Goal: Information Seeking & Learning: Learn about a topic

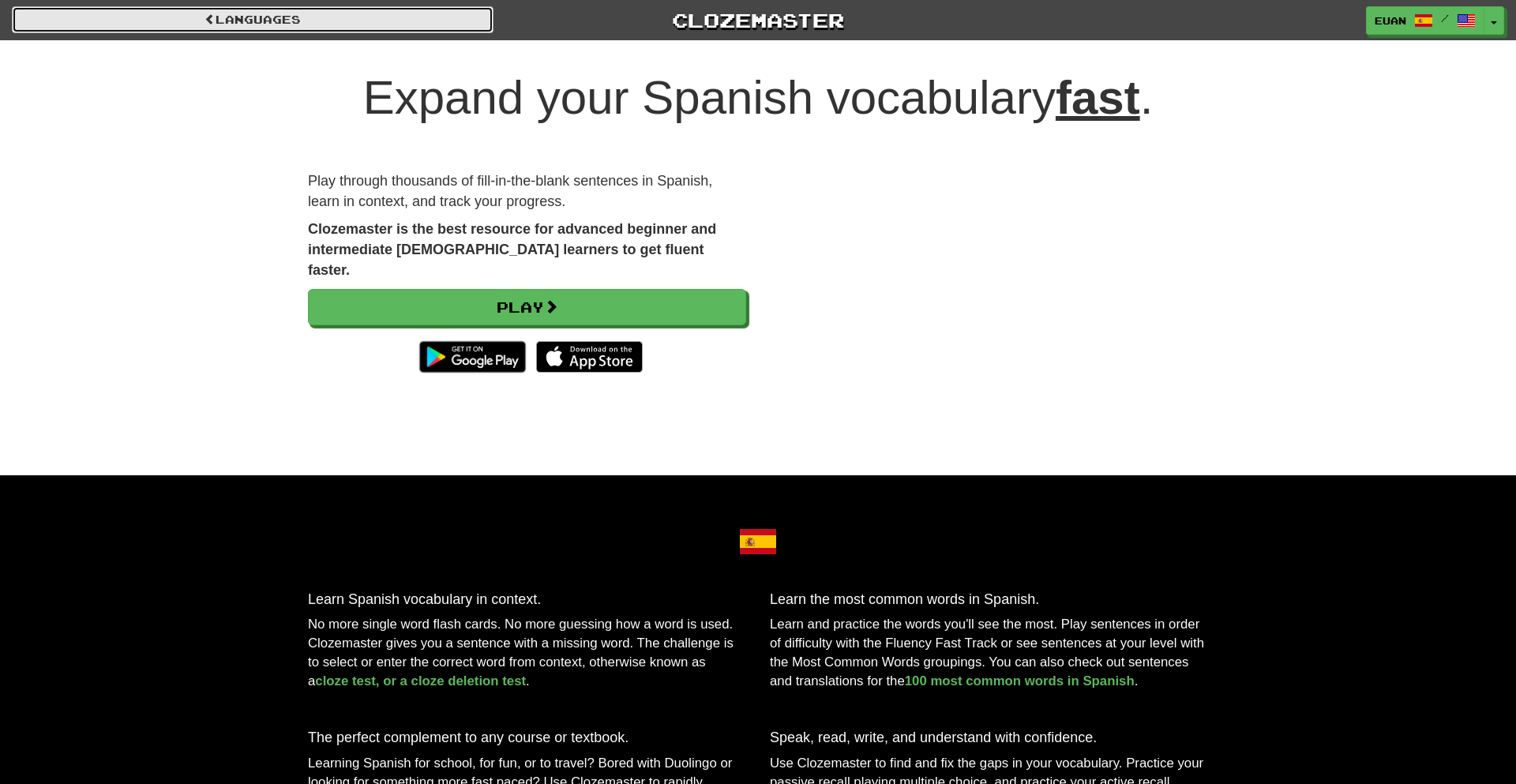
click at [410, 18] on link "Languages" at bounding box center [253, 19] width 481 height 27
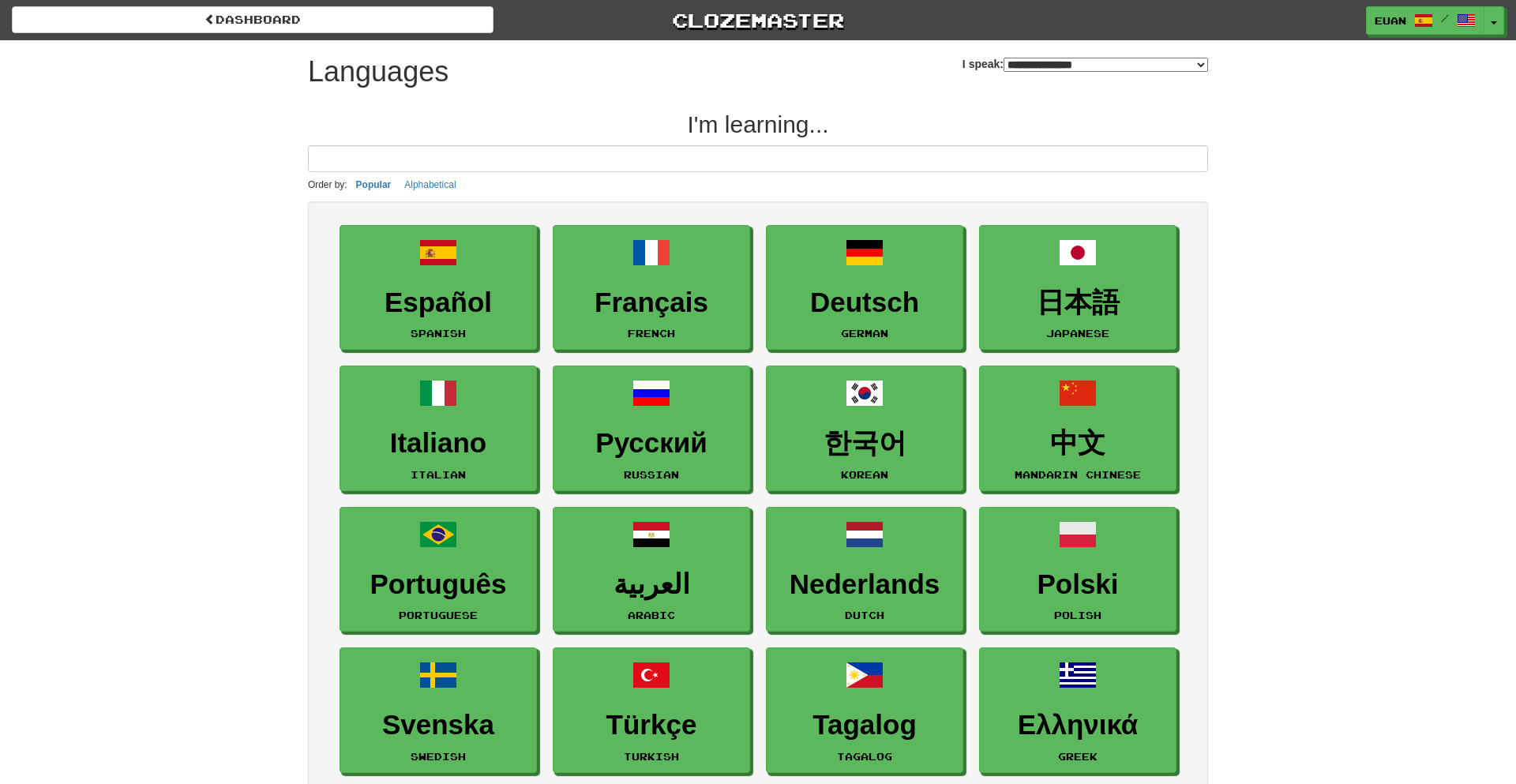
select select "*******"
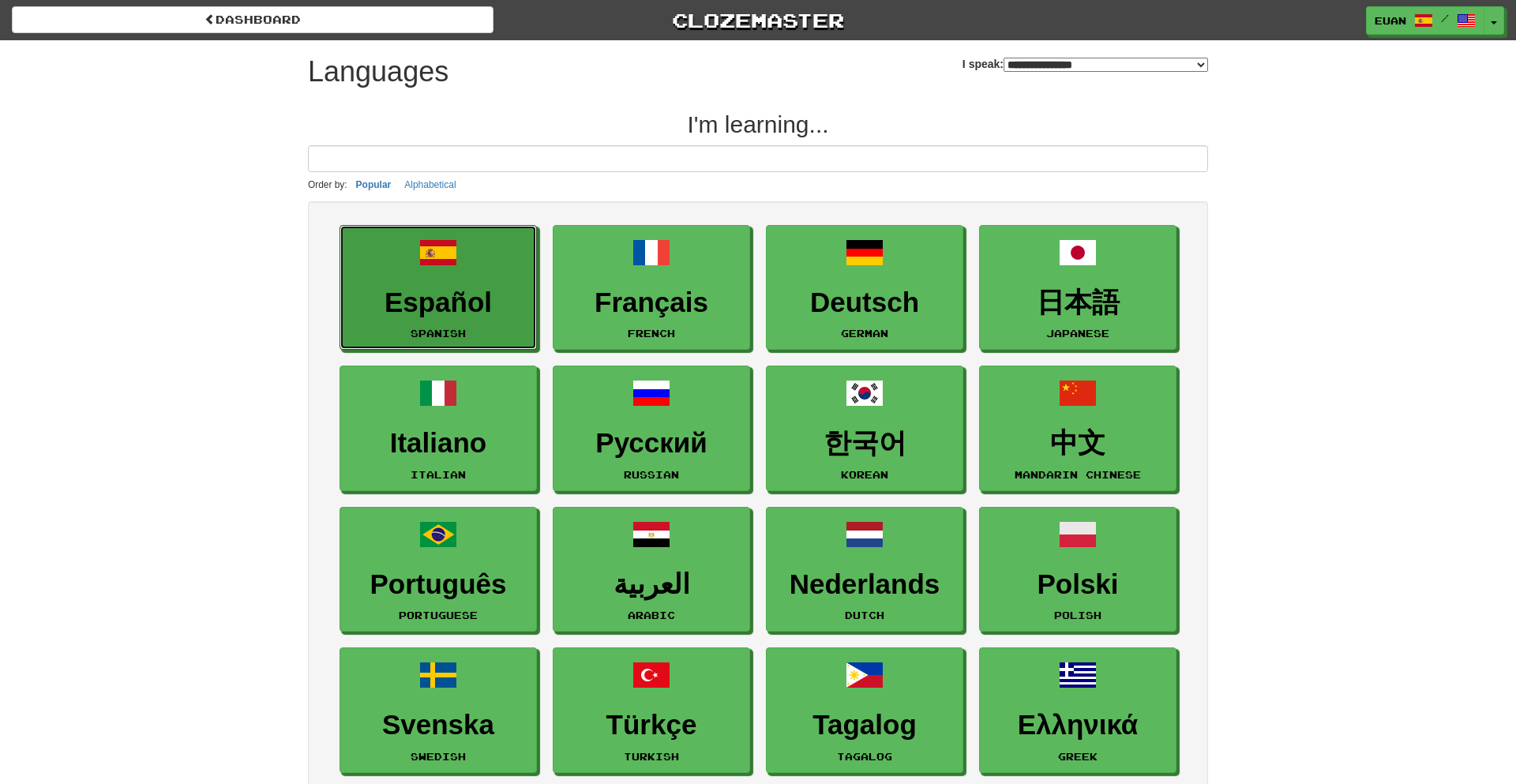
click at [427, 251] on span at bounding box center [438, 252] width 38 height 38
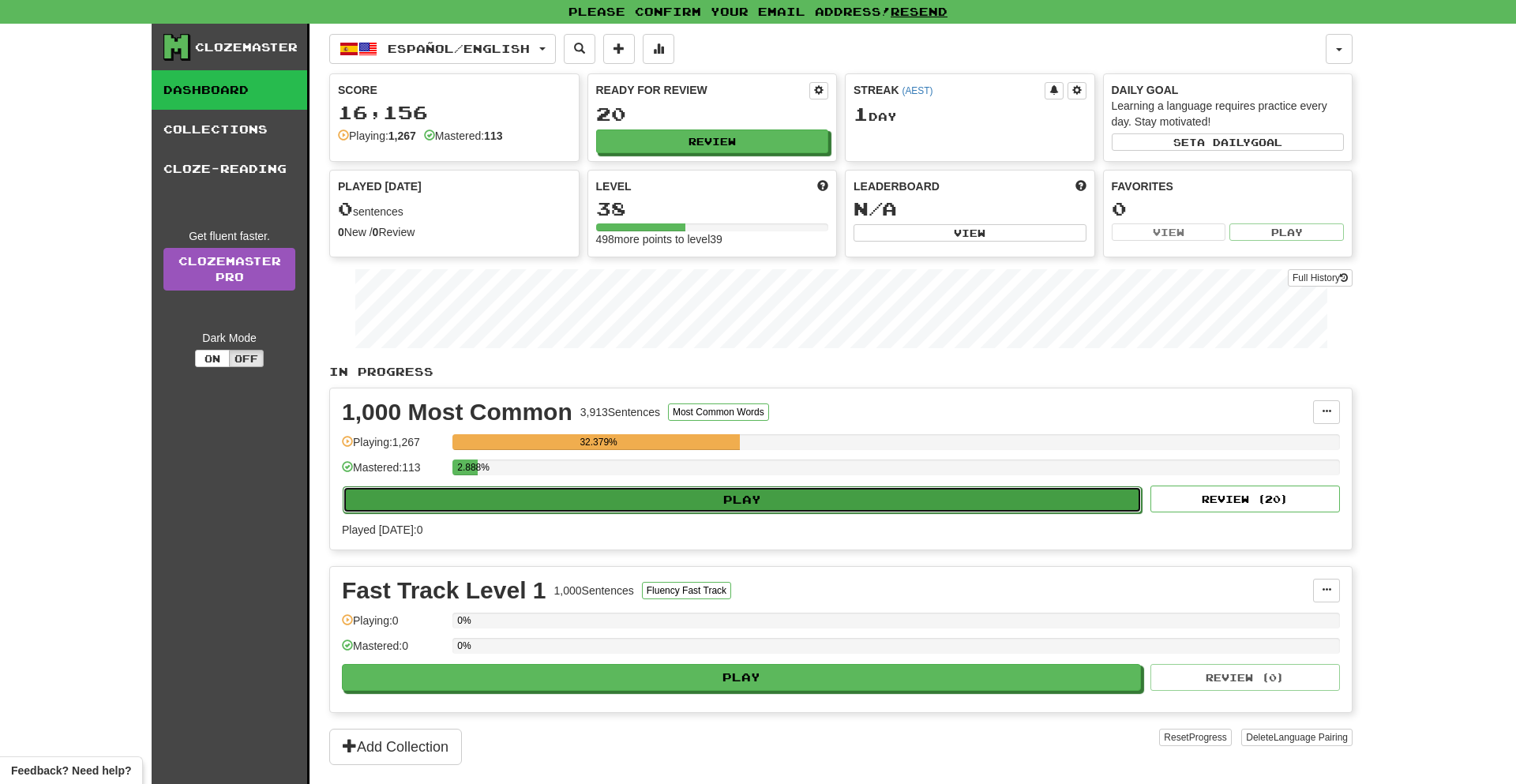
click at [732, 506] on button "Play" at bounding box center [742, 499] width 799 height 27
select select "**"
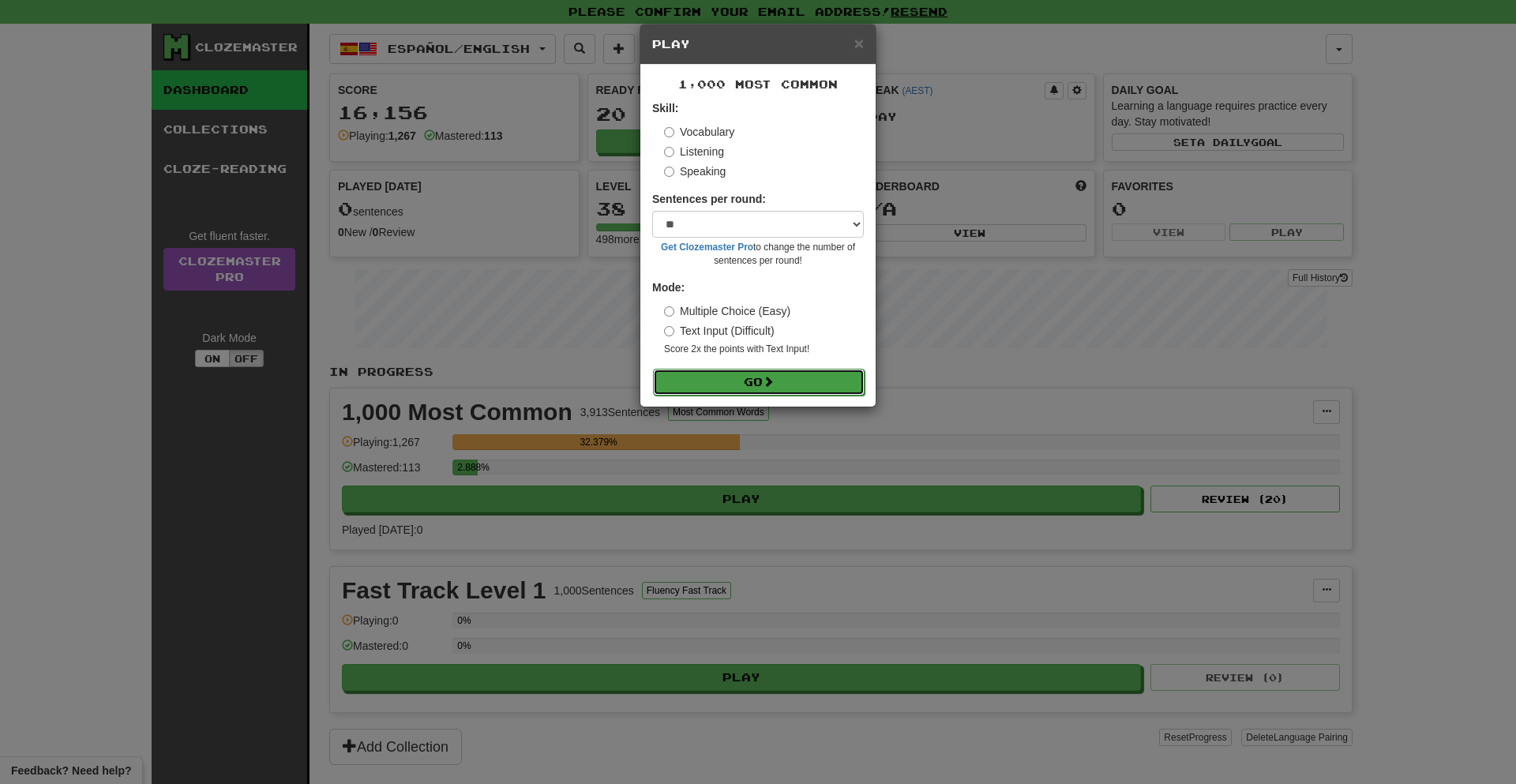
click at [795, 392] on button "Go" at bounding box center [758, 381] width 211 height 27
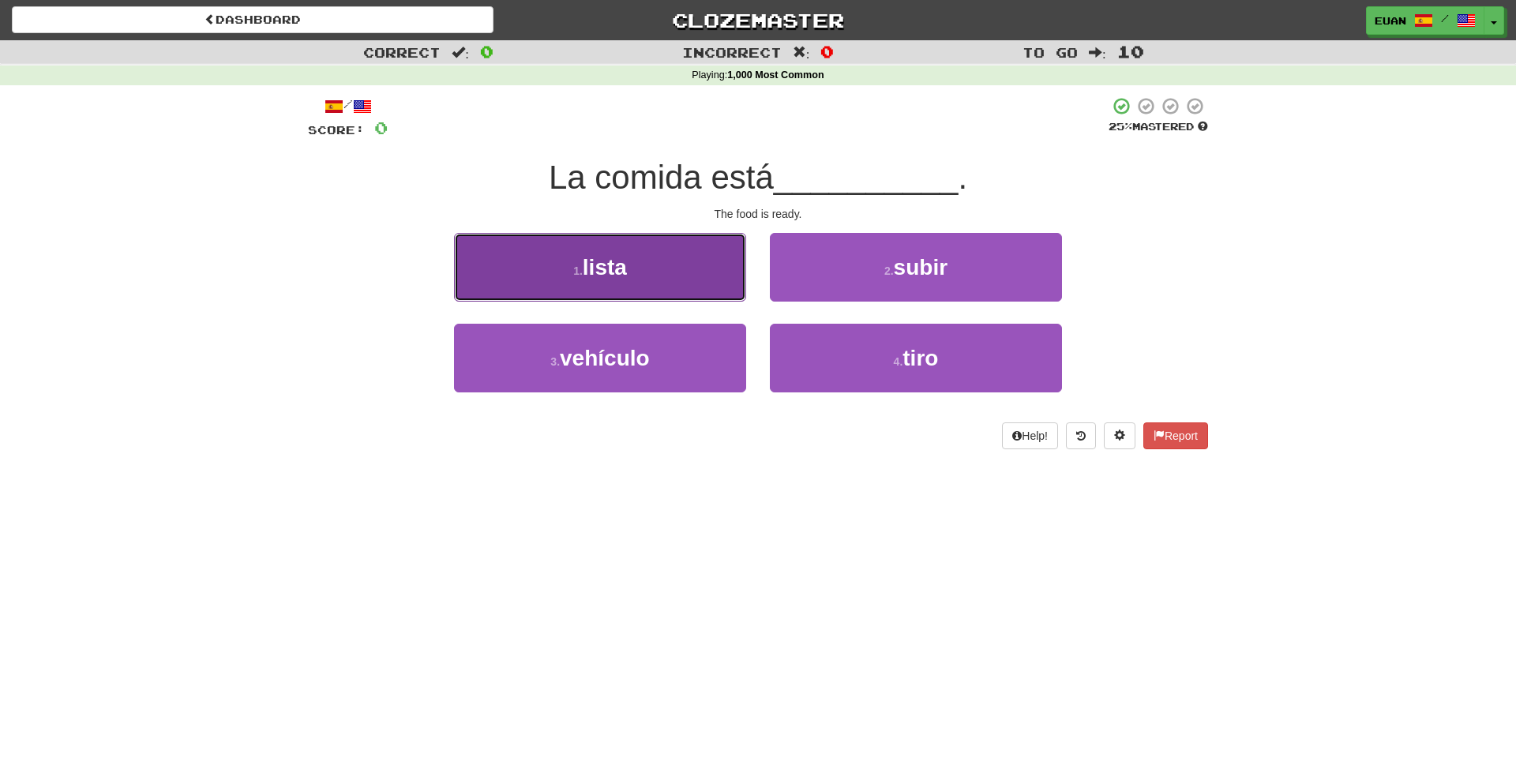
click at [702, 275] on button "1 . lista" at bounding box center [599, 267] width 292 height 69
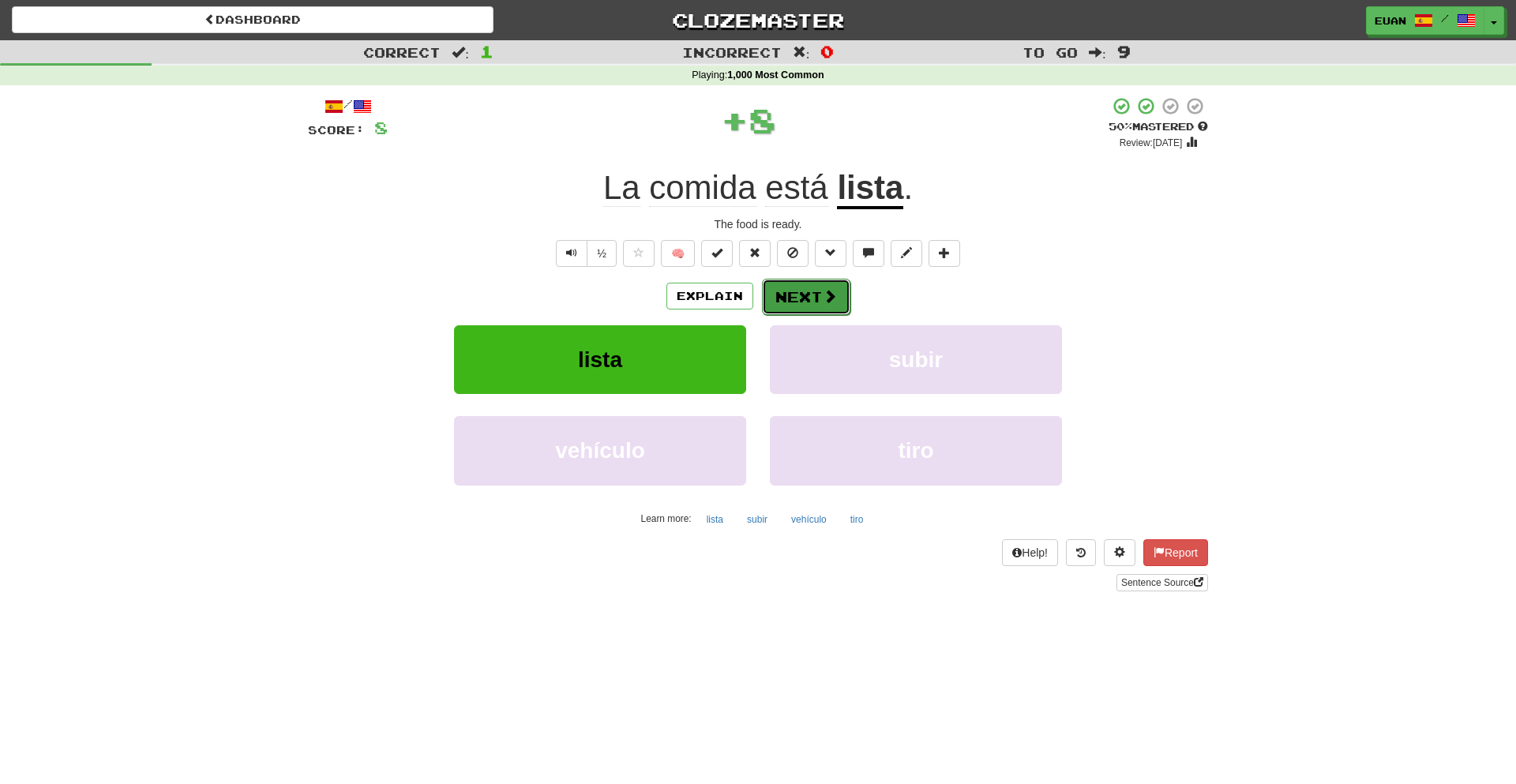
click at [795, 291] on button "Next" at bounding box center [807, 297] width 88 height 36
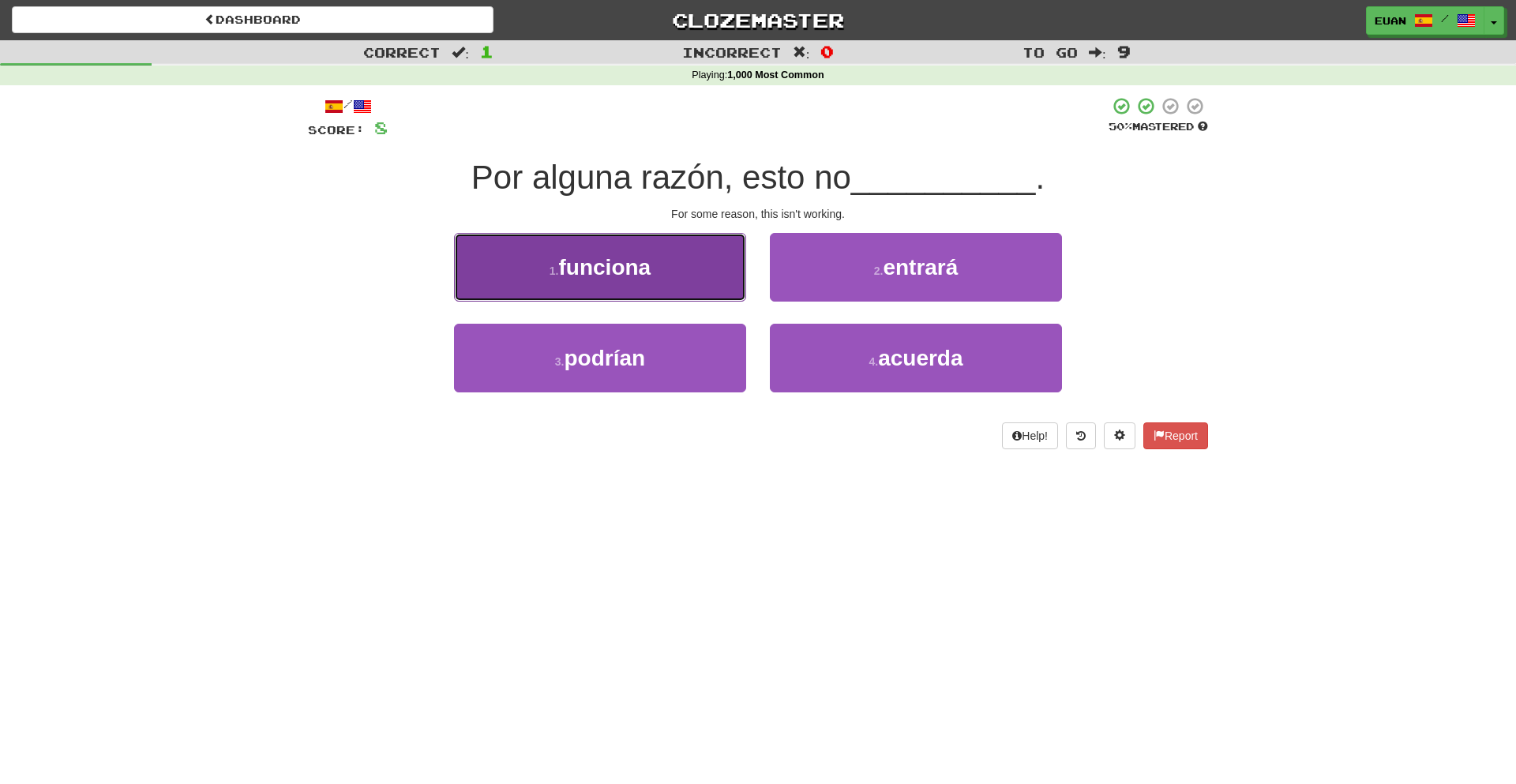
click at [727, 294] on button "1 . funciona" at bounding box center [599, 267] width 292 height 69
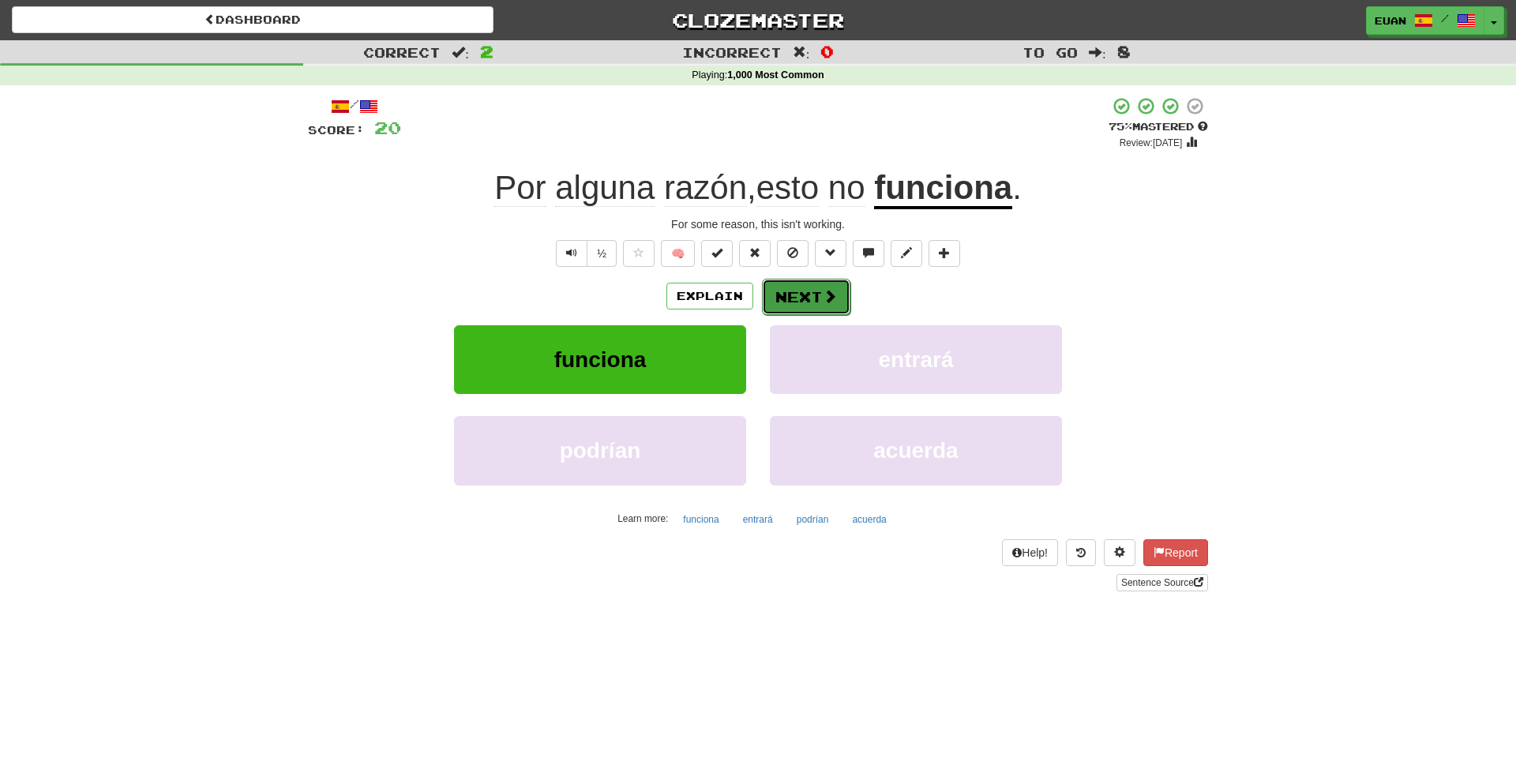
click at [803, 300] on button "Next" at bounding box center [807, 297] width 88 height 36
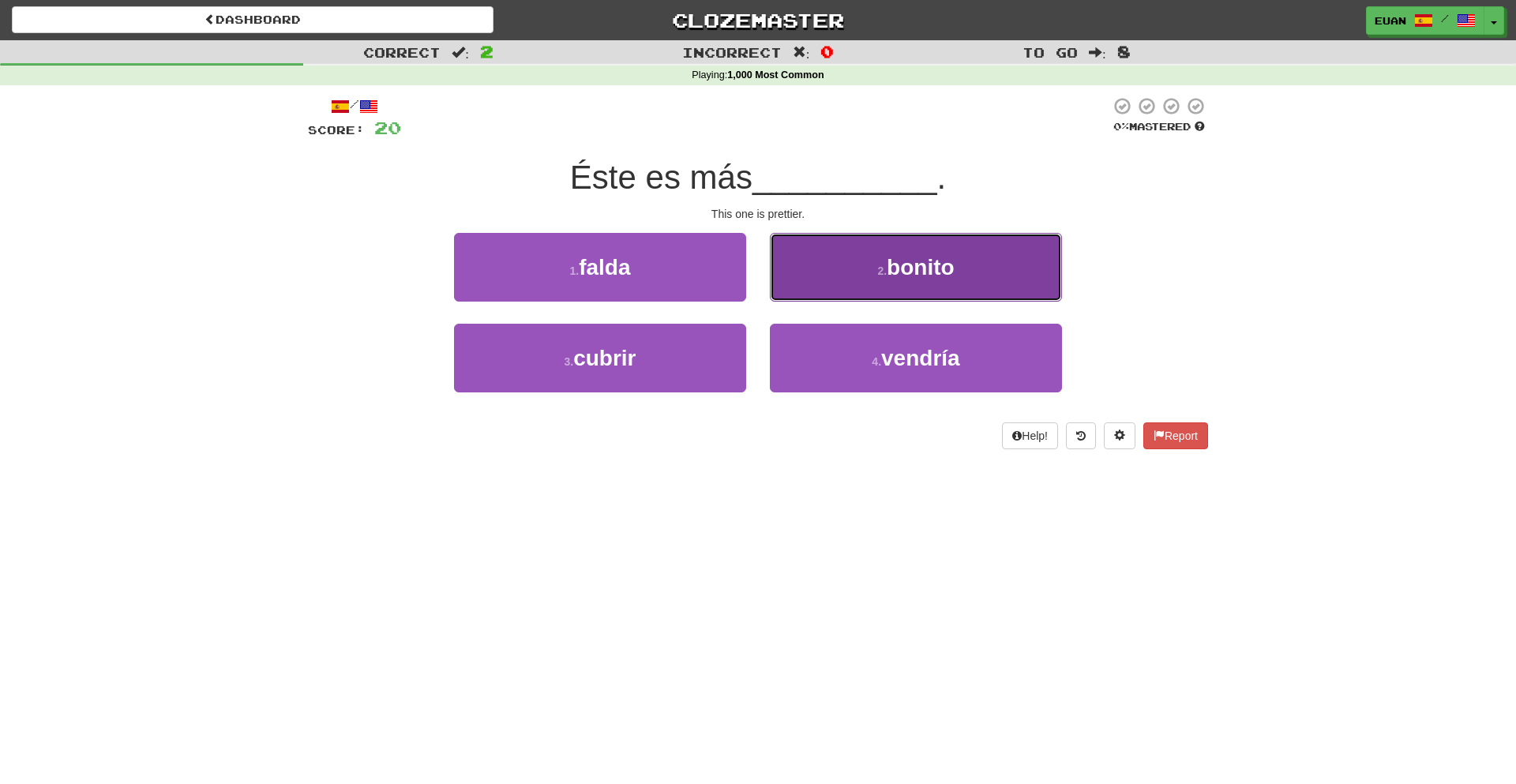
click at [887, 283] on button "2 . bonito" at bounding box center [916, 267] width 292 height 69
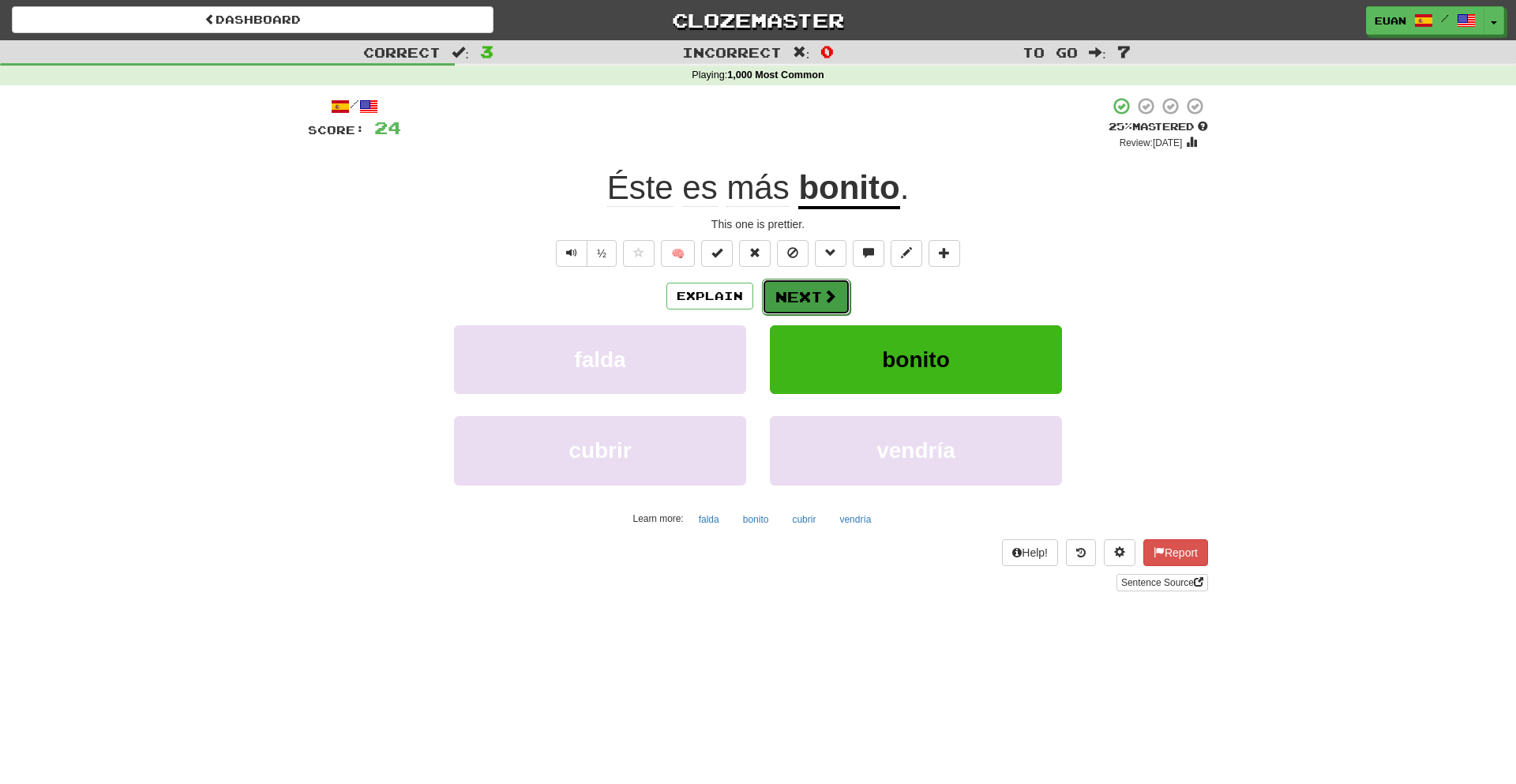
click at [819, 288] on button "Next" at bounding box center [807, 297] width 88 height 36
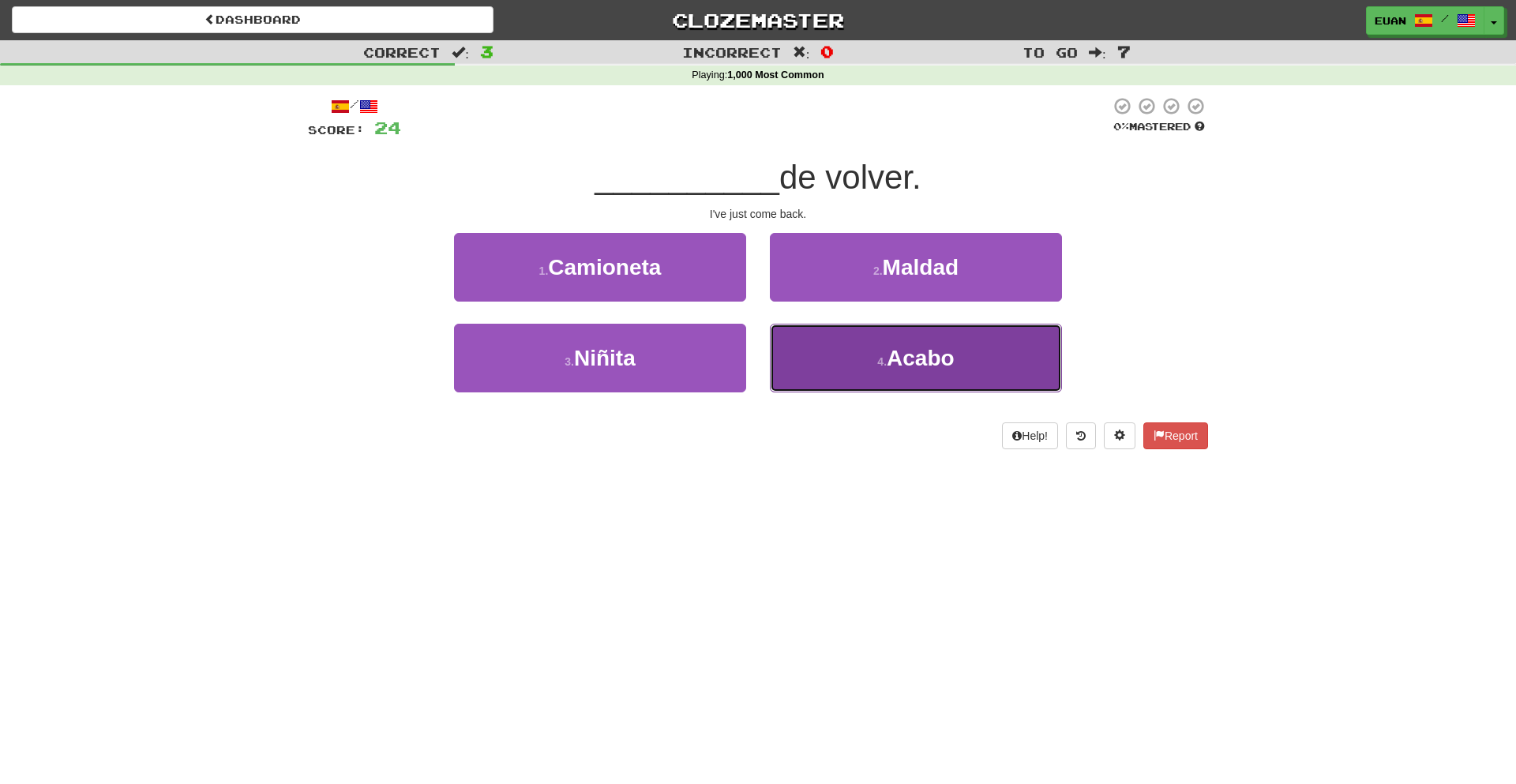
click at [867, 368] on button "4 . [GEOGRAPHIC_DATA]" at bounding box center [916, 359] width 292 height 69
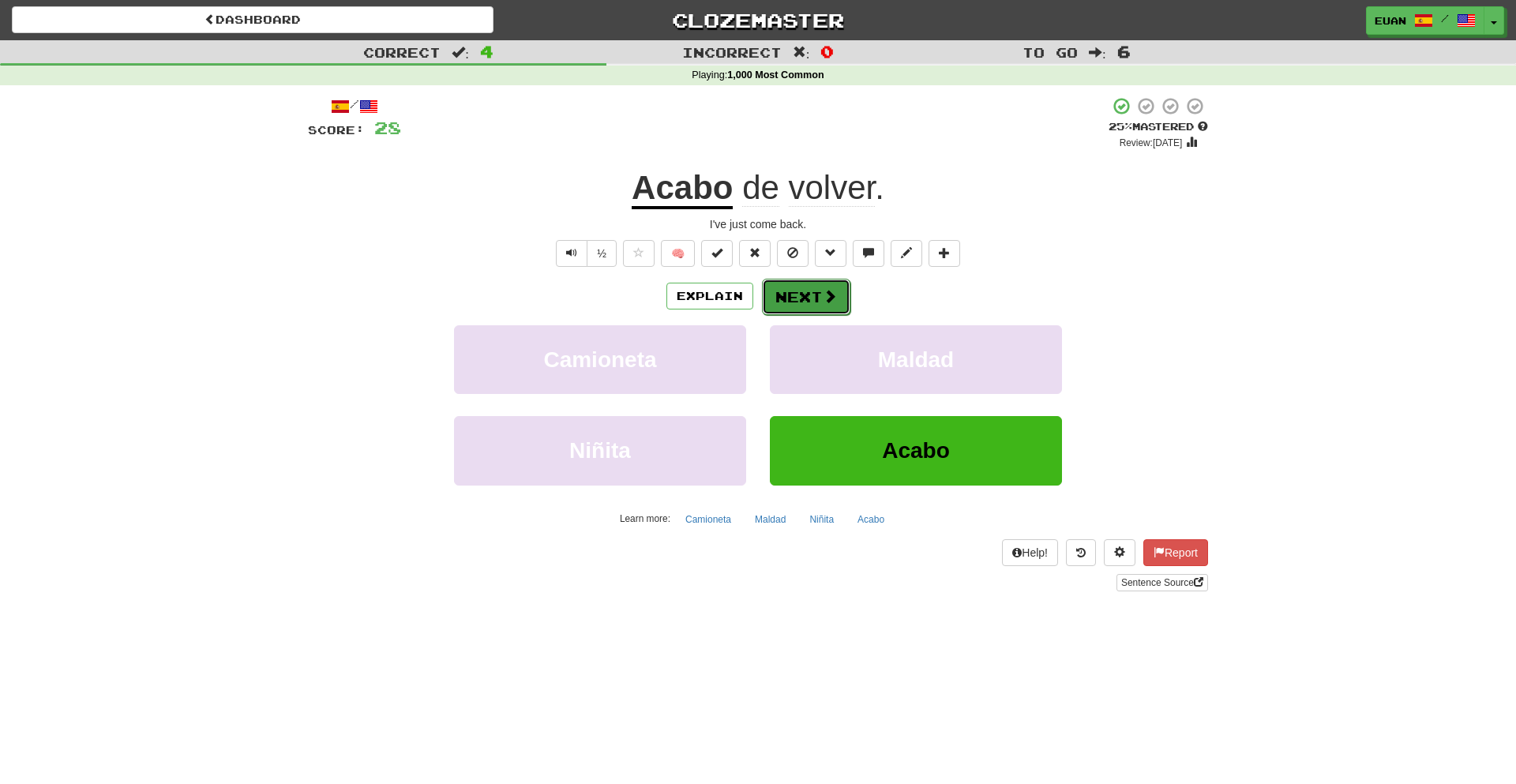
click at [826, 303] on span at bounding box center [830, 296] width 14 height 14
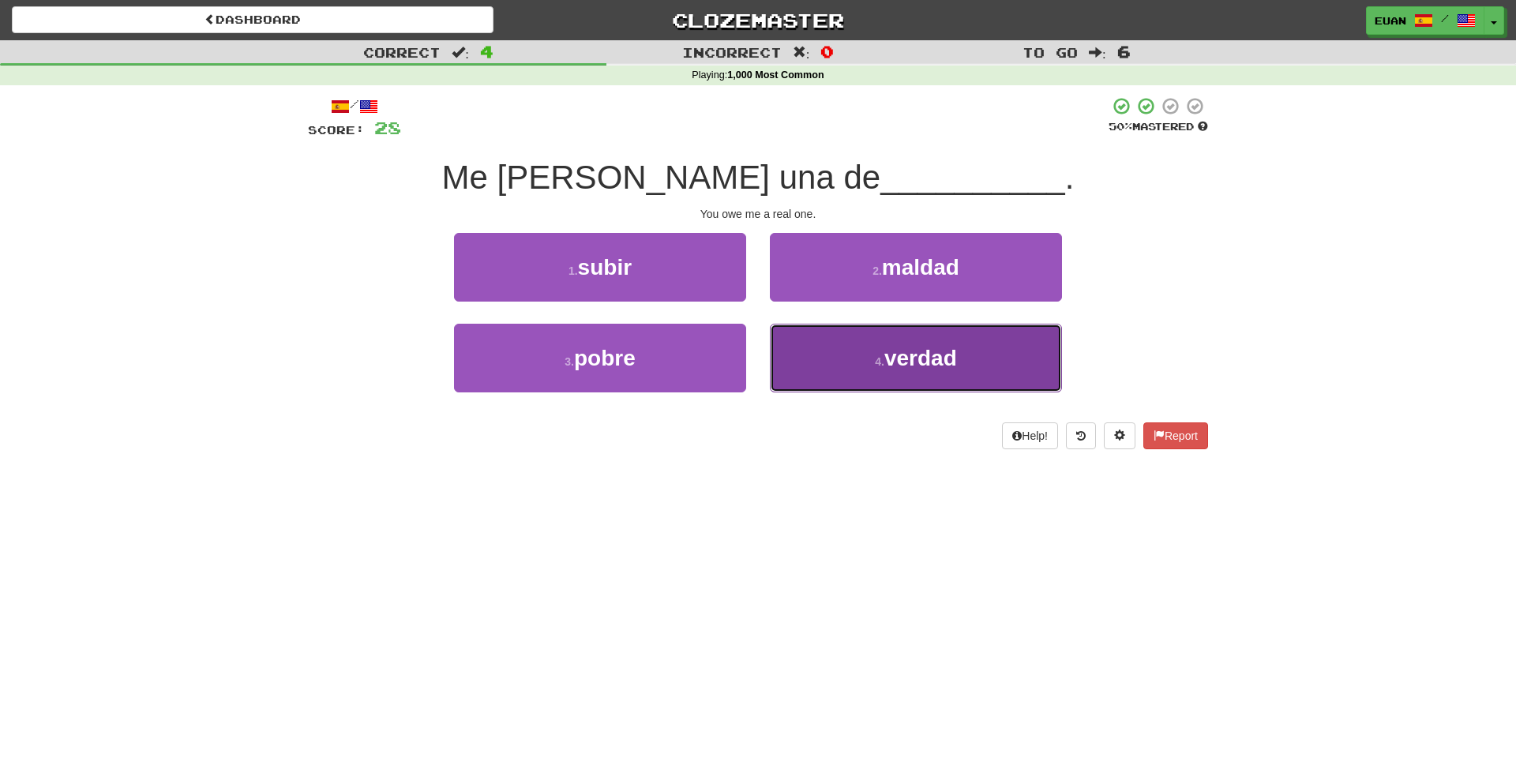
click at [860, 364] on button "4 . verdad" at bounding box center [916, 359] width 292 height 69
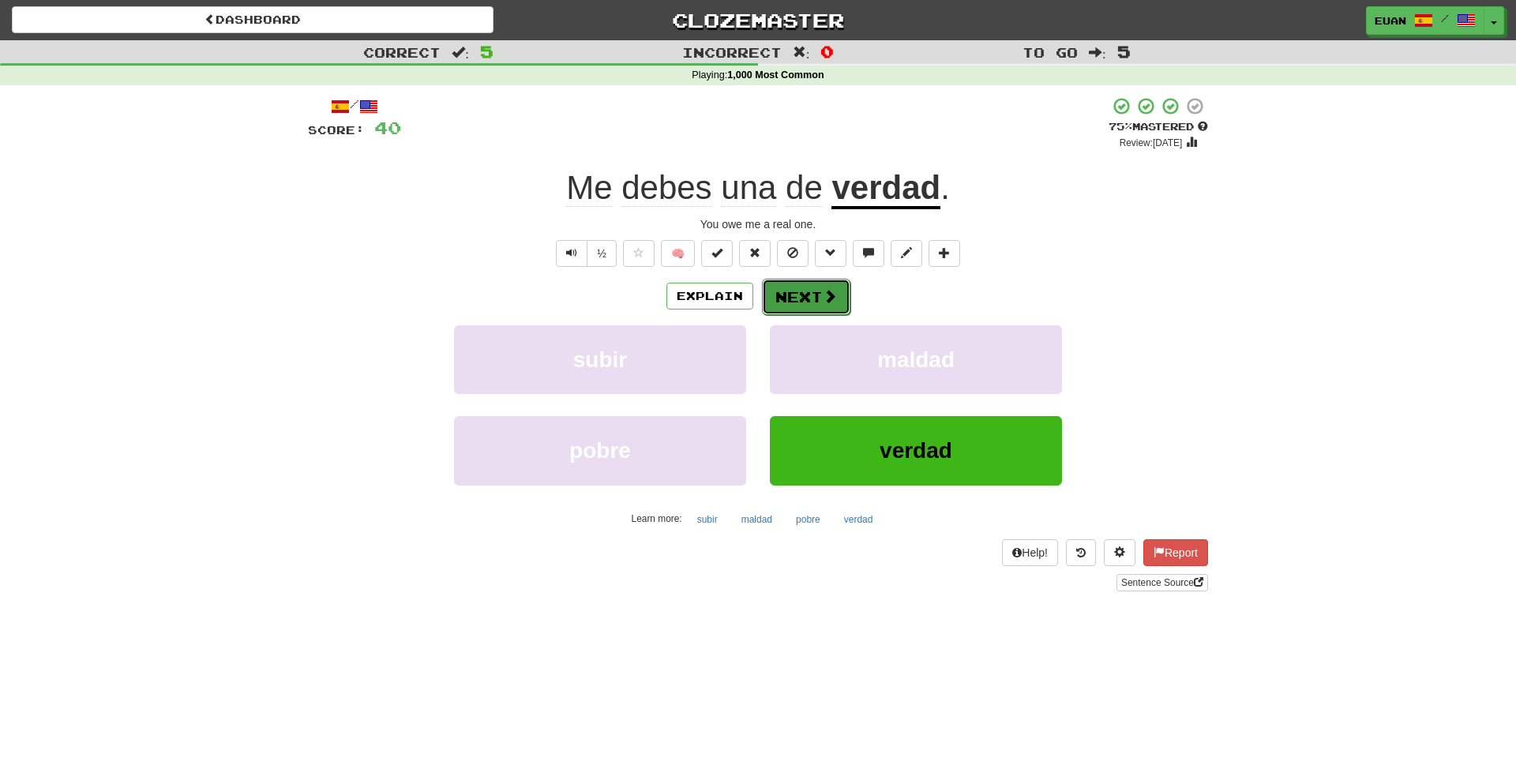
click at [832, 308] on button "Next" at bounding box center [807, 297] width 88 height 36
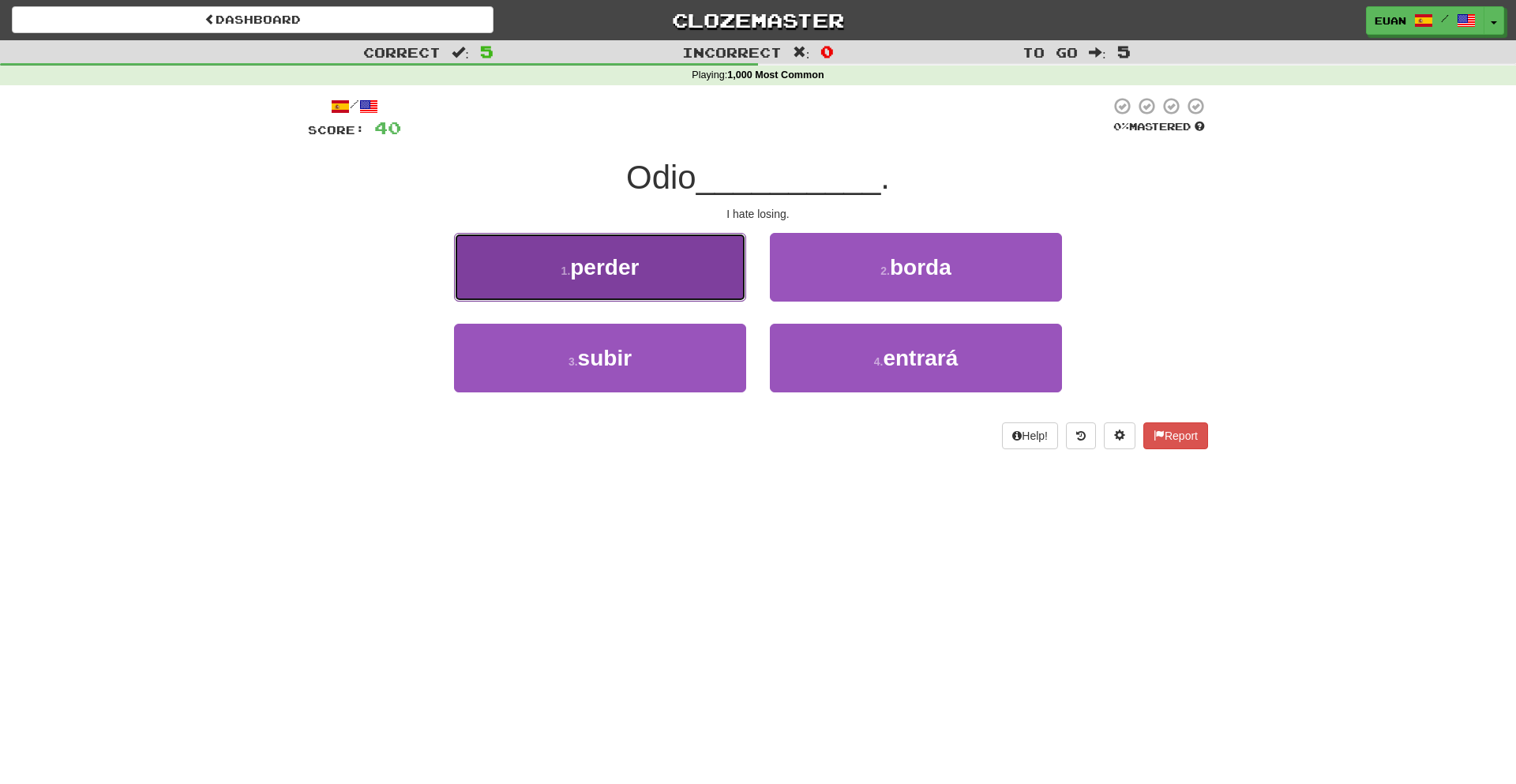
click at [731, 275] on button "1 . perder" at bounding box center [599, 267] width 292 height 69
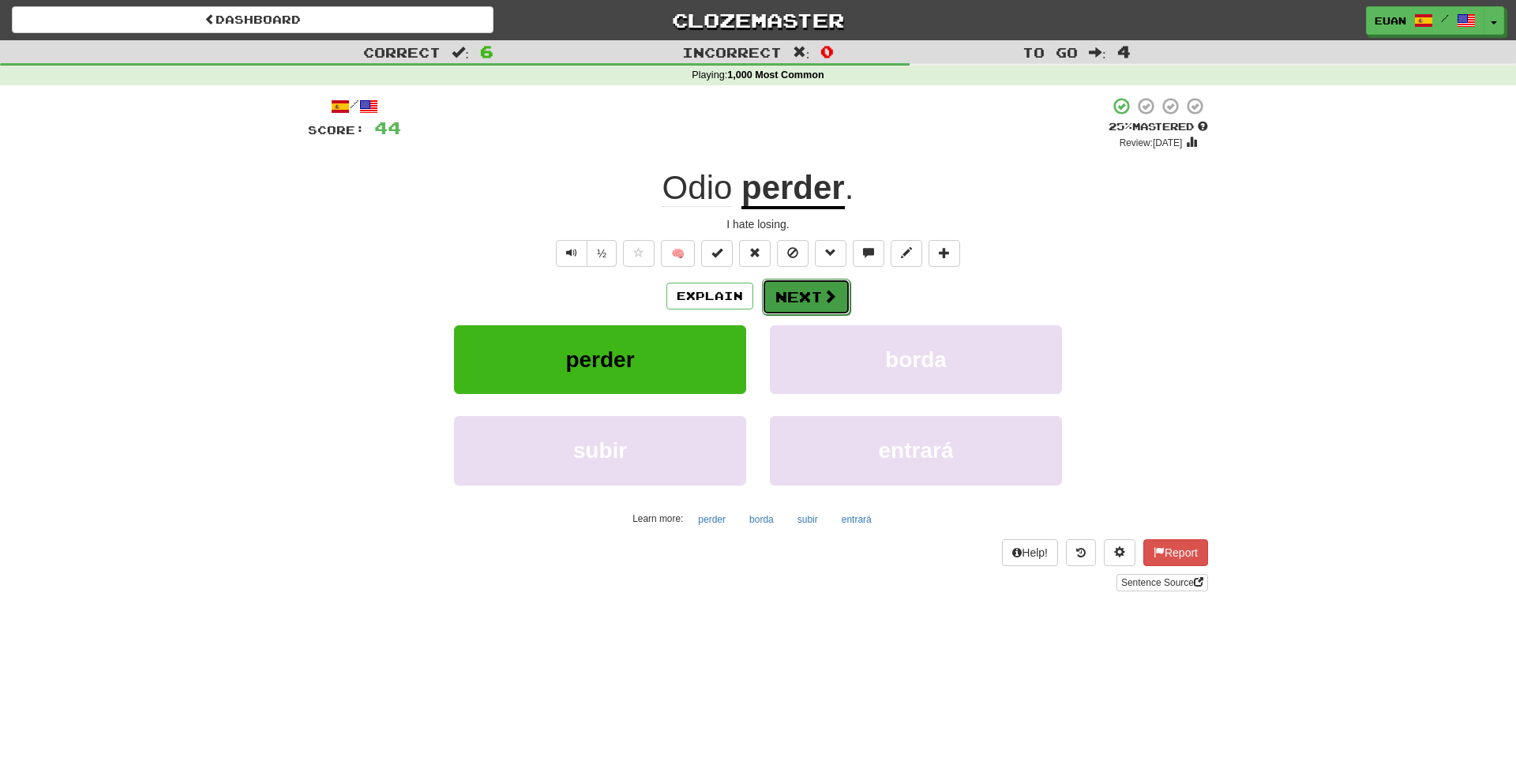
click at [781, 296] on button "Next" at bounding box center [807, 297] width 88 height 36
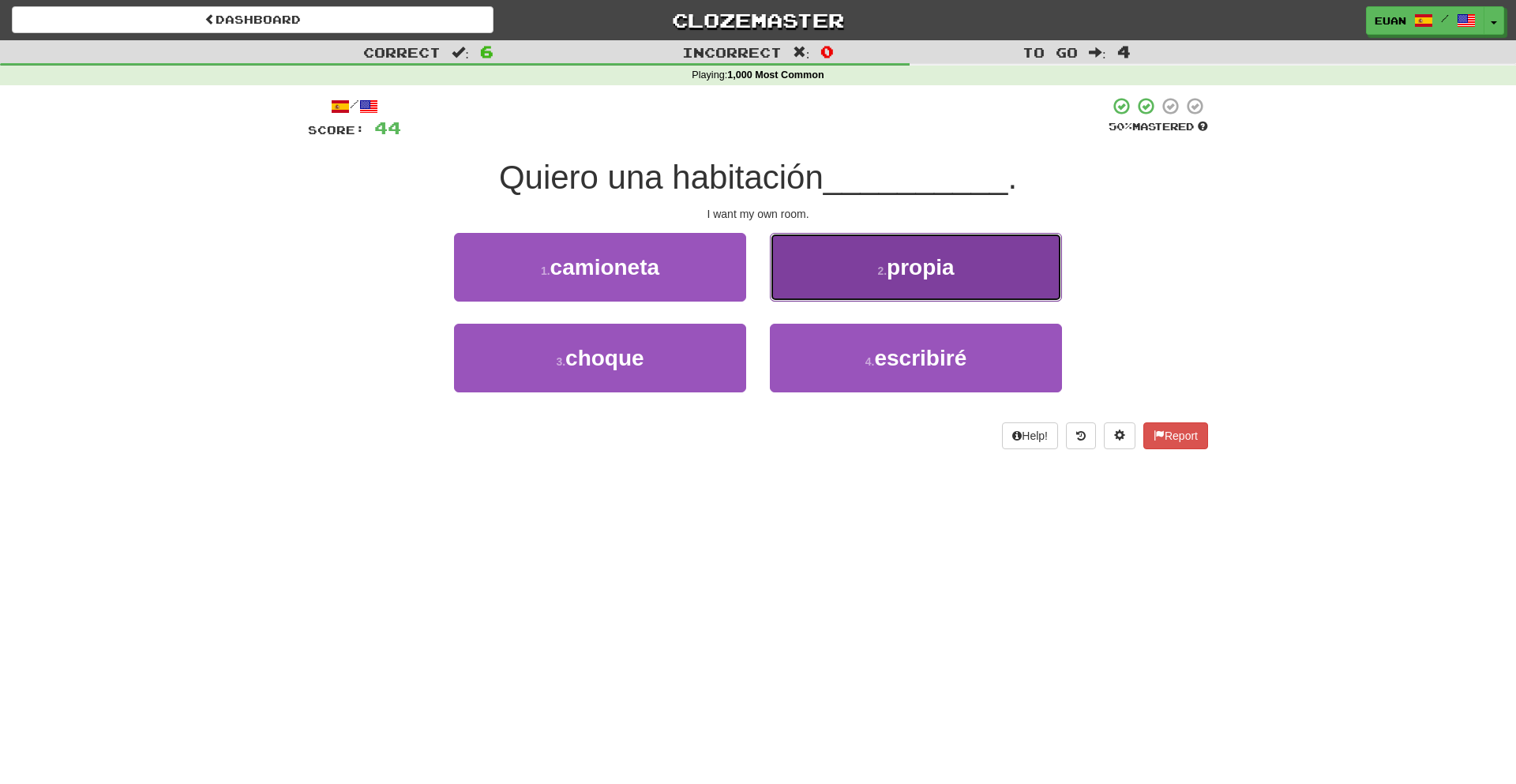
click at [800, 296] on button "2 . propia" at bounding box center [916, 267] width 292 height 69
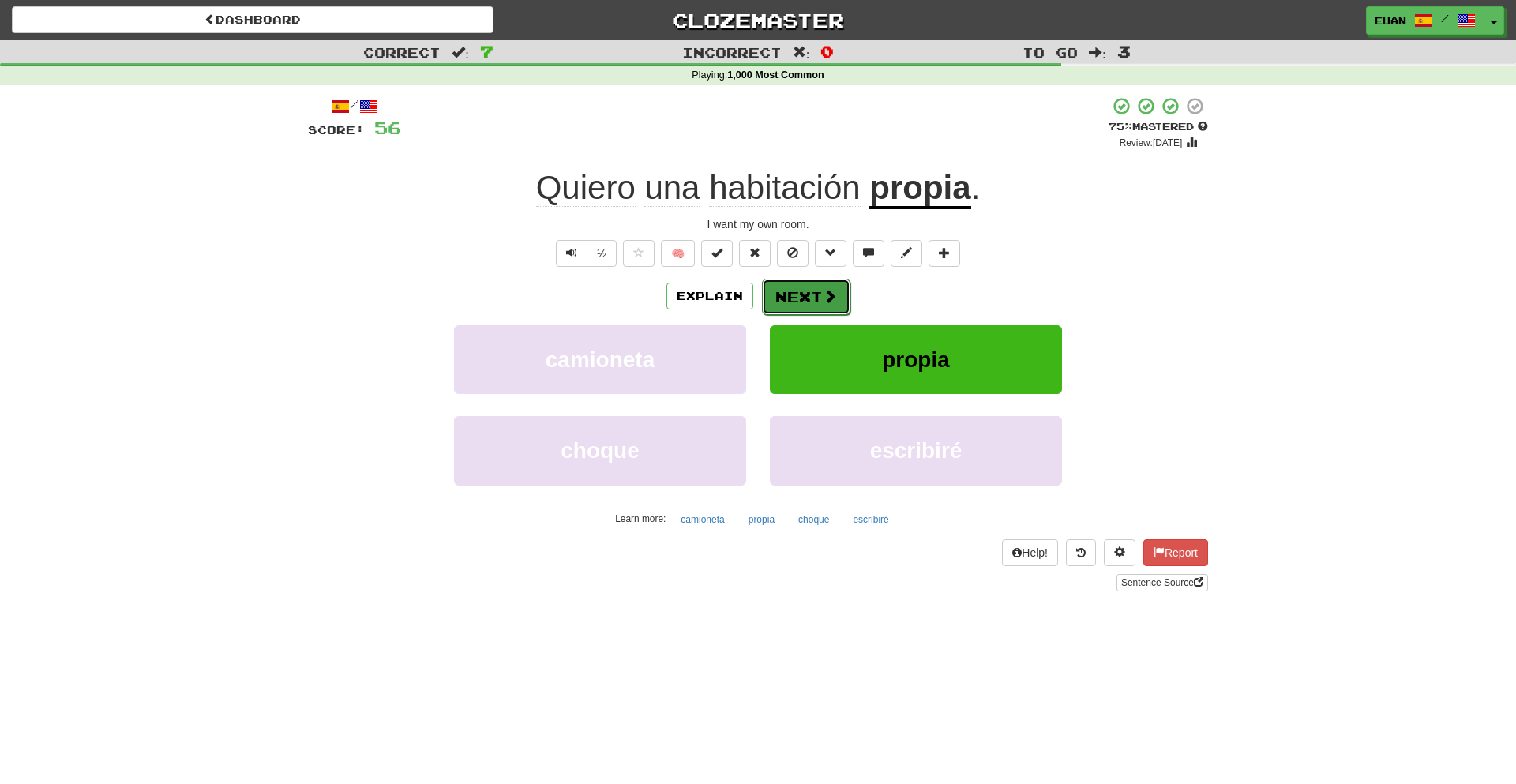
click at [800, 296] on button "Next" at bounding box center [807, 297] width 88 height 36
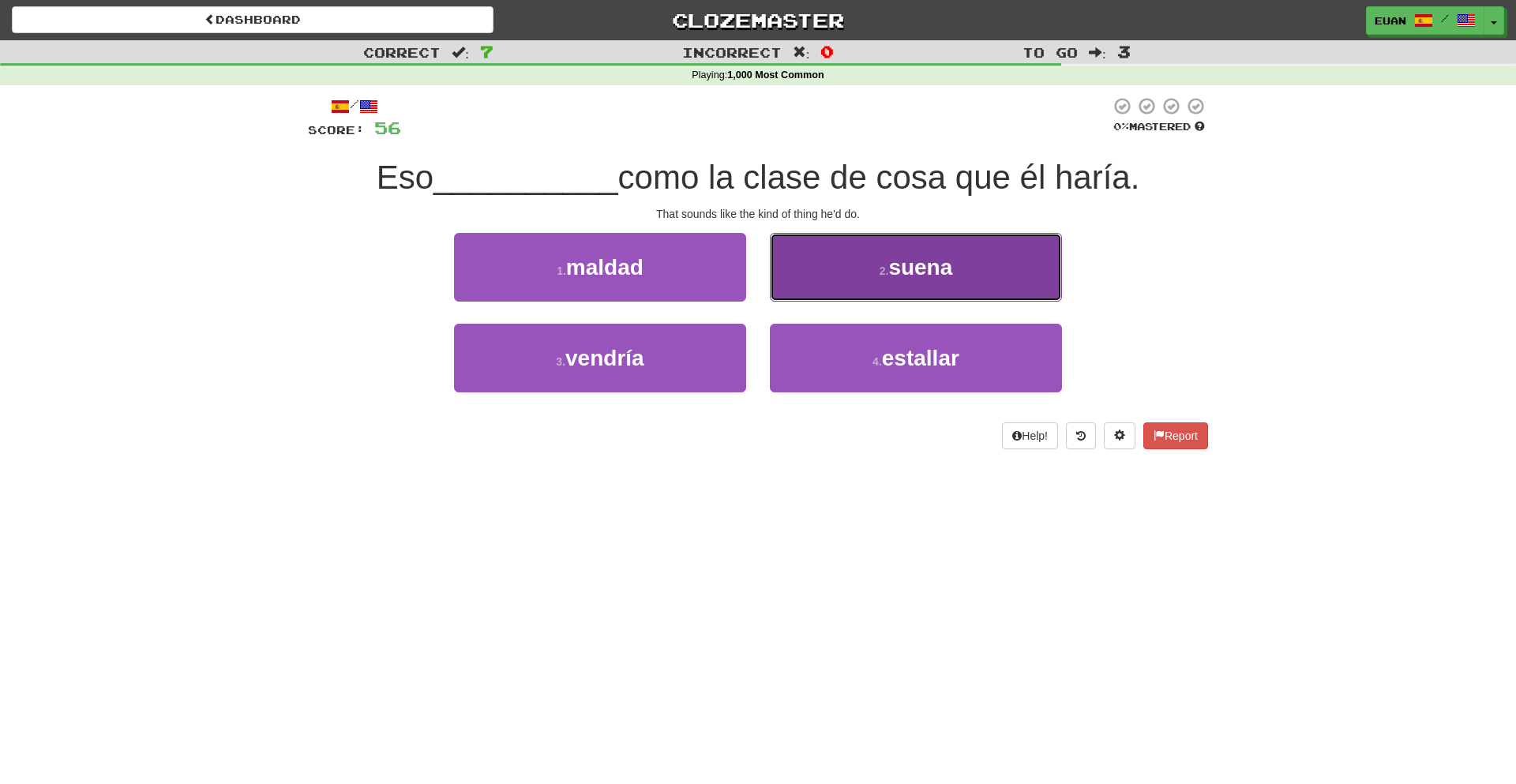
click at [862, 292] on button "2 . suena" at bounding box center [916, 267] width 292 height 69
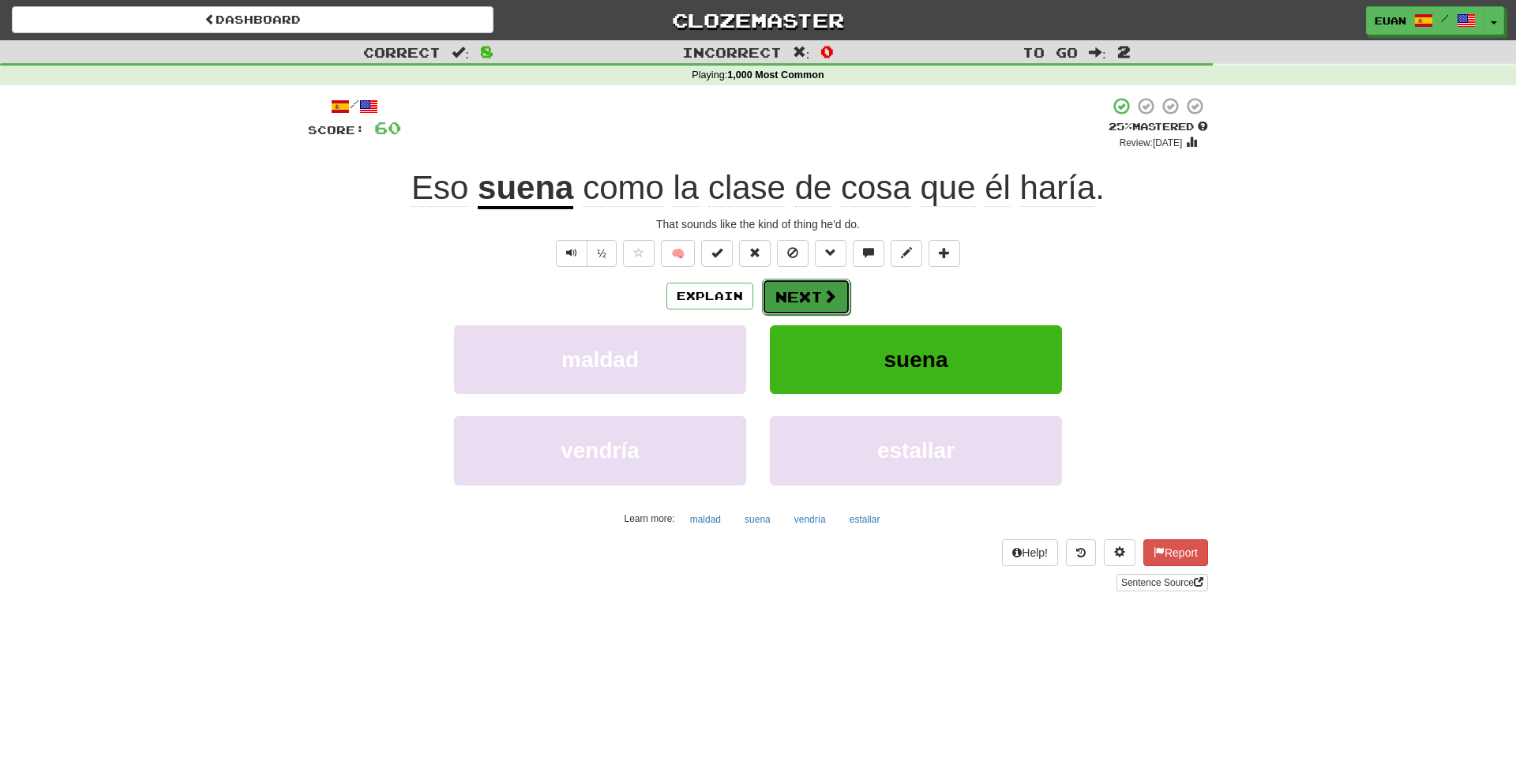
click at [827, 289] on span at bounding box center [830, 296] width 14 height 14
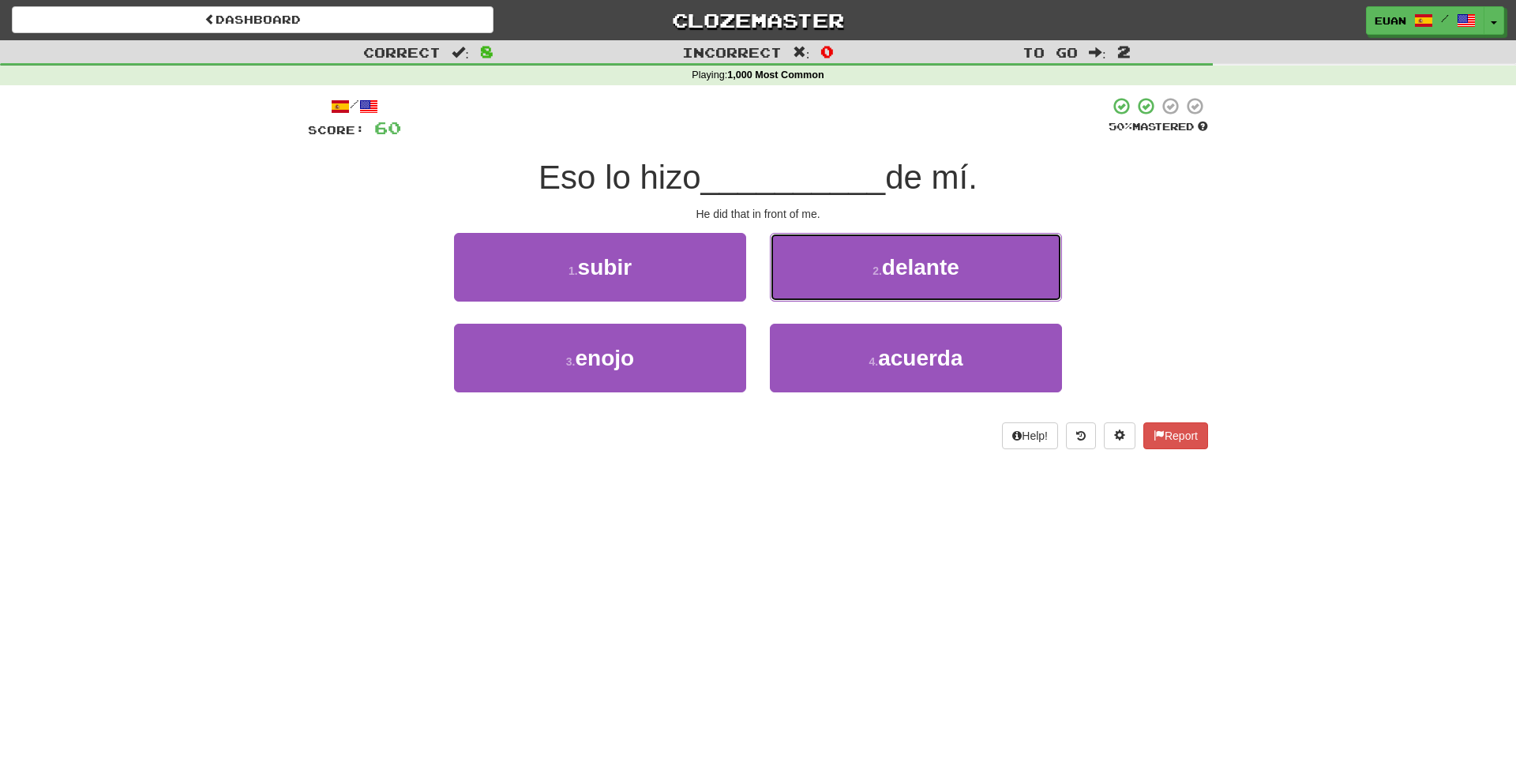
click at [827, 289] on button "2 . delante" at bounding box center [916, 267] width 292 height 69
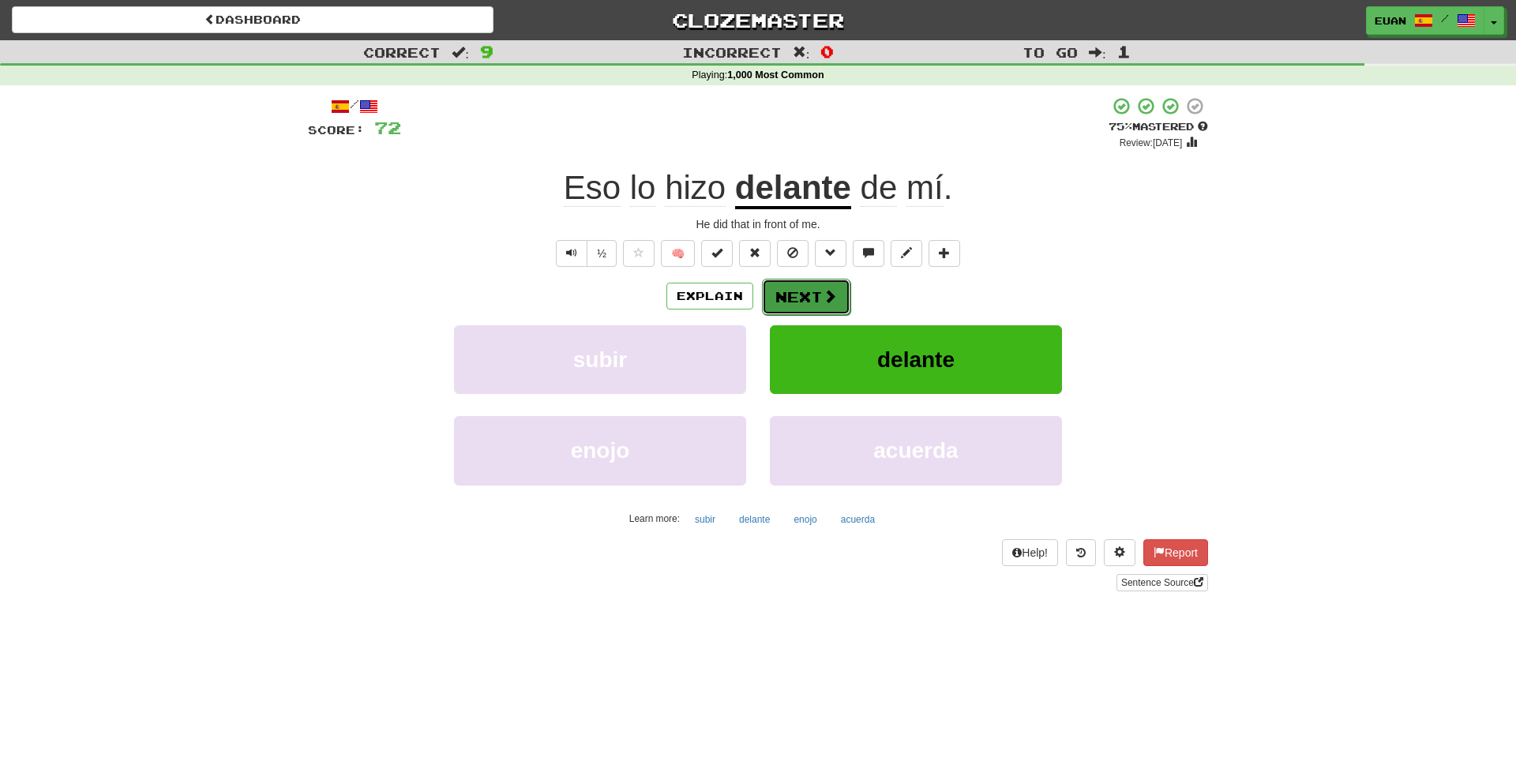
click at [823, 296] on span at bounding box center [830, 296] width 14 height 14
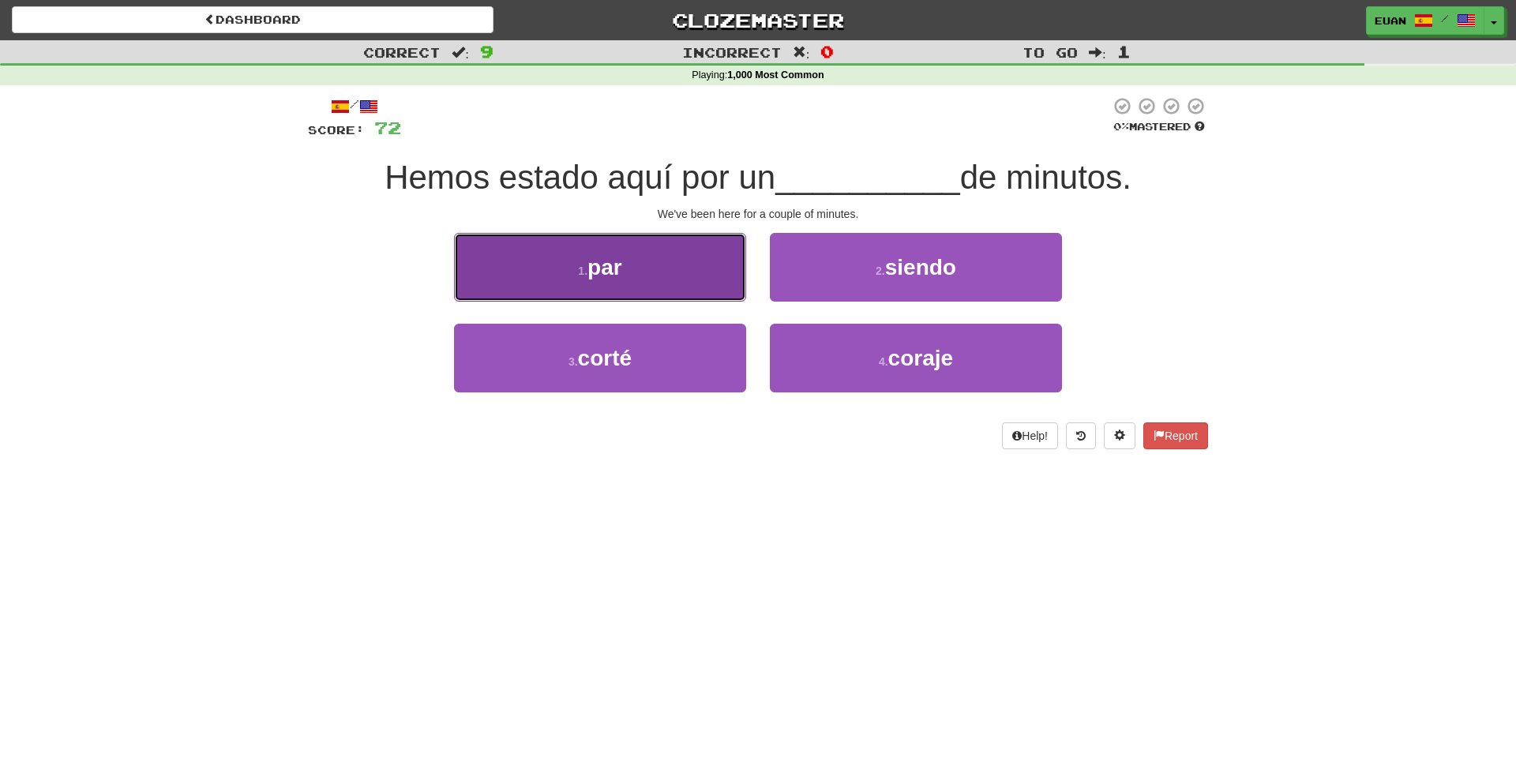
click at [727, 267] on button "1 . par" at bounding box center [599, 267] width 292 height 69
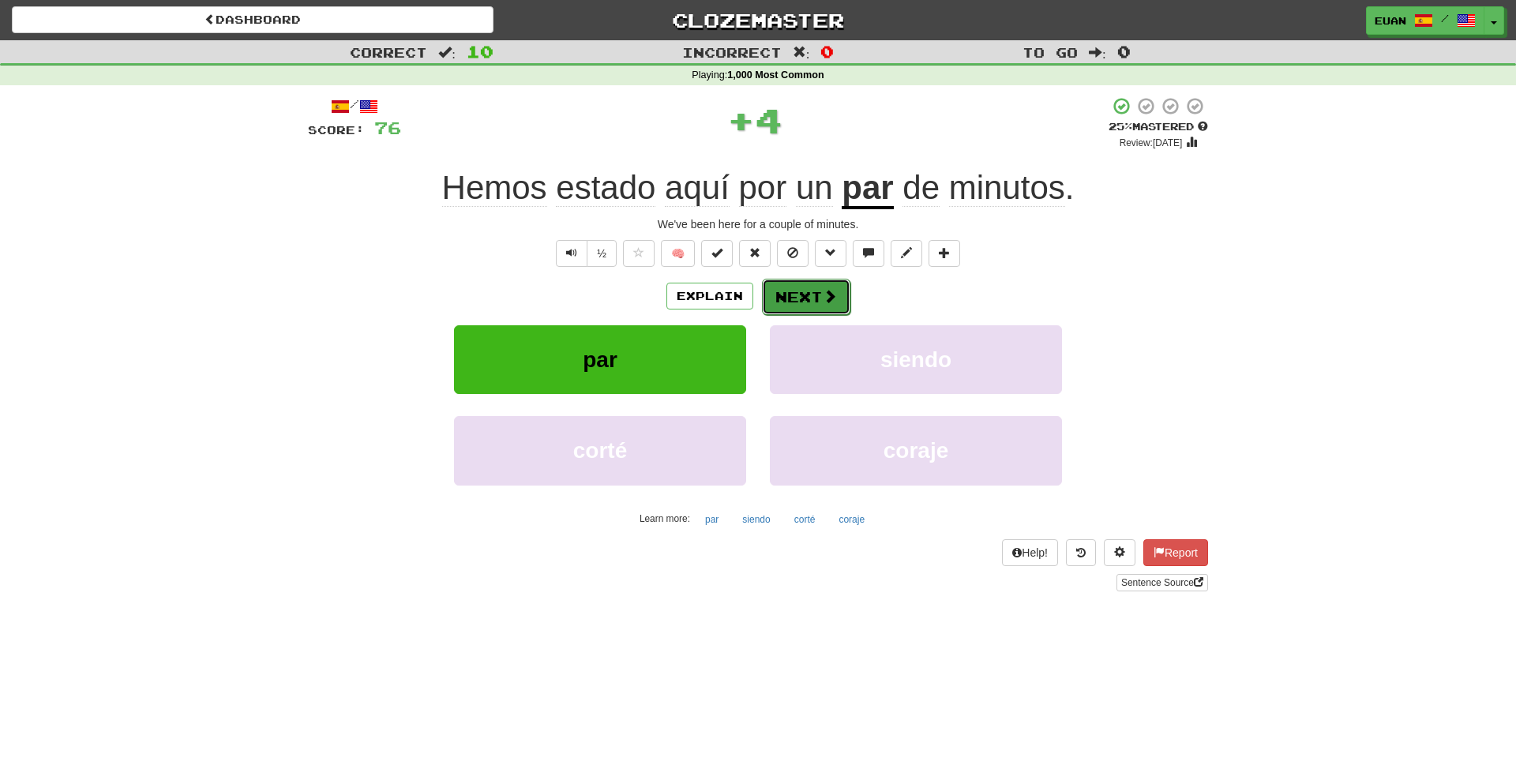
click at [817, 296] on button "Next" at bounding box center [807, 297] width 88 height 36
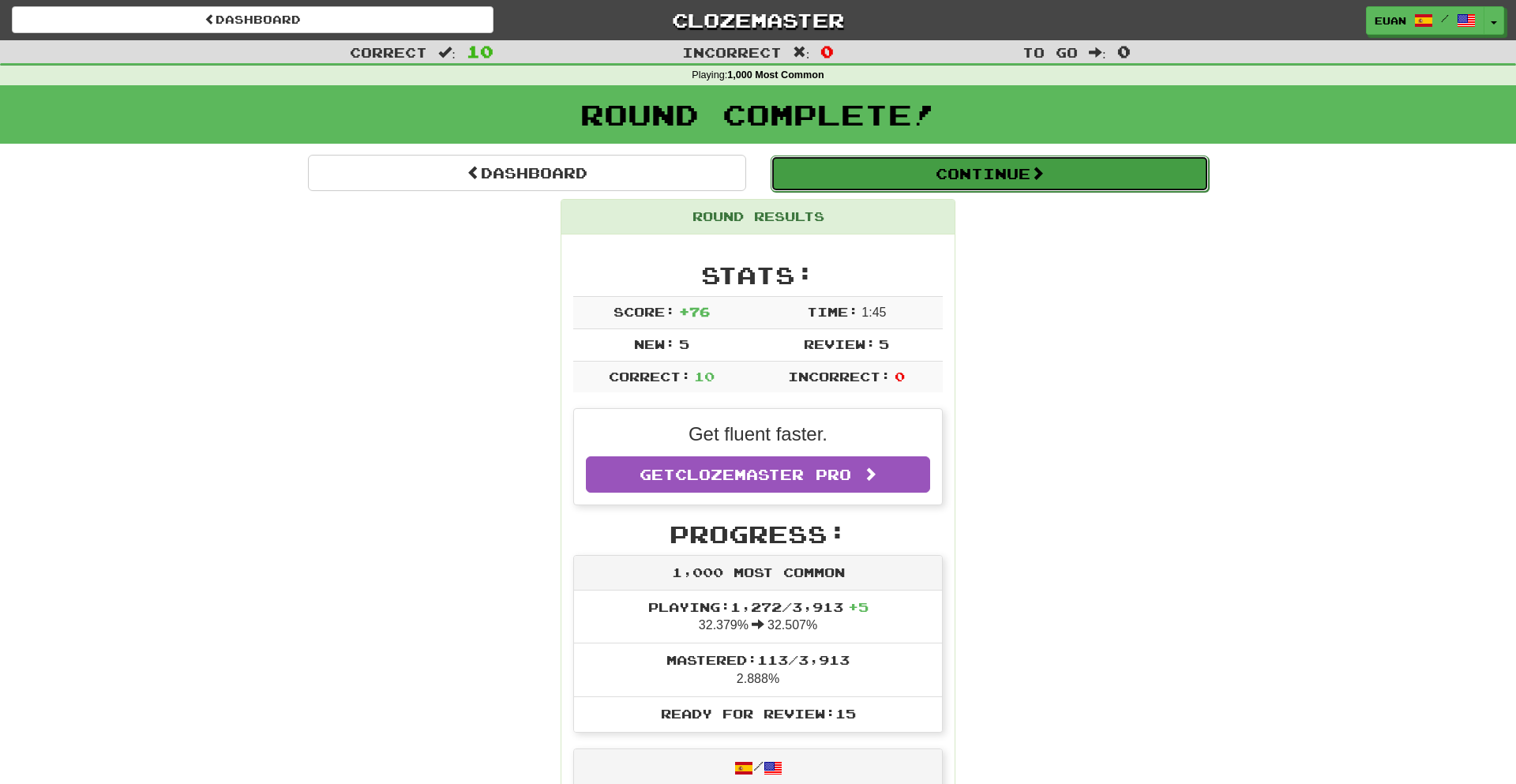
click at [881, 185] on button "Continue" at bounding box center [990, 173] width 438 height 36
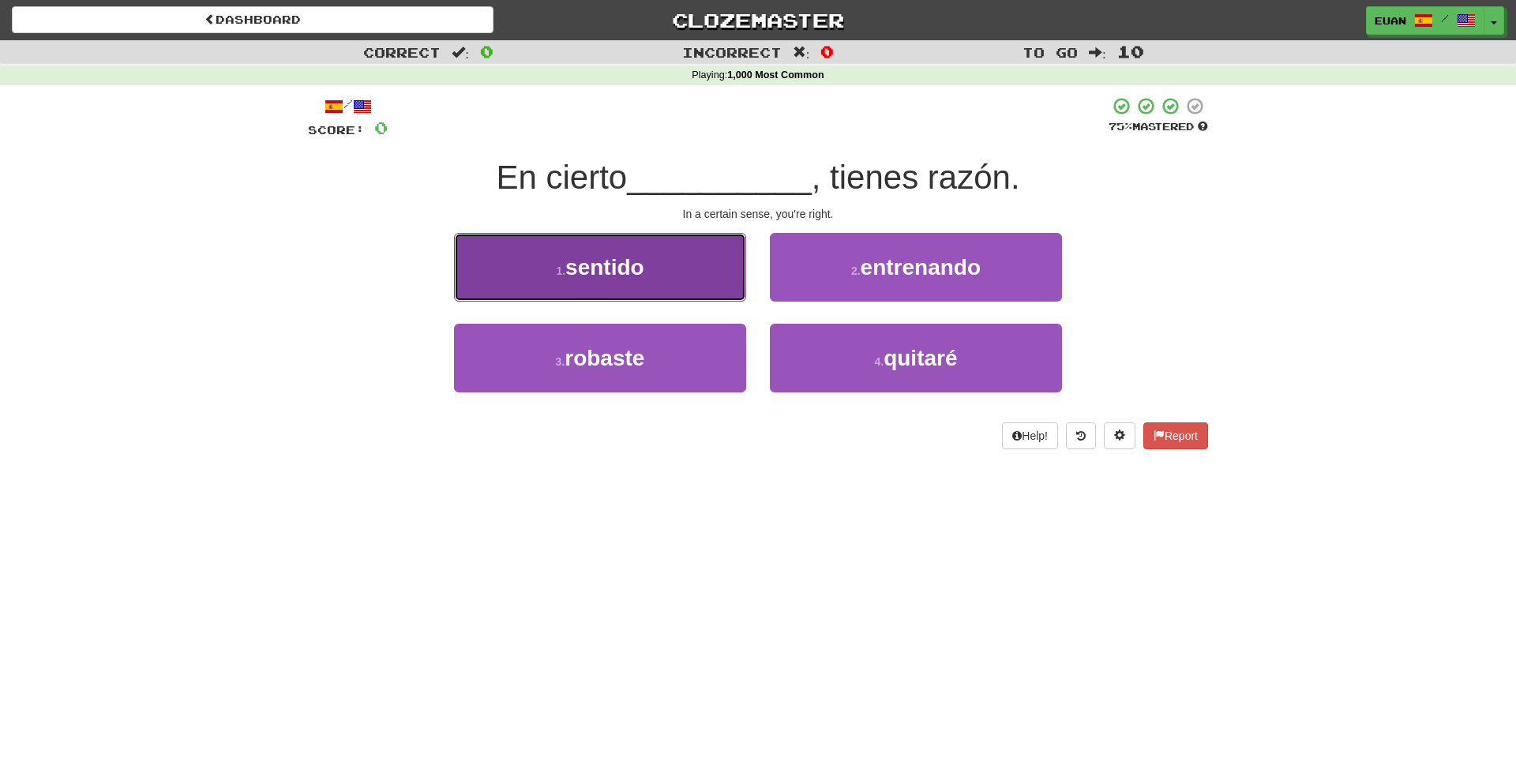
click at [711, 242] on button "1 . sentido" at bounding box center [599, 267] width 292 height 69
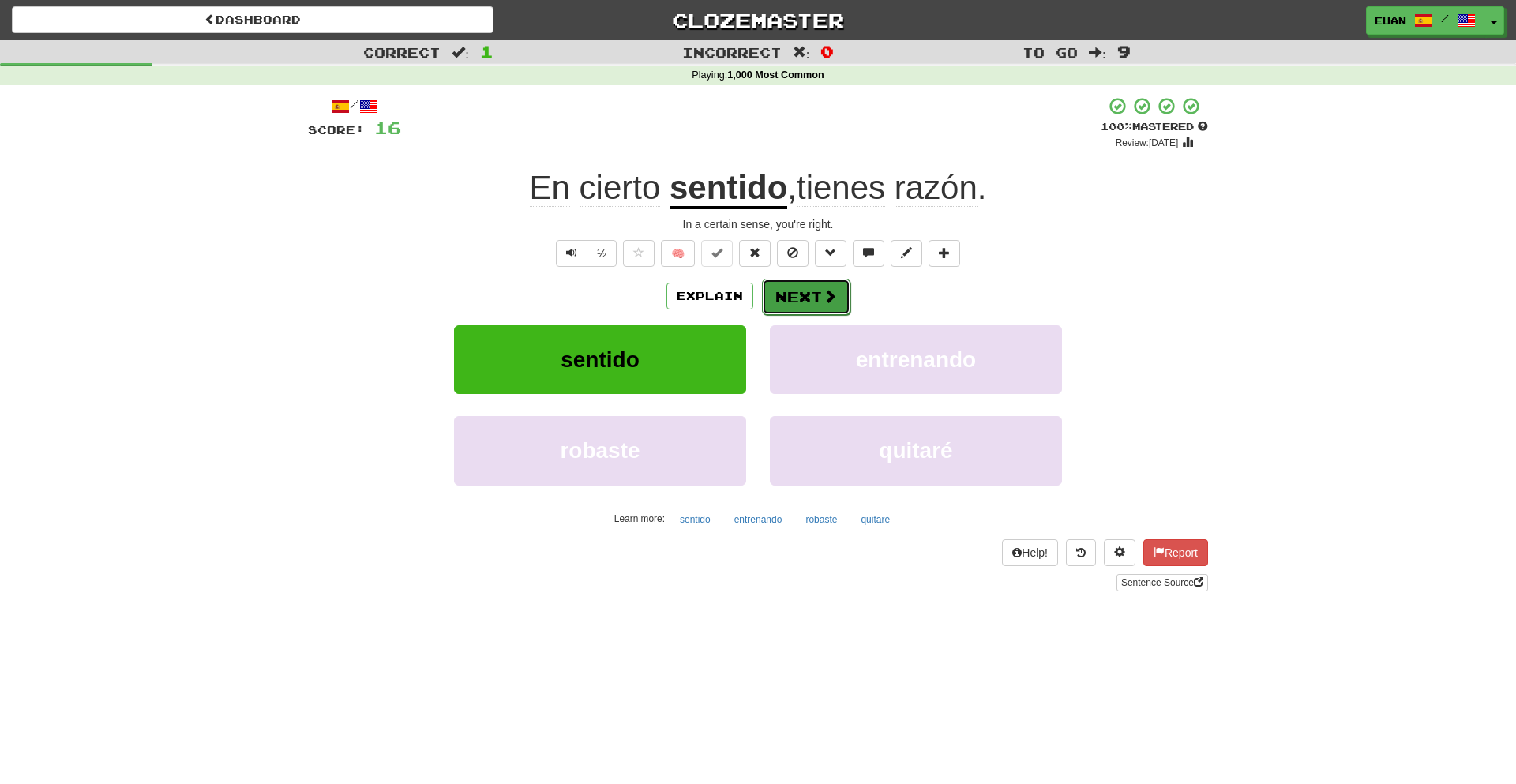
click at [799, 297] on button "Next" at bounding box center [807, 297] width 88 height 36
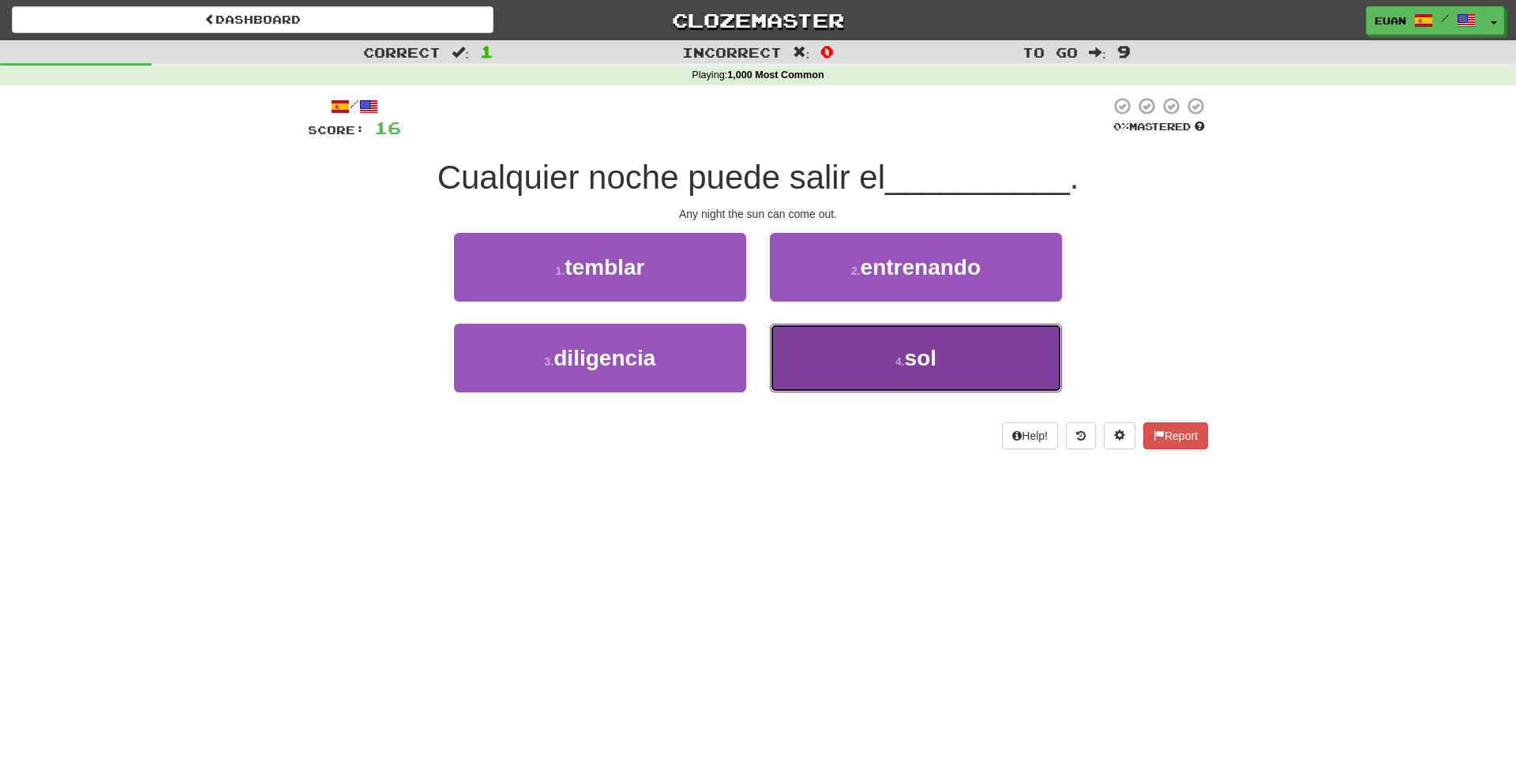
click at [865, 384] on button "4 . sol" at bounding box center [916, 359] width 292 height 69
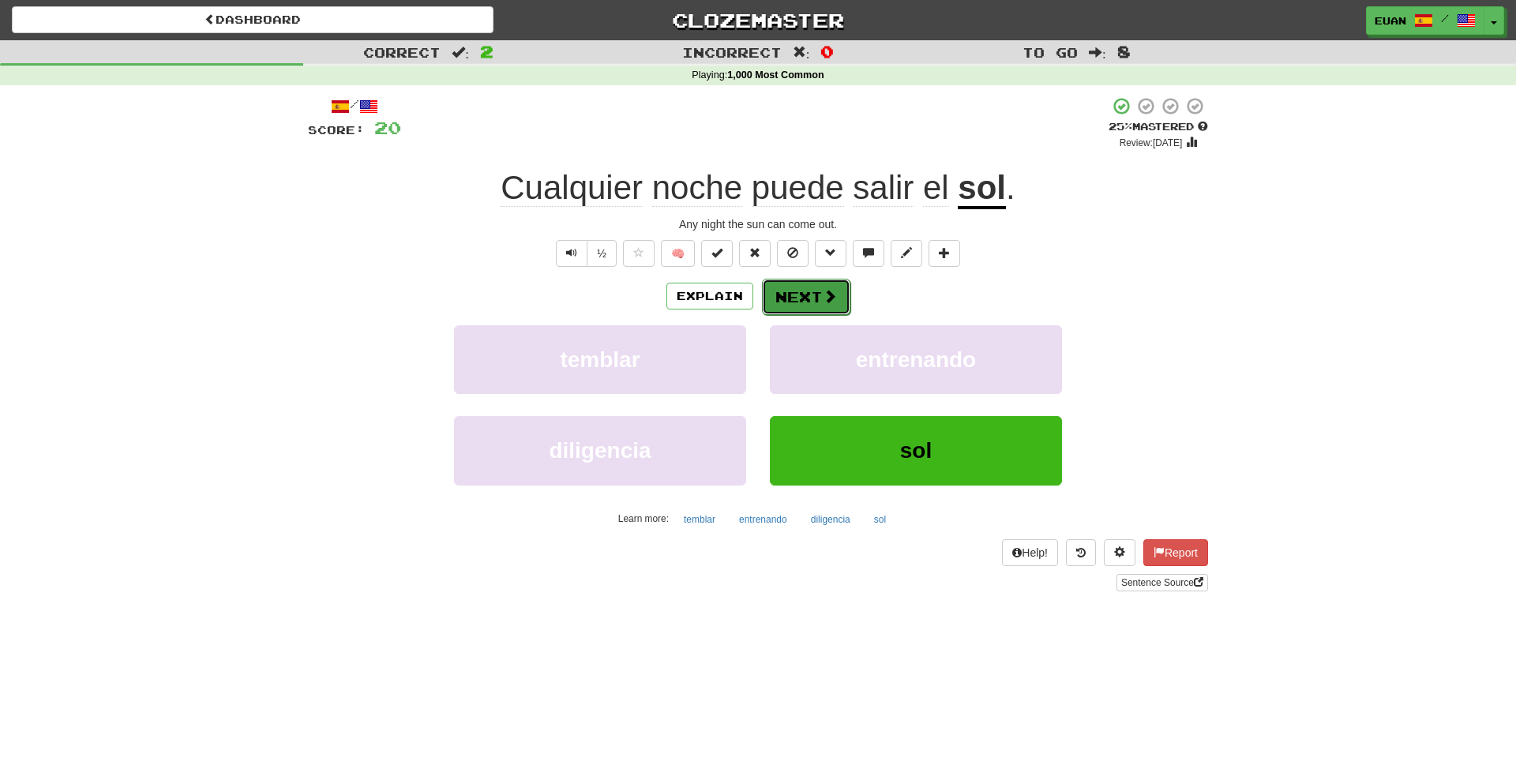
click at [809, 302] on button "Next" at bounding box center [807, 297] width 88 height 36
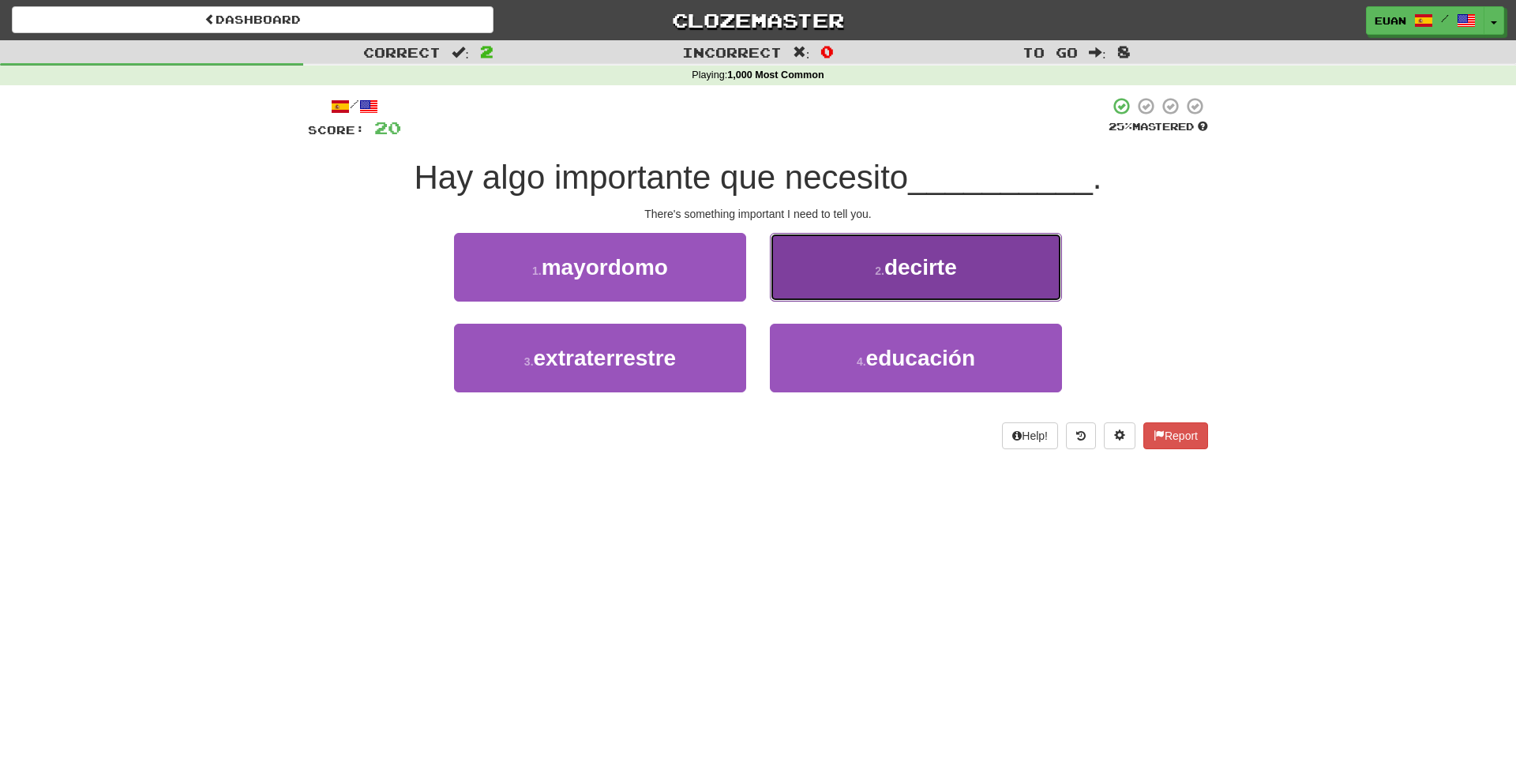
click at [818, 292] on button "2 . decirte" at bounding box center [916, 267] width 292 height 69
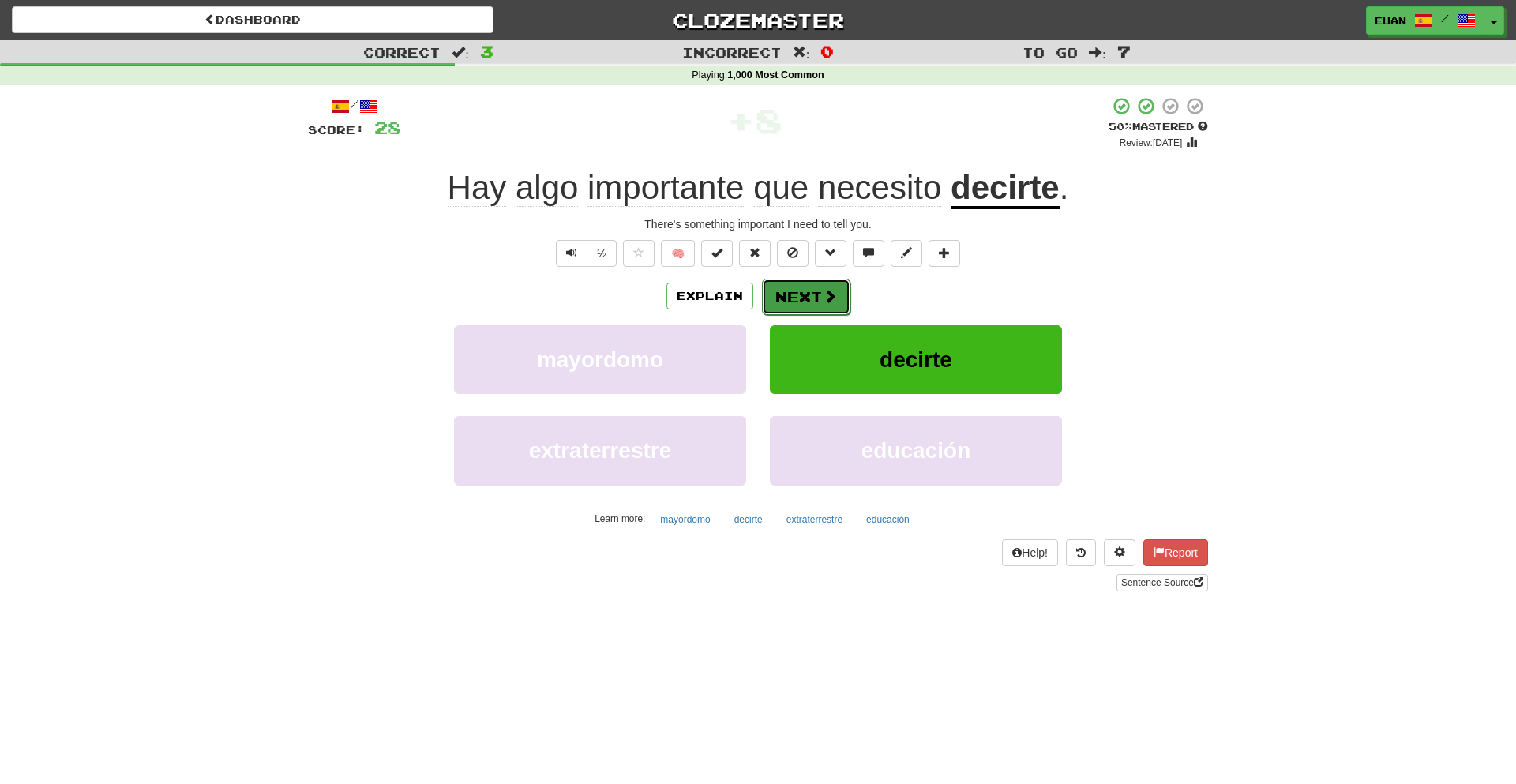
click at [812, 290] on button "Next" at bounding box center [807, 297] width 88 height 36
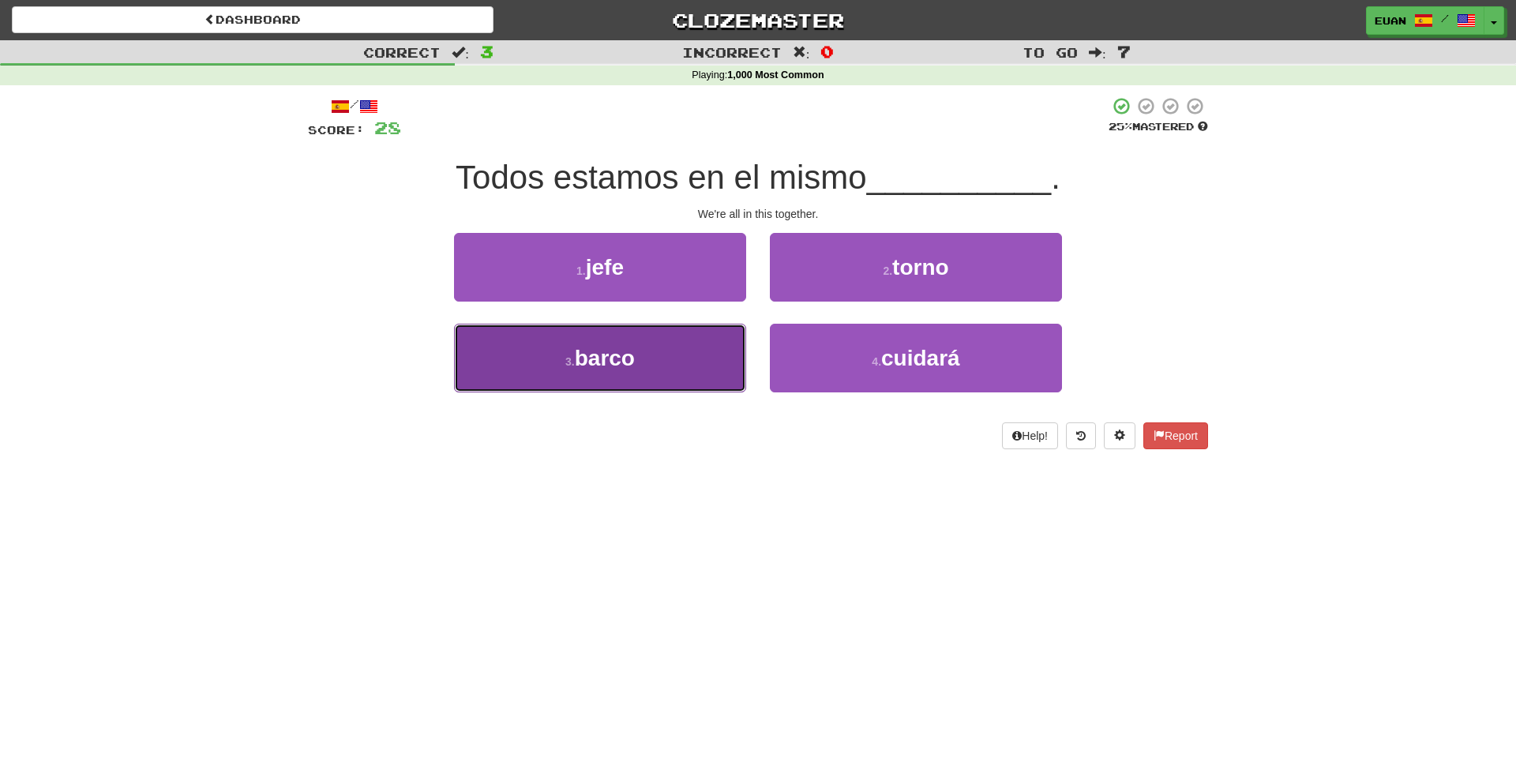
click at [745, 344] on button "3 . barco" at bounding box center [599, 359] width 292 height 69
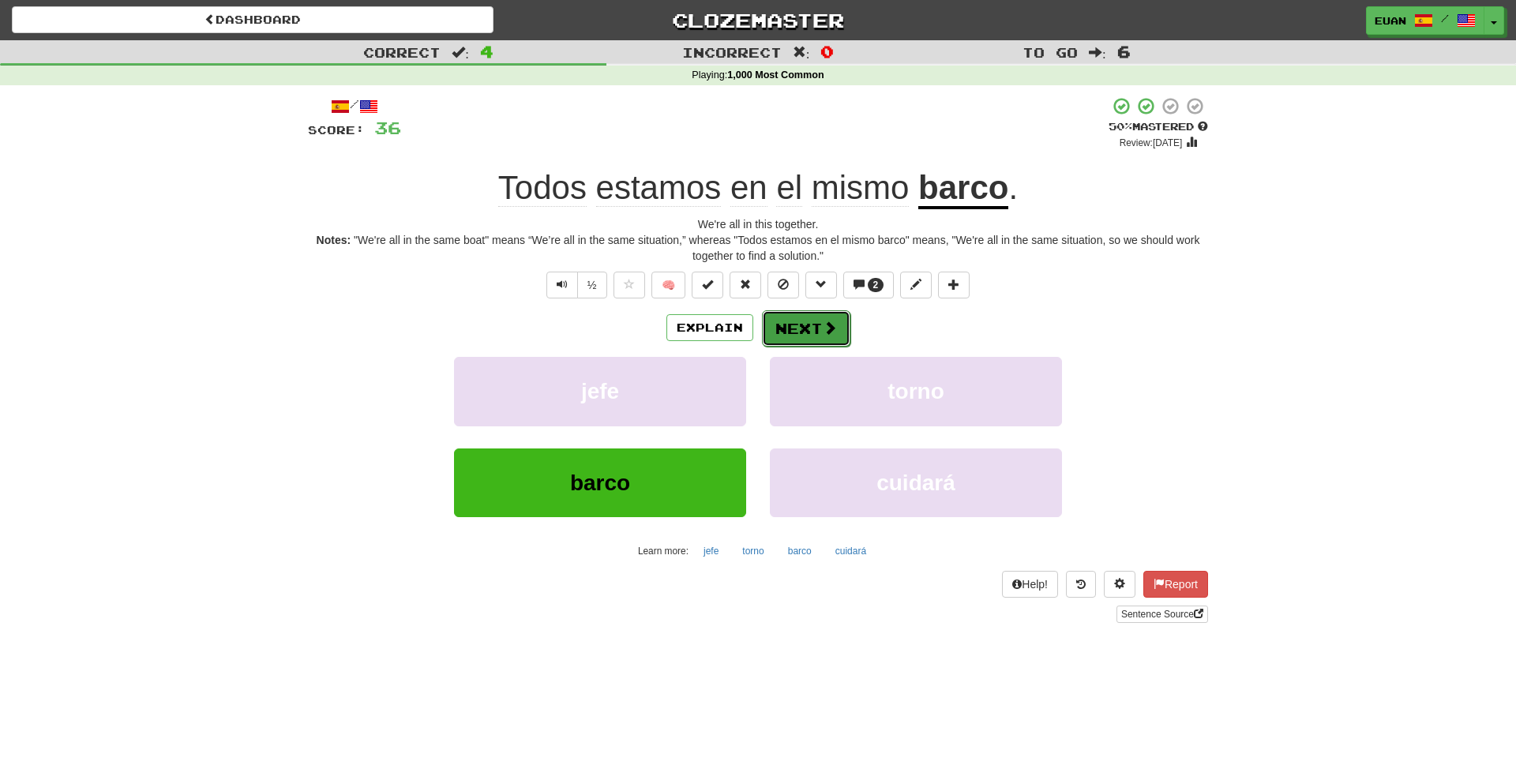
click at [781, 329] on button "Next" at bounding box center [807, 328] width 88 height 36
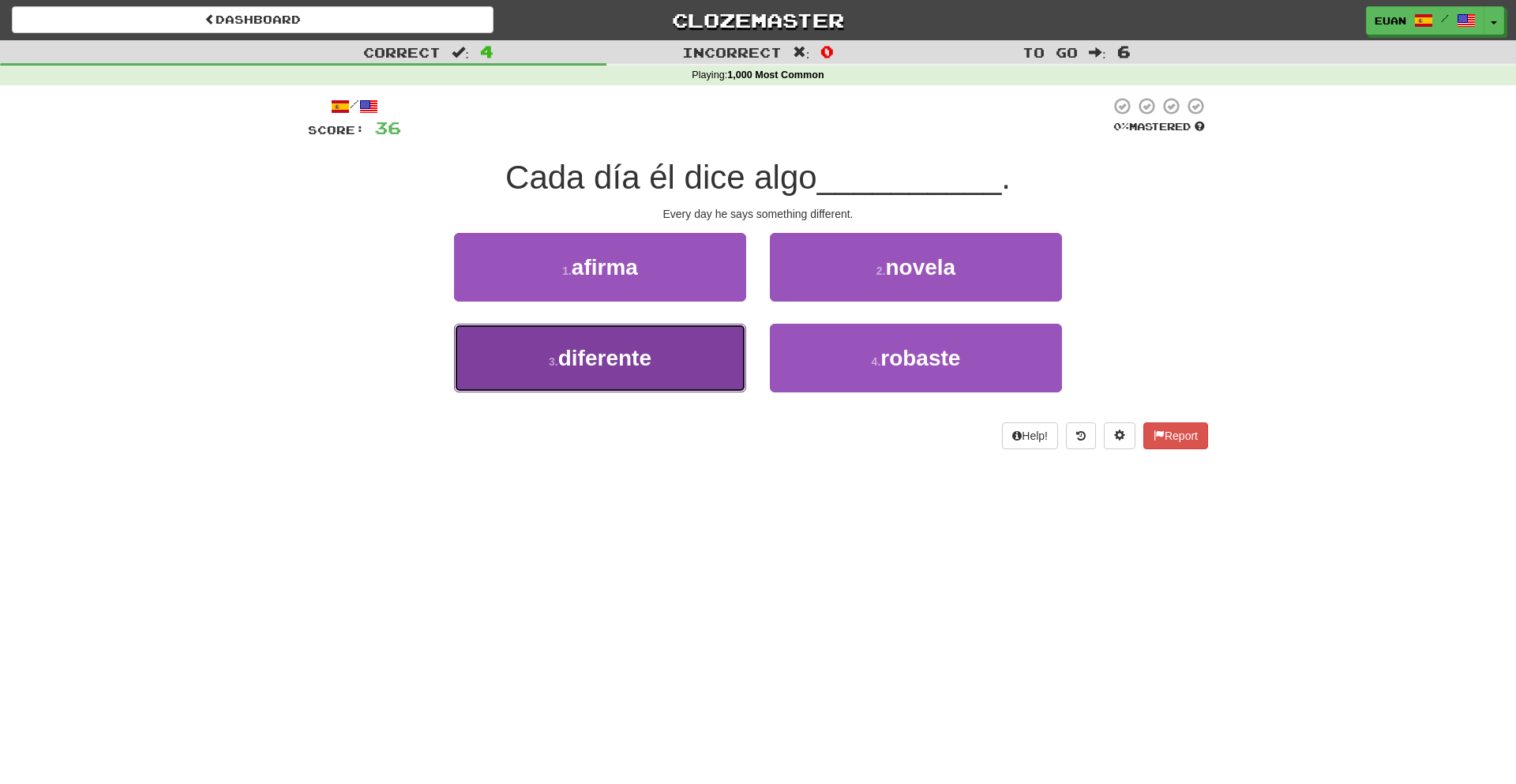
click at [676, 369] on button "3 . diferente" at bounding box center [599, 359] width 292 height 69
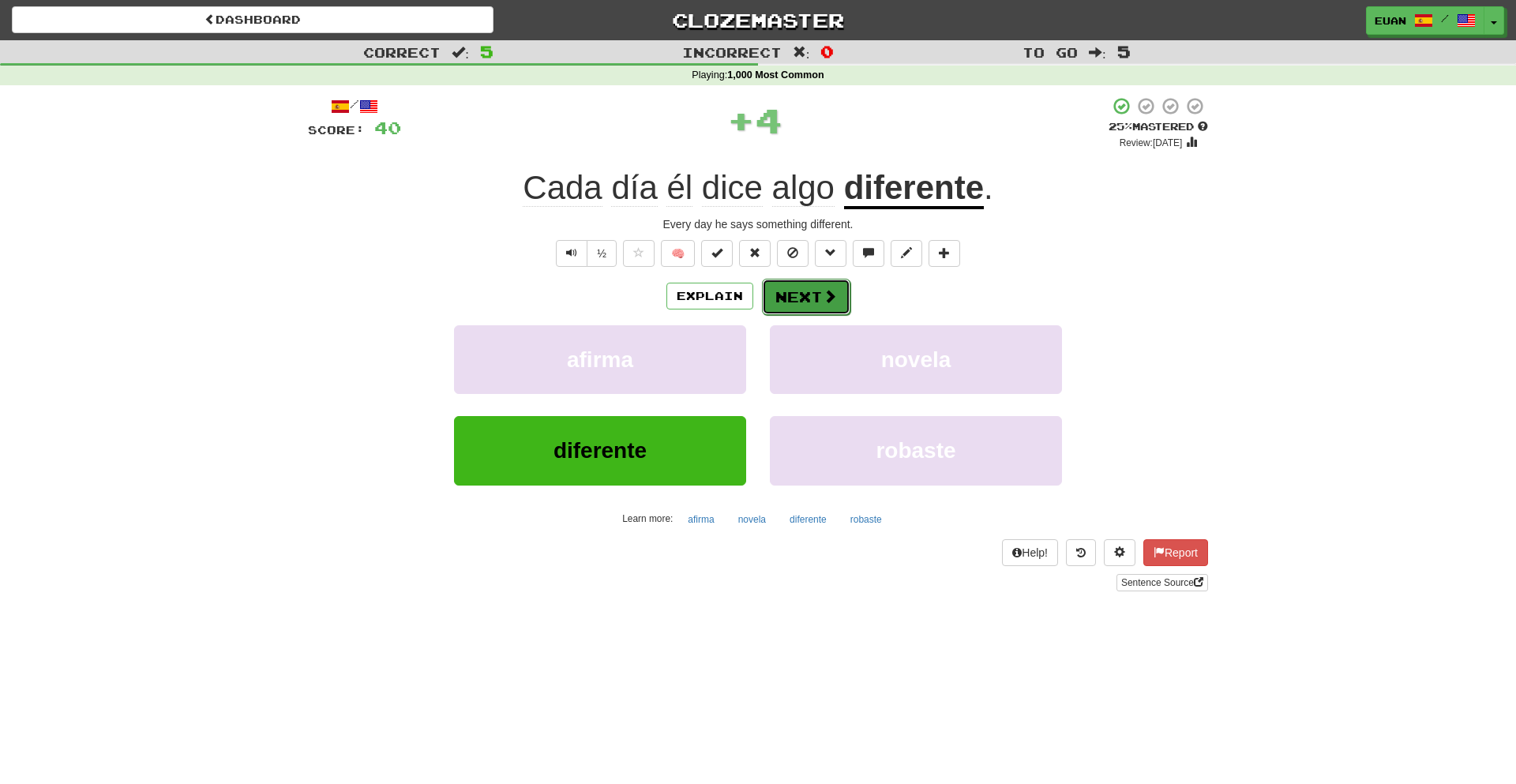
click at [811, 298] on button "Next" at bounding box center [807, 297] width 88 height 36
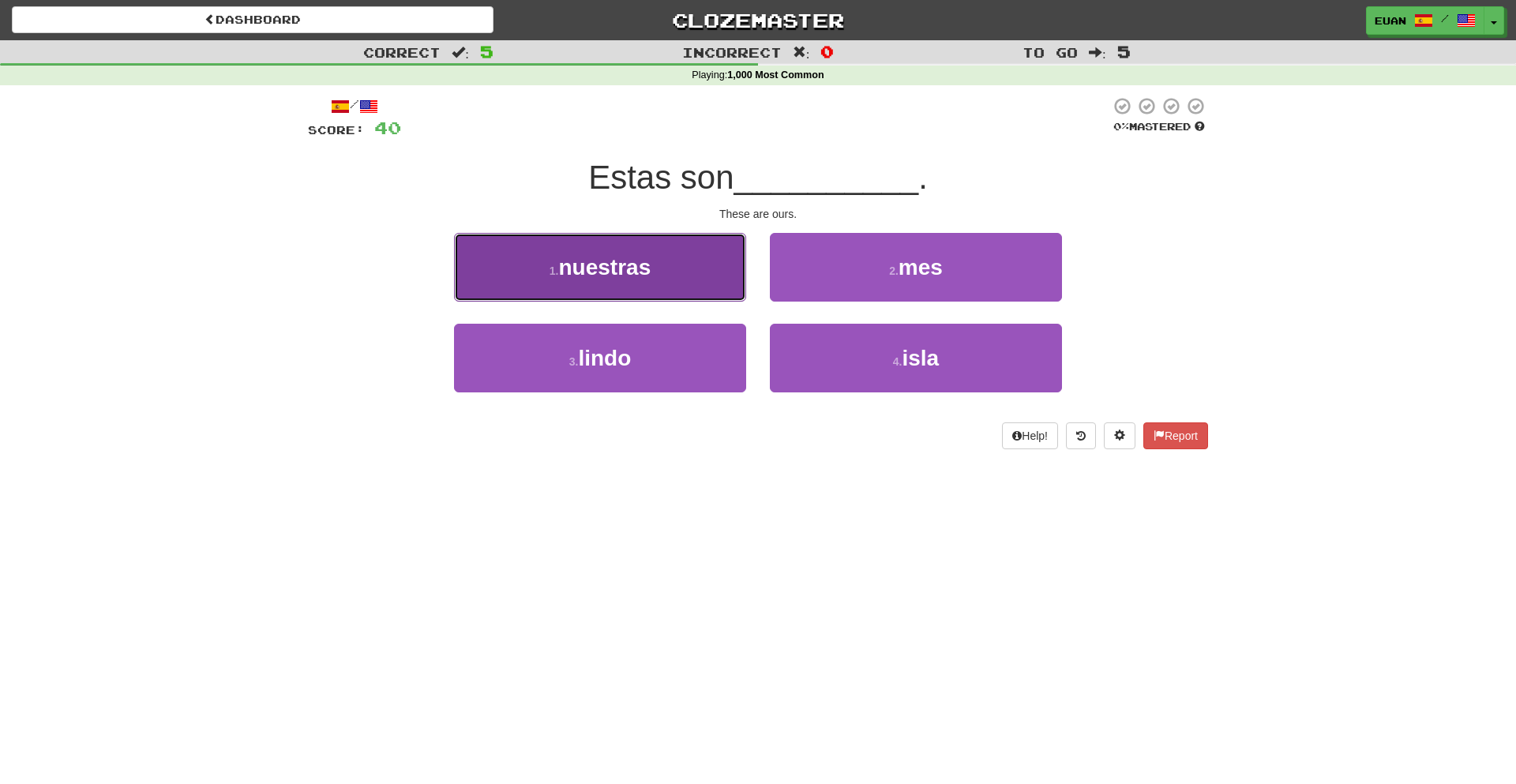
click at [695, 275] on button "1 . nuestras" at bounding box center [599, 267] width 292 height 69
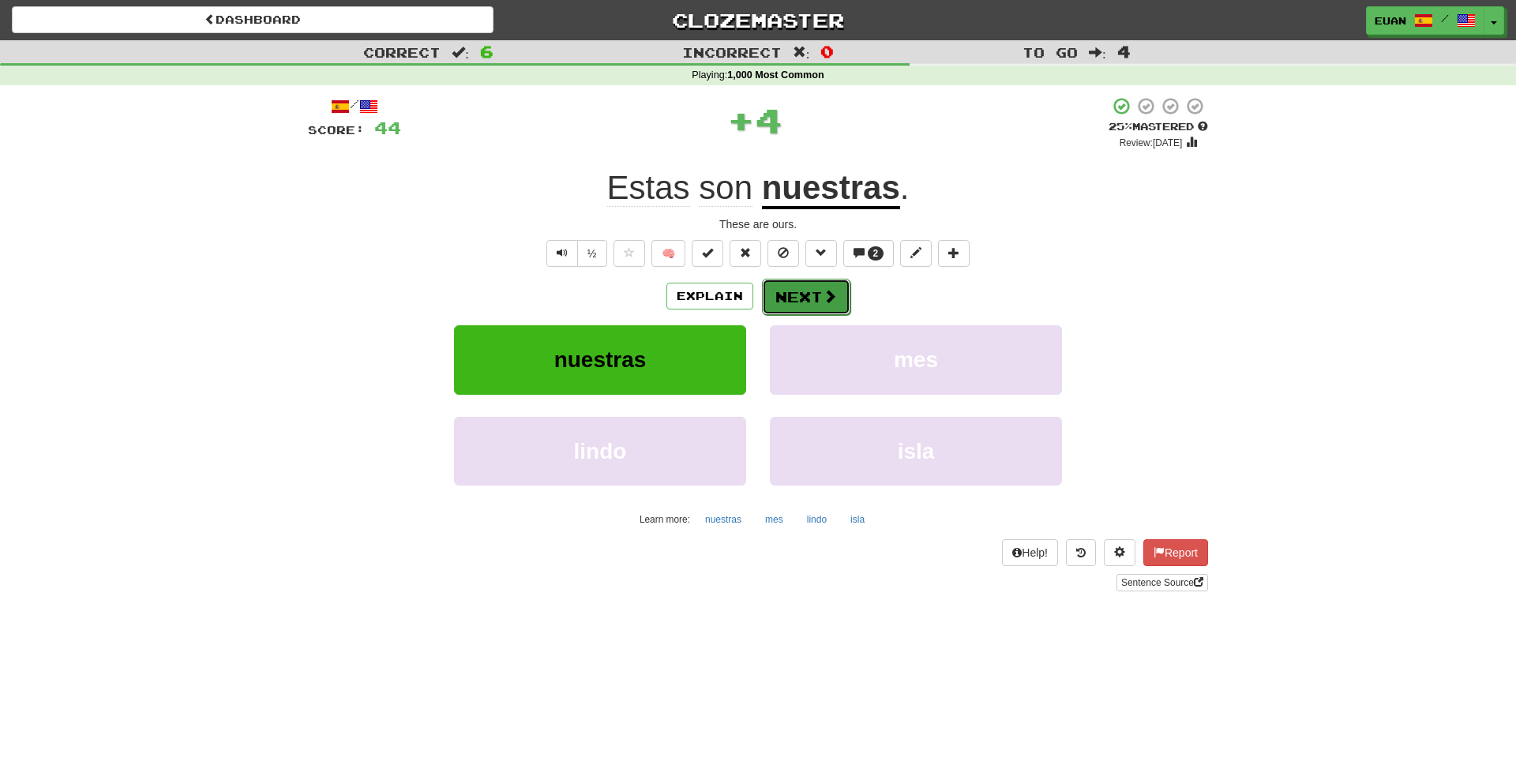
click at [790, 287] on button "Next" at bounding box center [807, 297] width 88 height 36
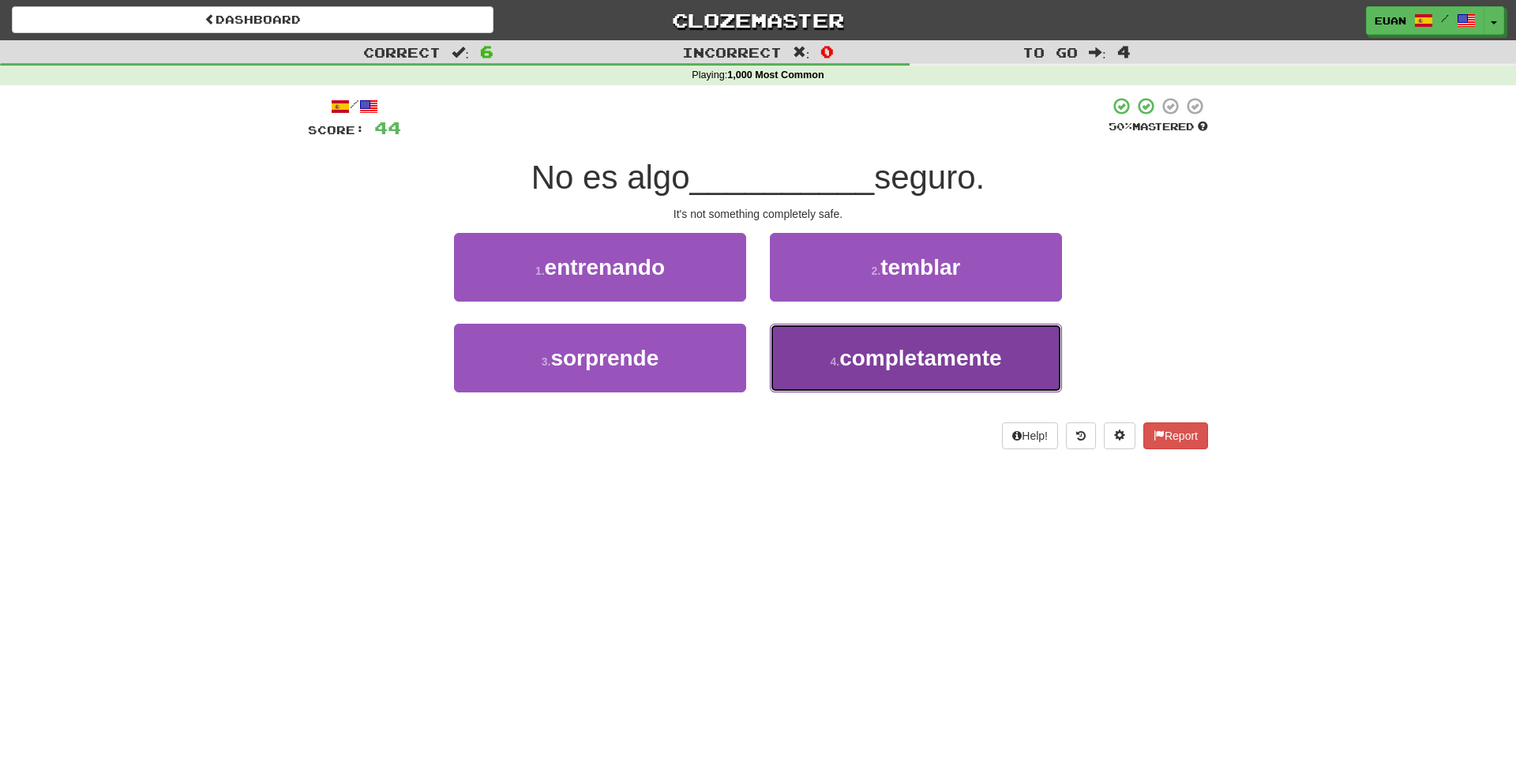
click at [924, 388] on button "4 . completamente" at bounding box center [916, 359] width 292 height 69
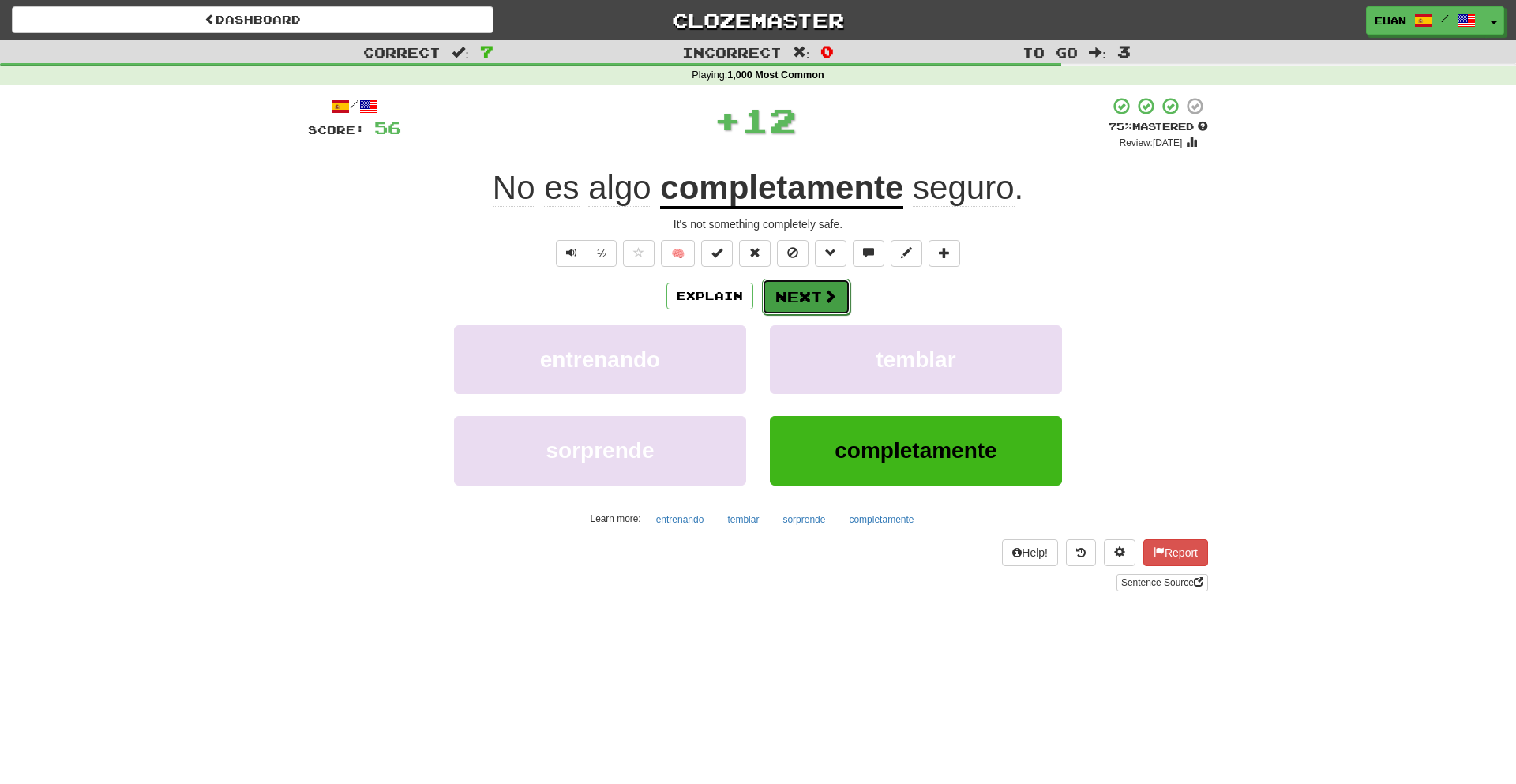
click at [793, 298] on button "Next" at bounding box center [807, 297] width 88 height 36
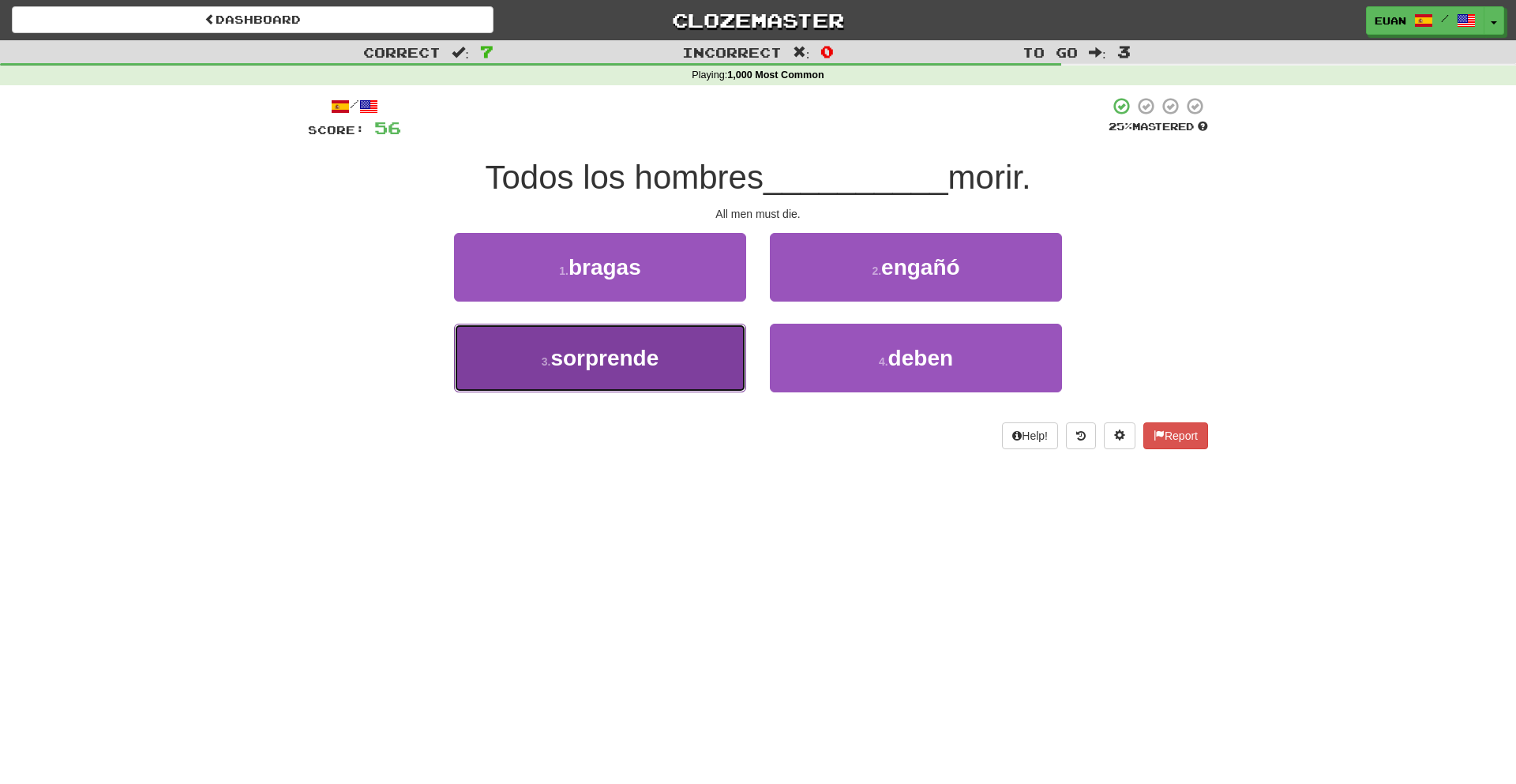
click at [695, 327] on button "3 . sorprende" at bounding box center [599, 359] width 292 height 69
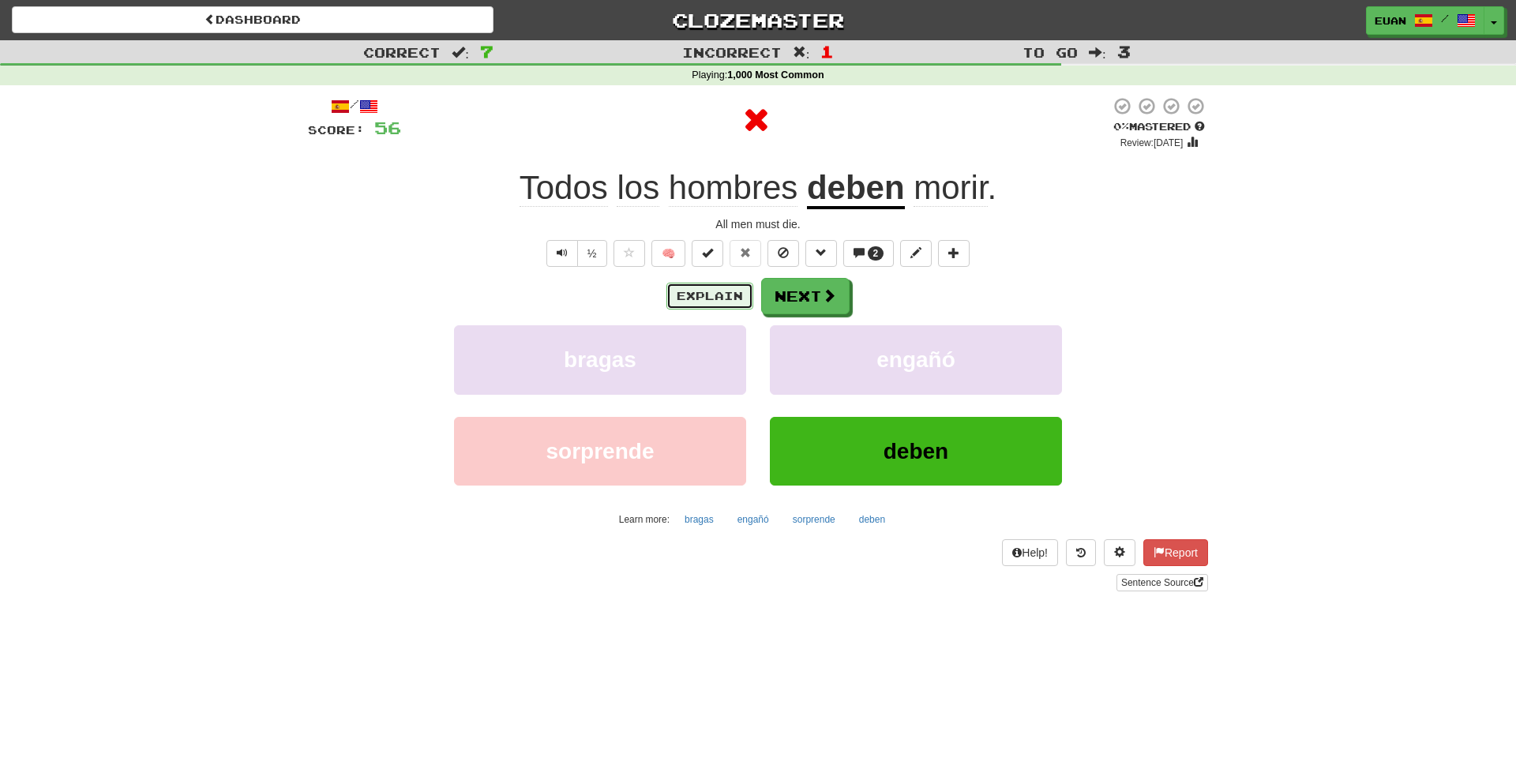
click at [722, 300] on button "Explain" at bounding box center [709, 296] width 86 height 27
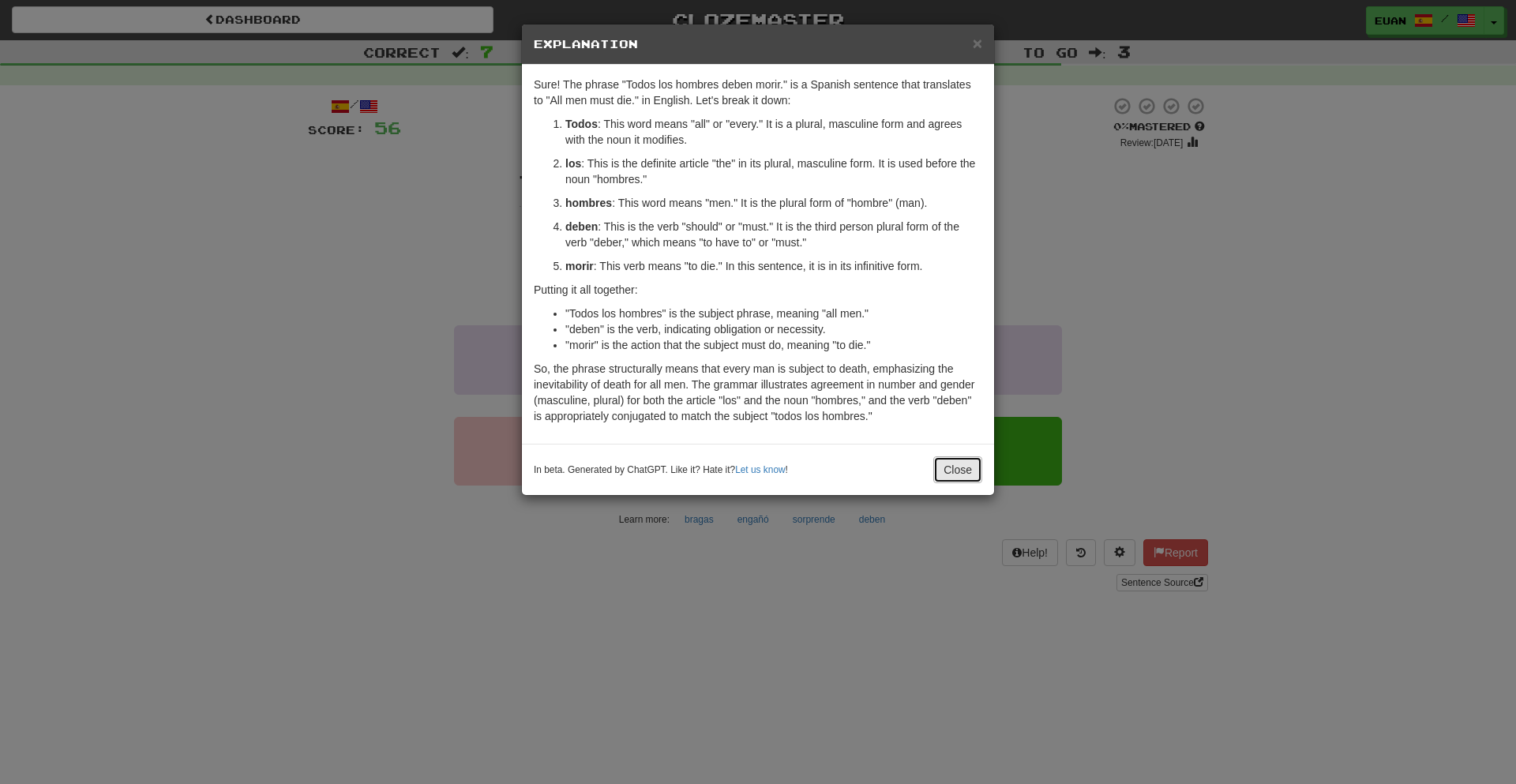
click at [964, 458] on button "Close" at bounding box center [958, 470] width 49 height 27
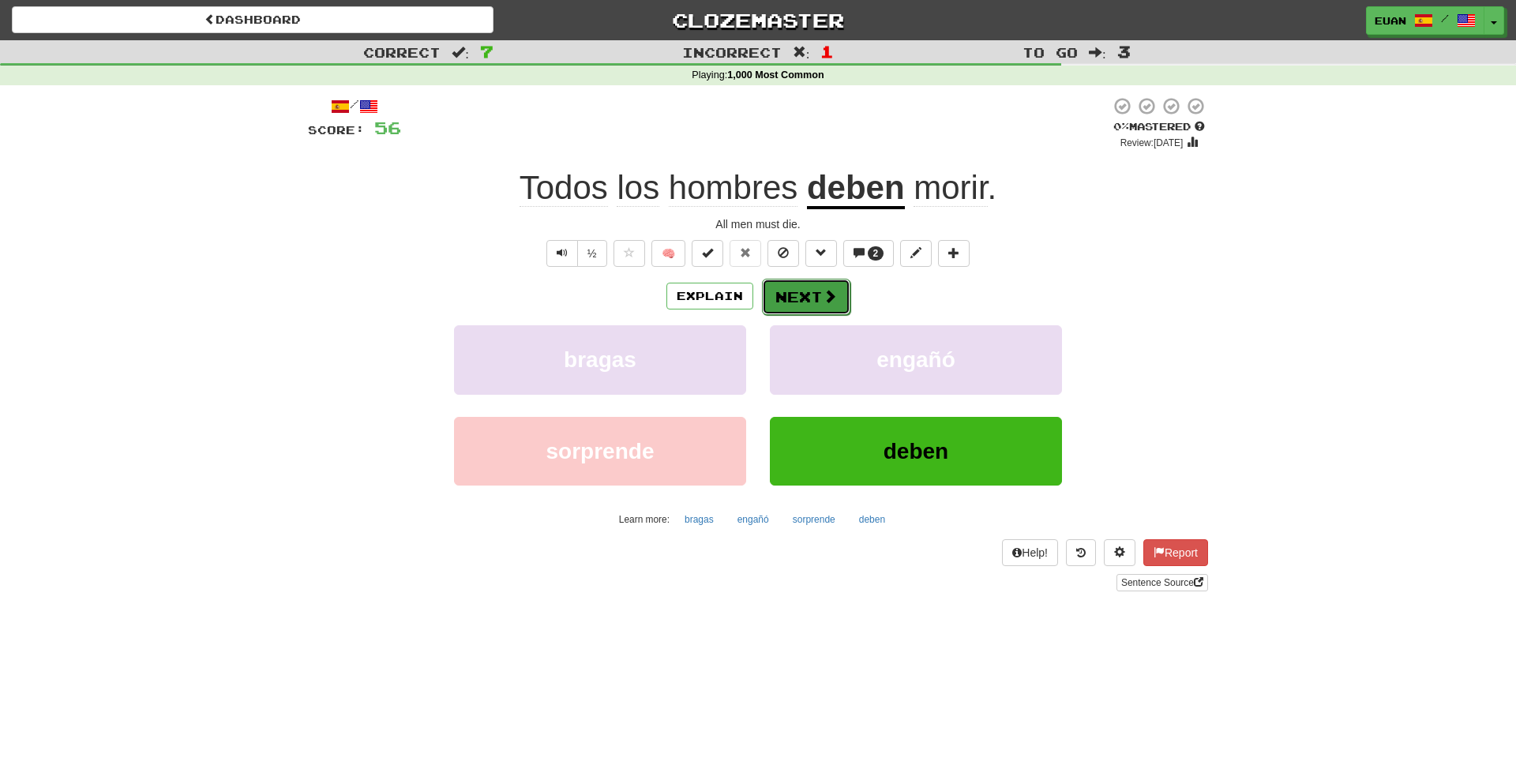
click at [824, 280] on button "Next" at bounding box center [807, 297] width 88 height 36
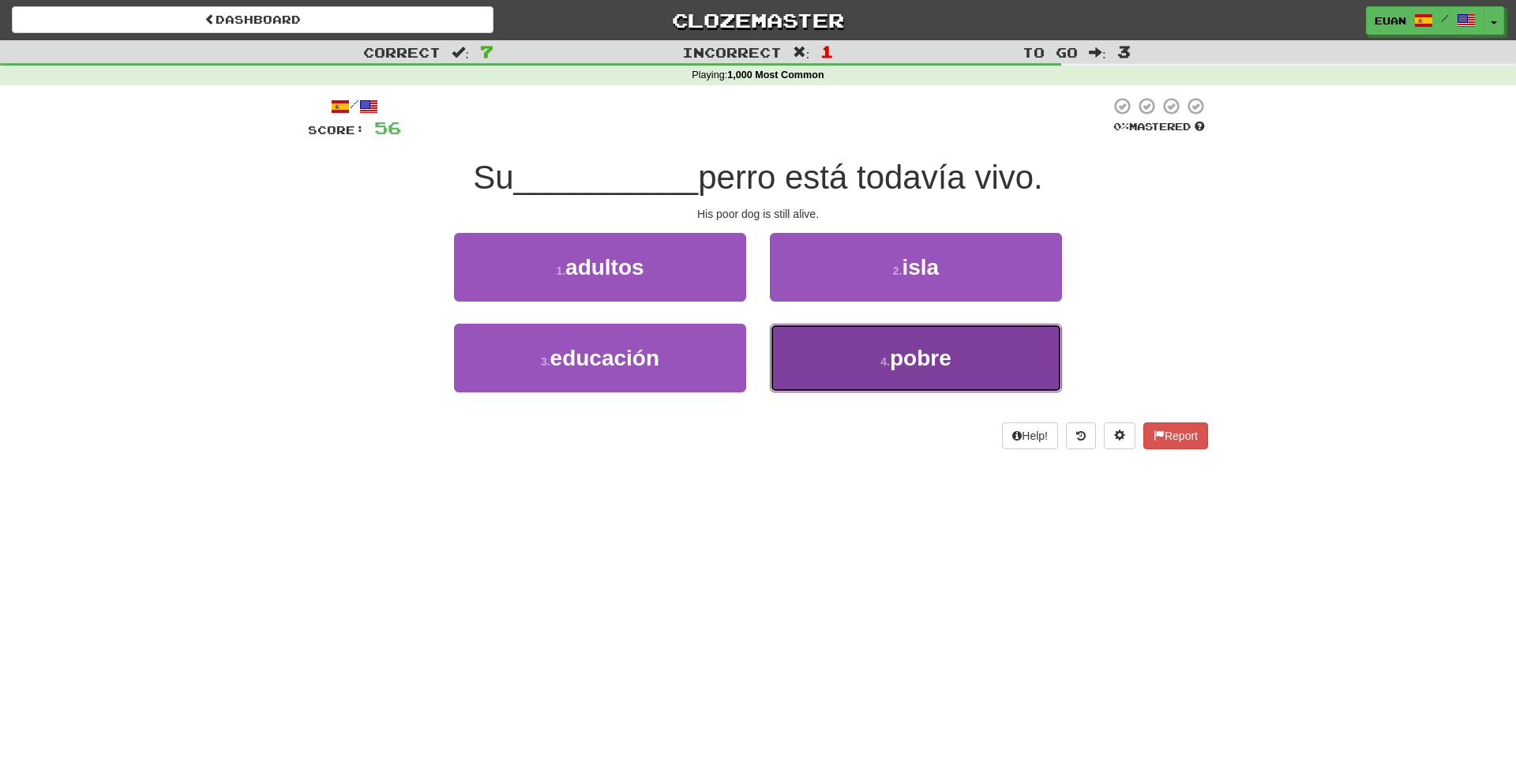
click at [847, 353] on button "4 . pobre" at bounding box center [916, 359] width 292 height 69
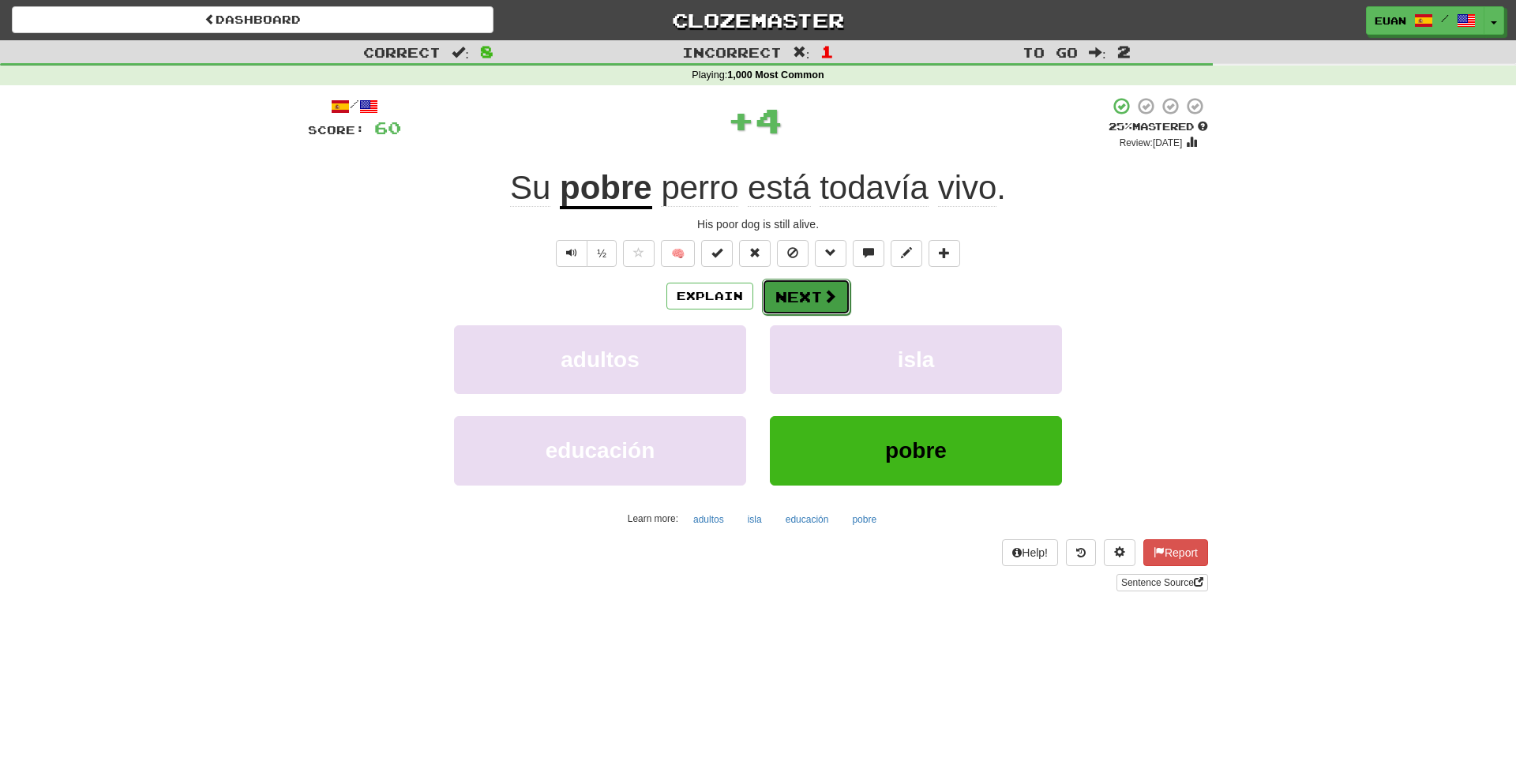
click at [787, 285] on button "Next" at bounding box center [807, 297] width 88 height 36
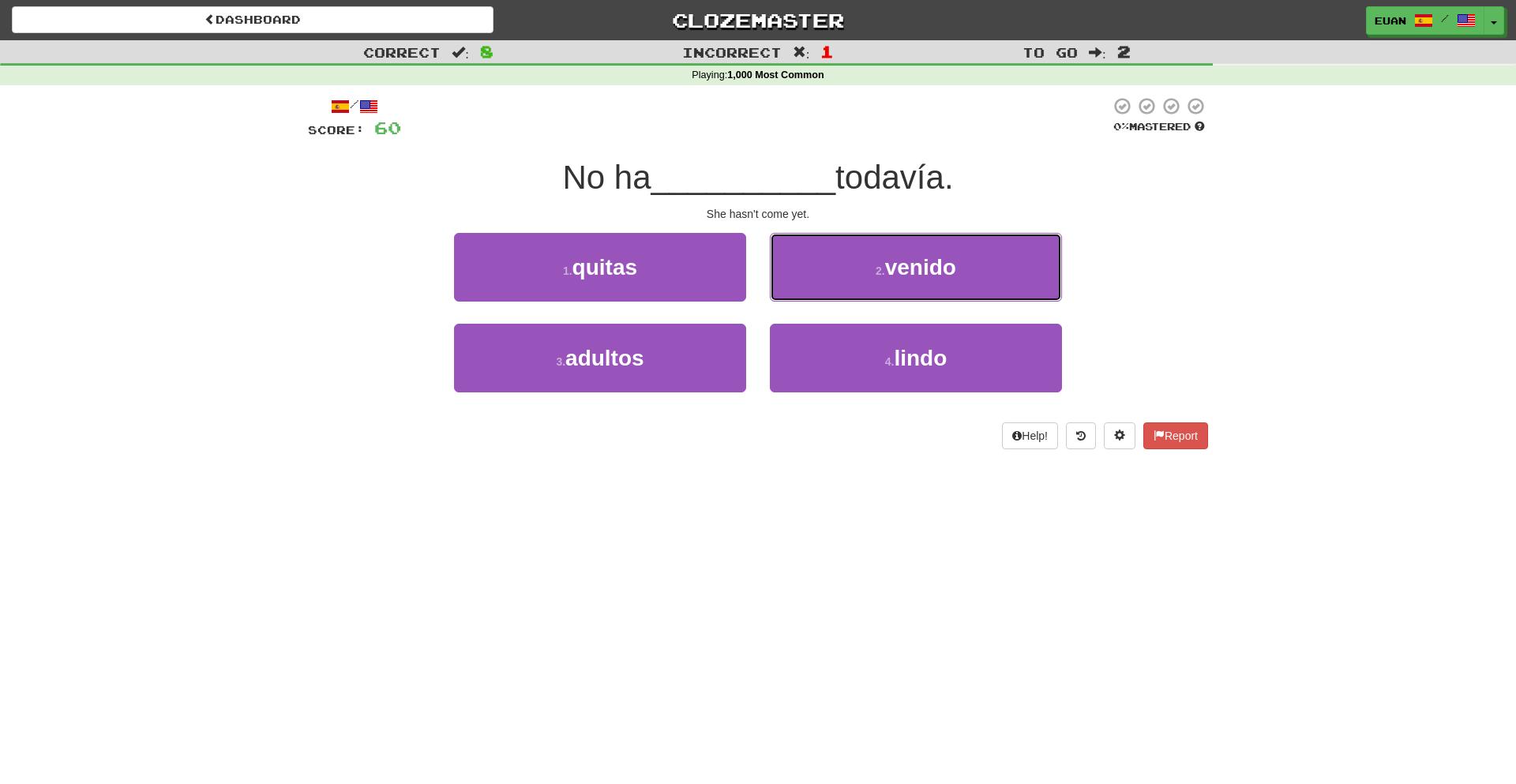
click at [787, 285] on button "2 . venido" at bounding box center [916, 267] width 292 height 69
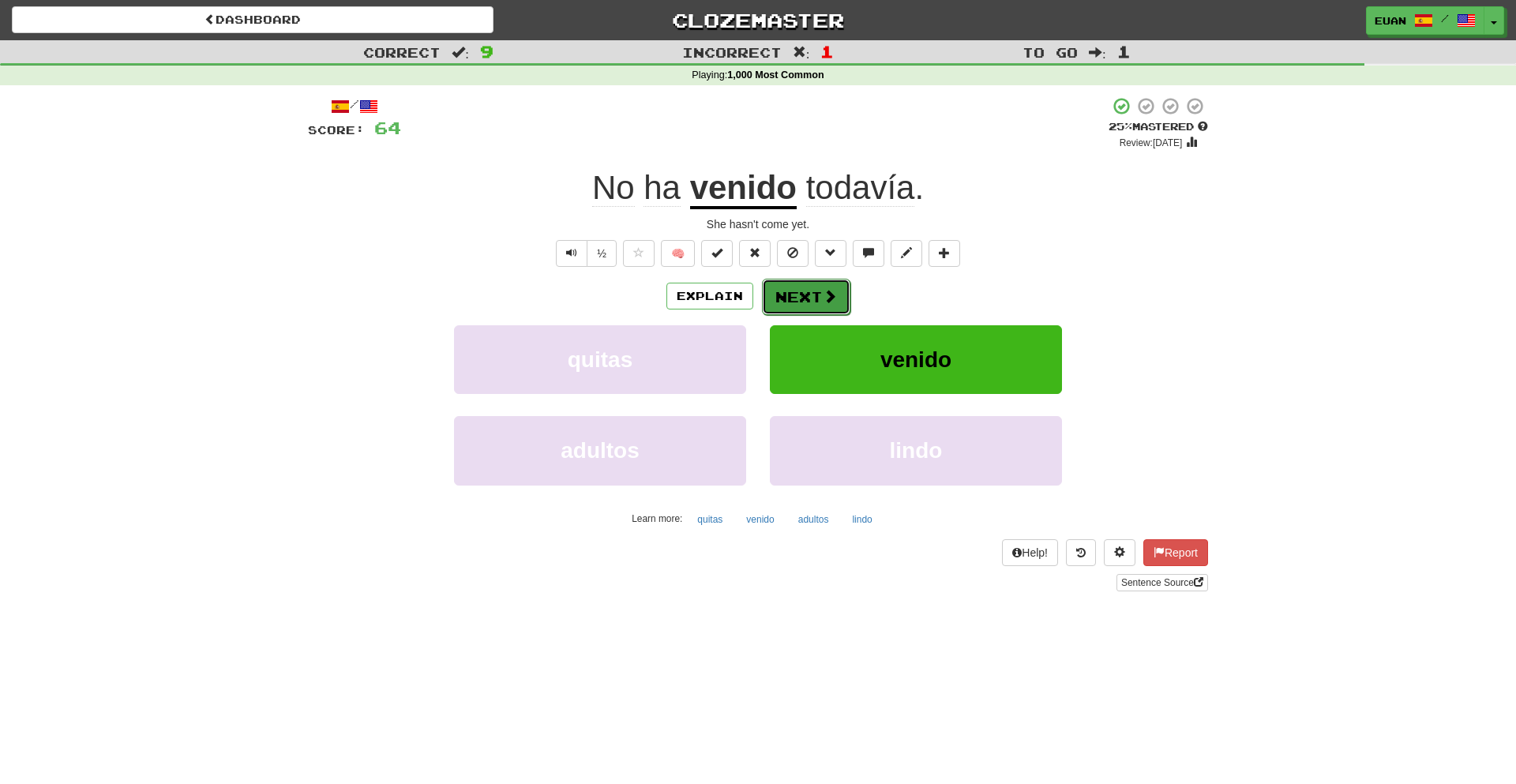
click at [786, 291] on button "Next" at bounding box center [807, 297] width 88 height 36
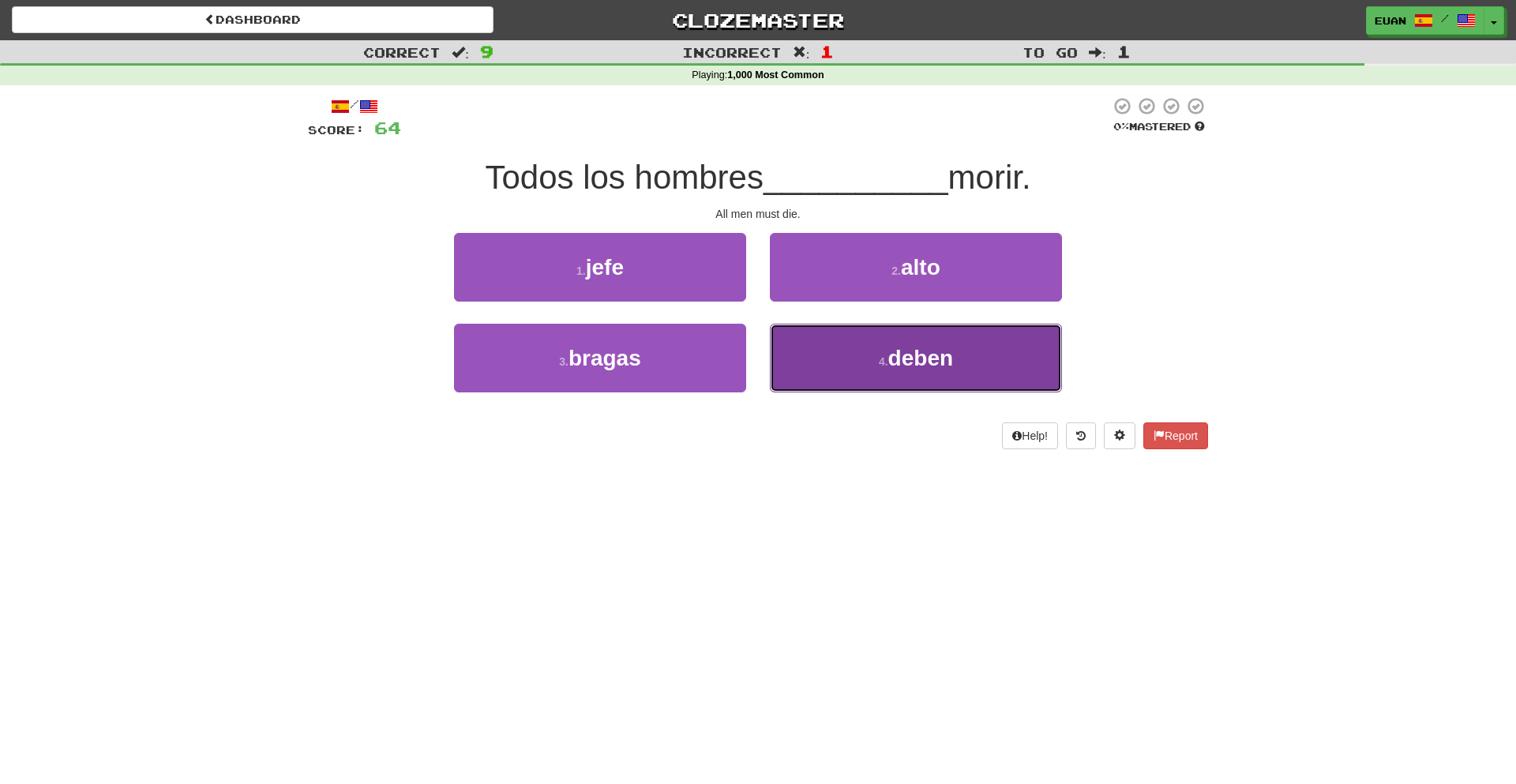
click at [818, 328] on button "4 . deben" at bounding box center [916, 359] width 292 height 69
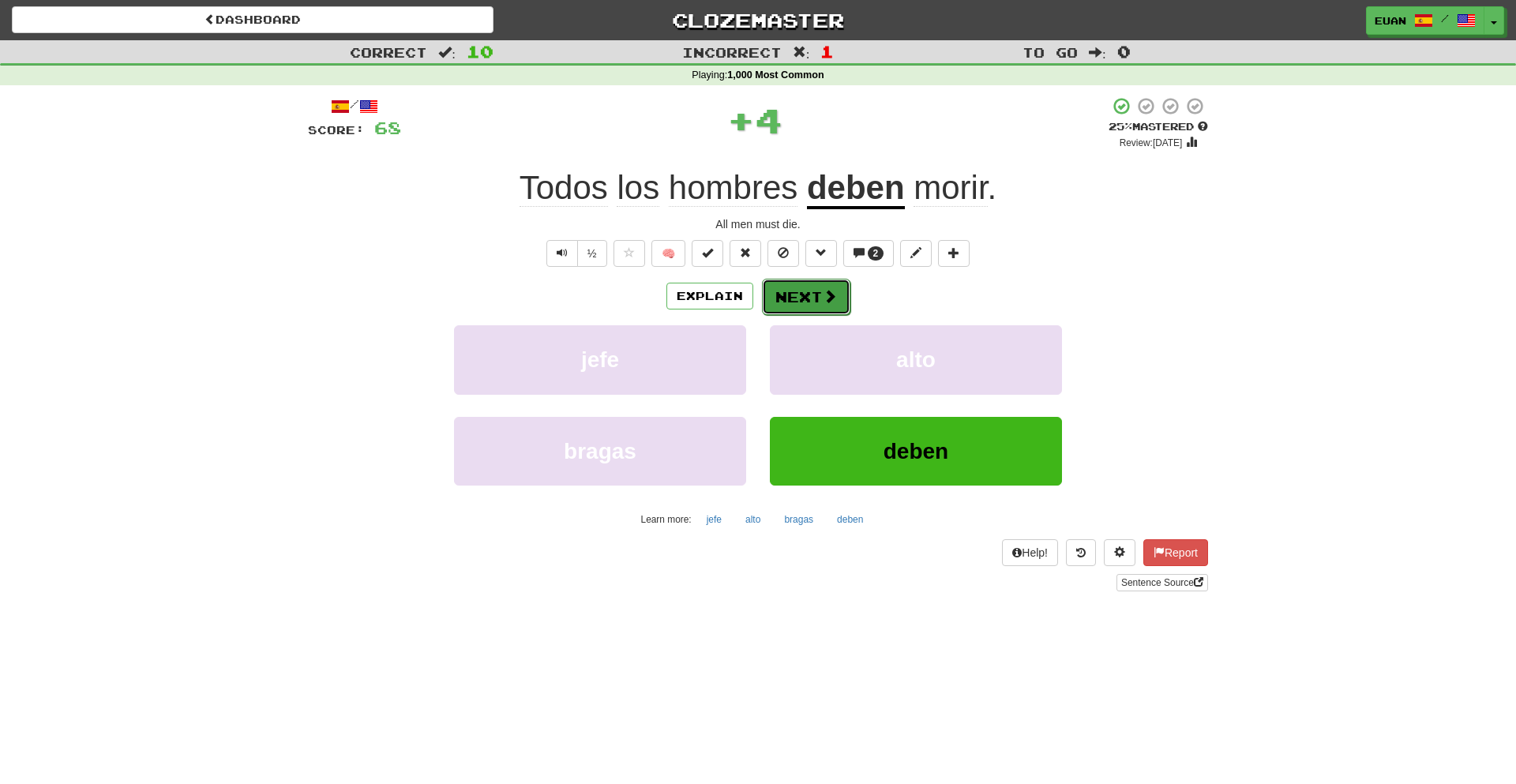
click at [812, 304] on button "Next" at bounding box center [807, 297] width 88 height 36
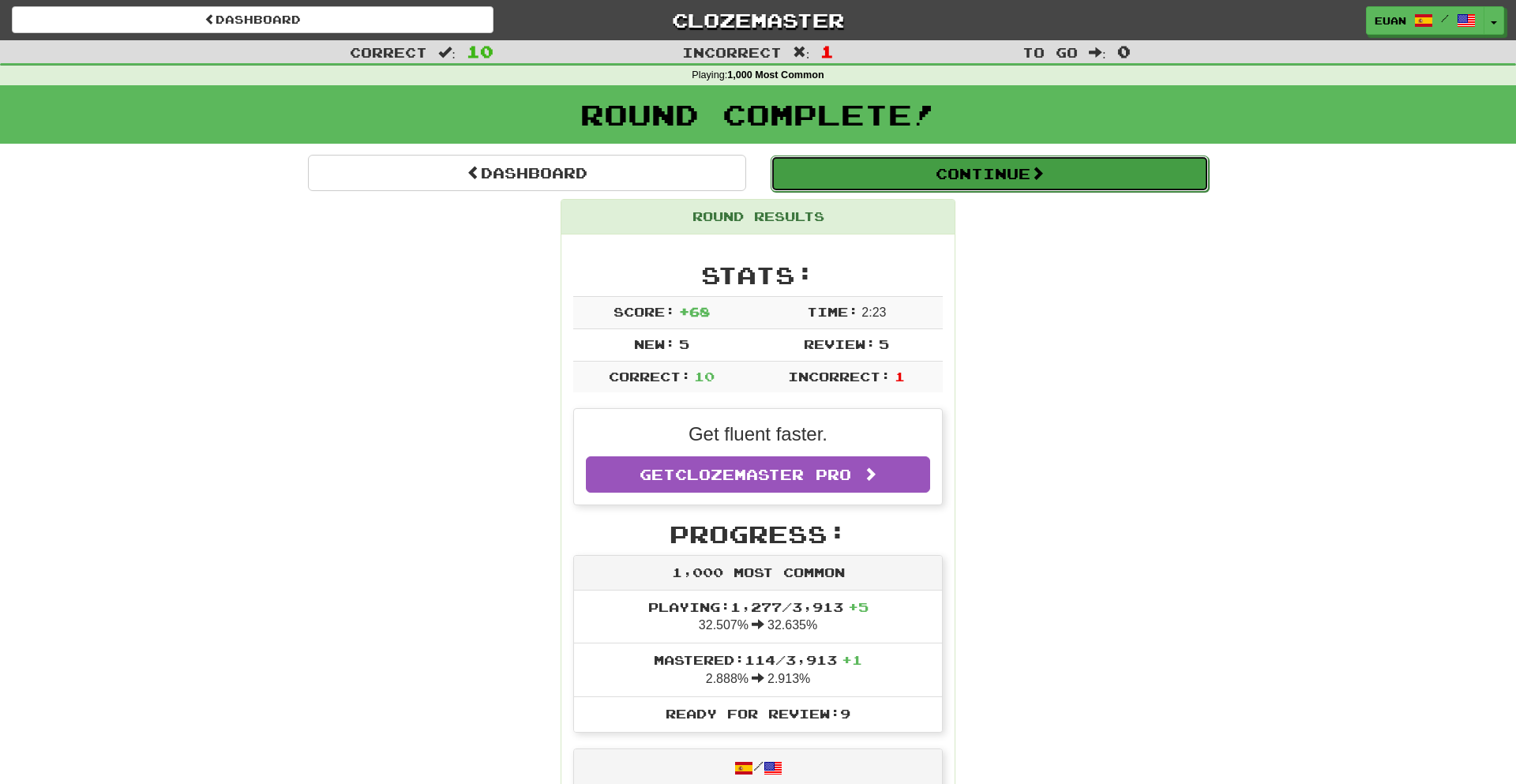
click at [870, 171] on button "Continue" at bounding box center [990, 173] width 438 height 36
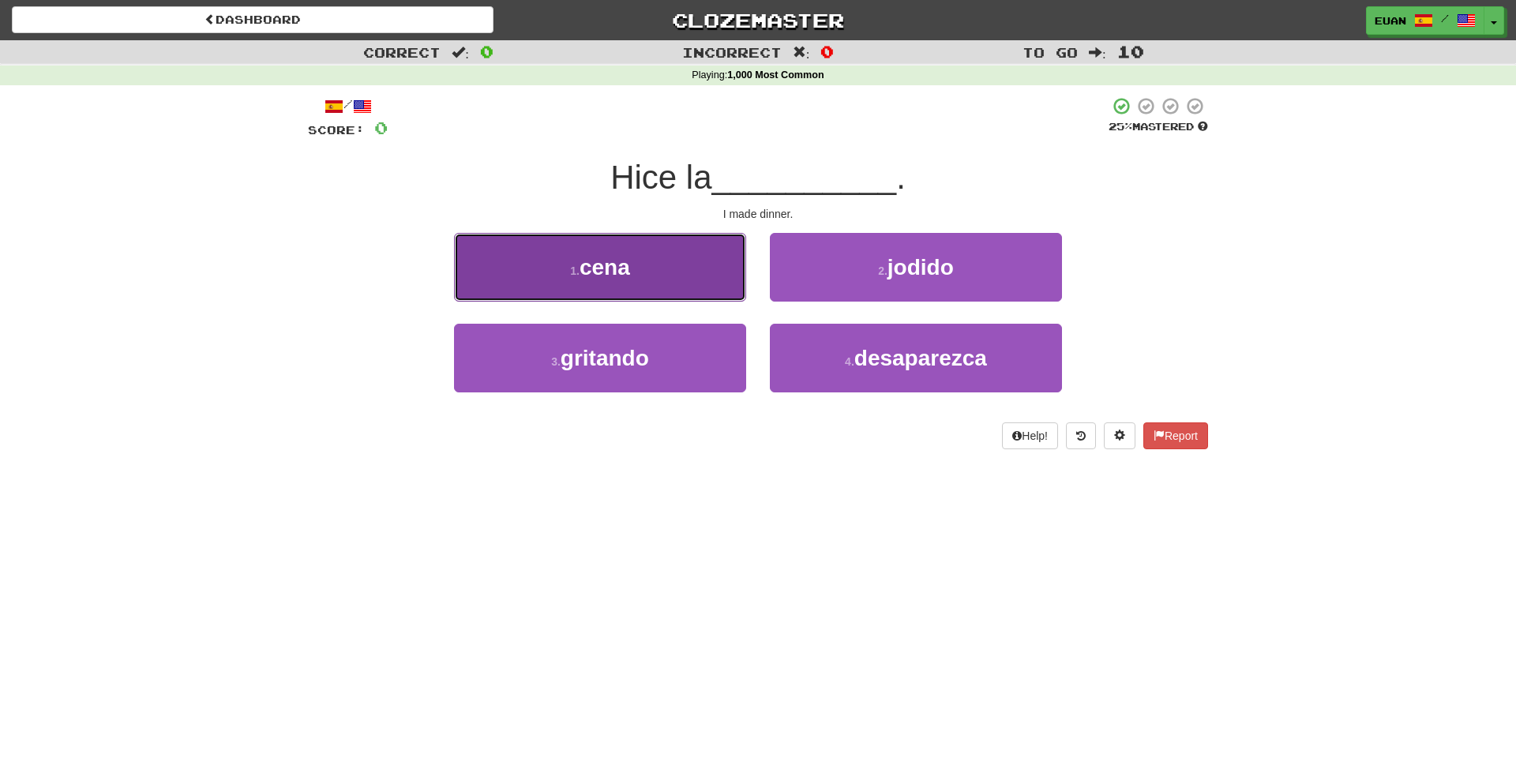
click at [697, 256] on button "1 . cena" at bounding box center [599, 267] width 292 height 69
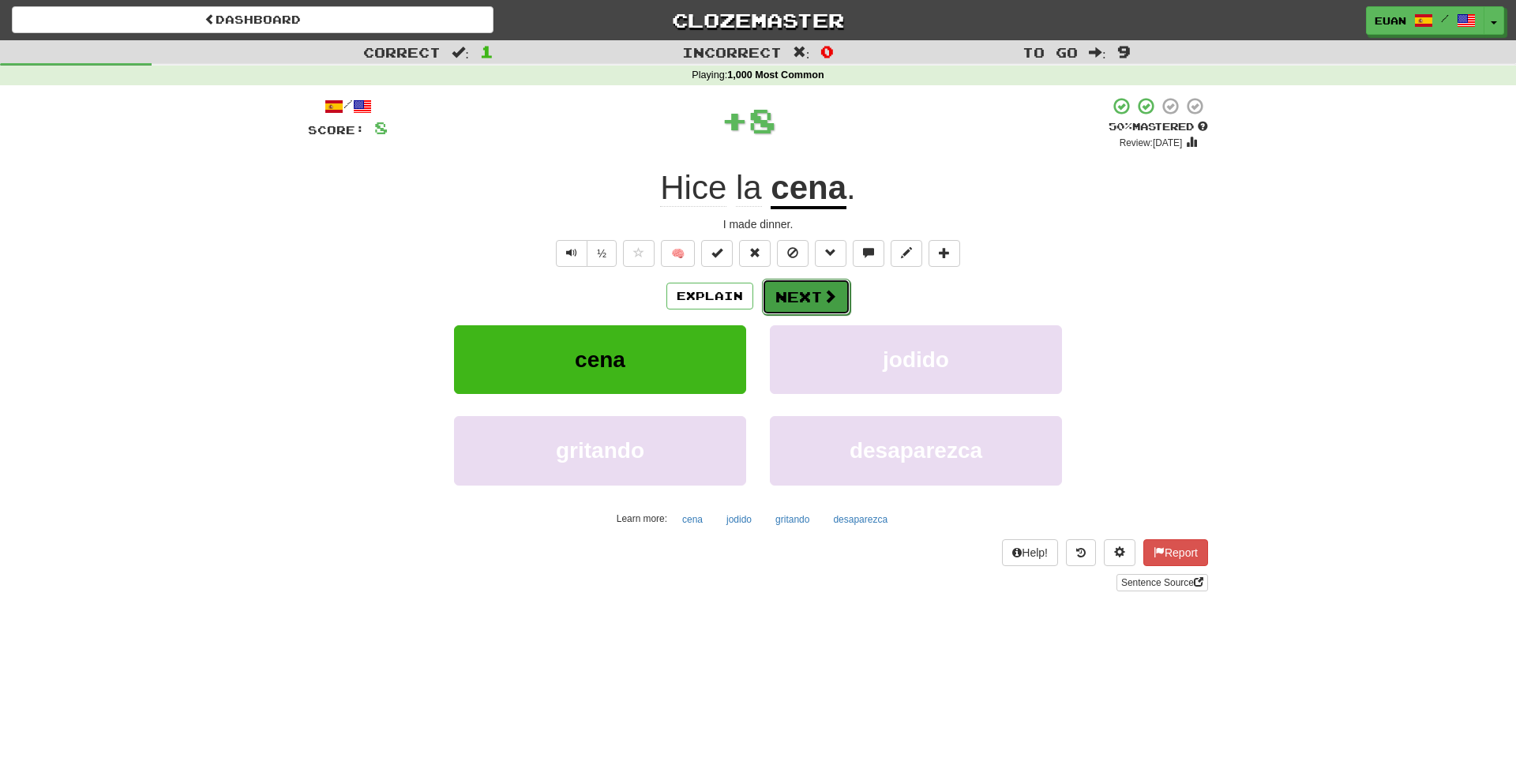
click at [828, 291] on span at bounding box center [830, 296] width 14 height 14
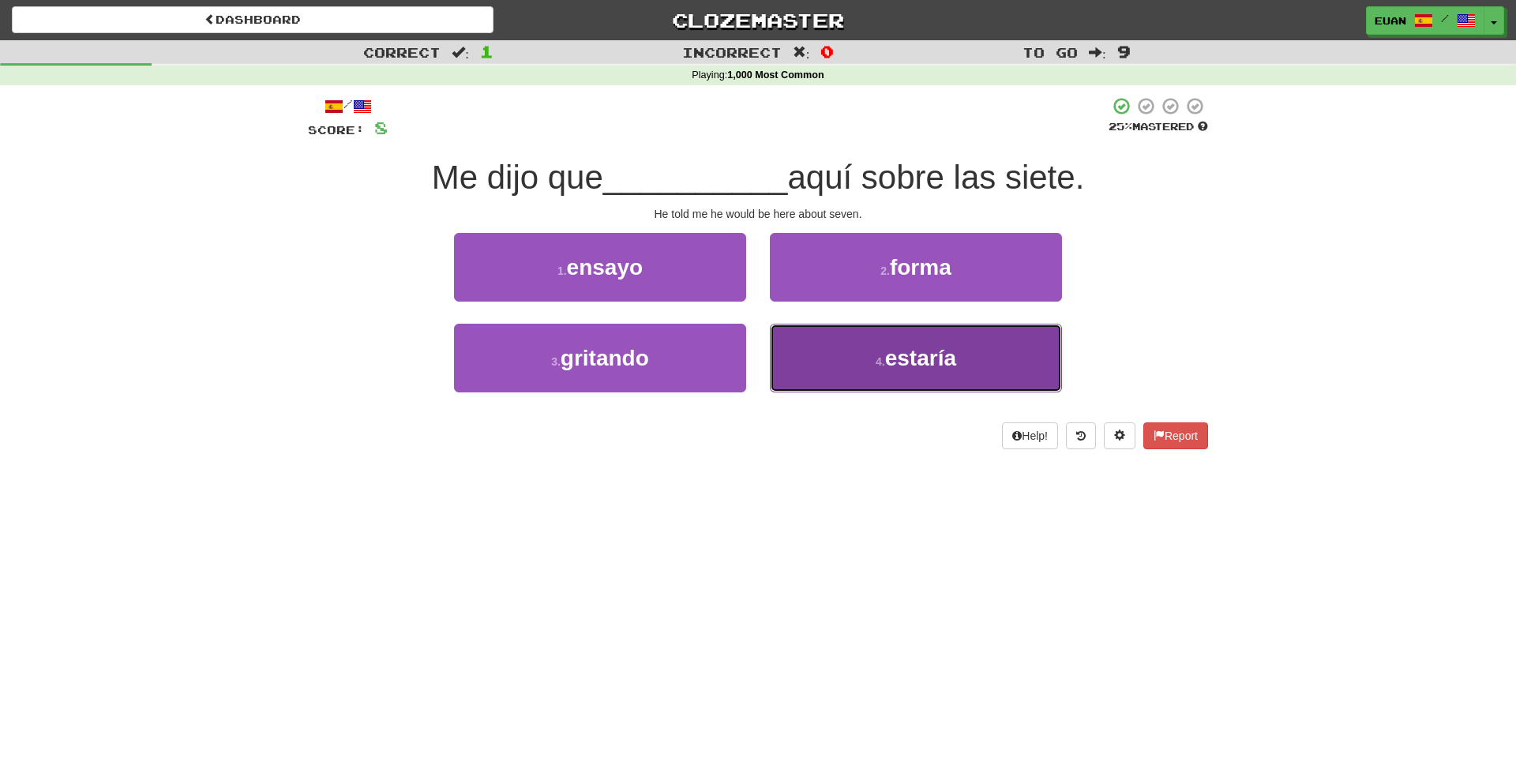
click at [960, 345] on button "4 . estaría" at bounding box center [916, 359] width 292 height 69
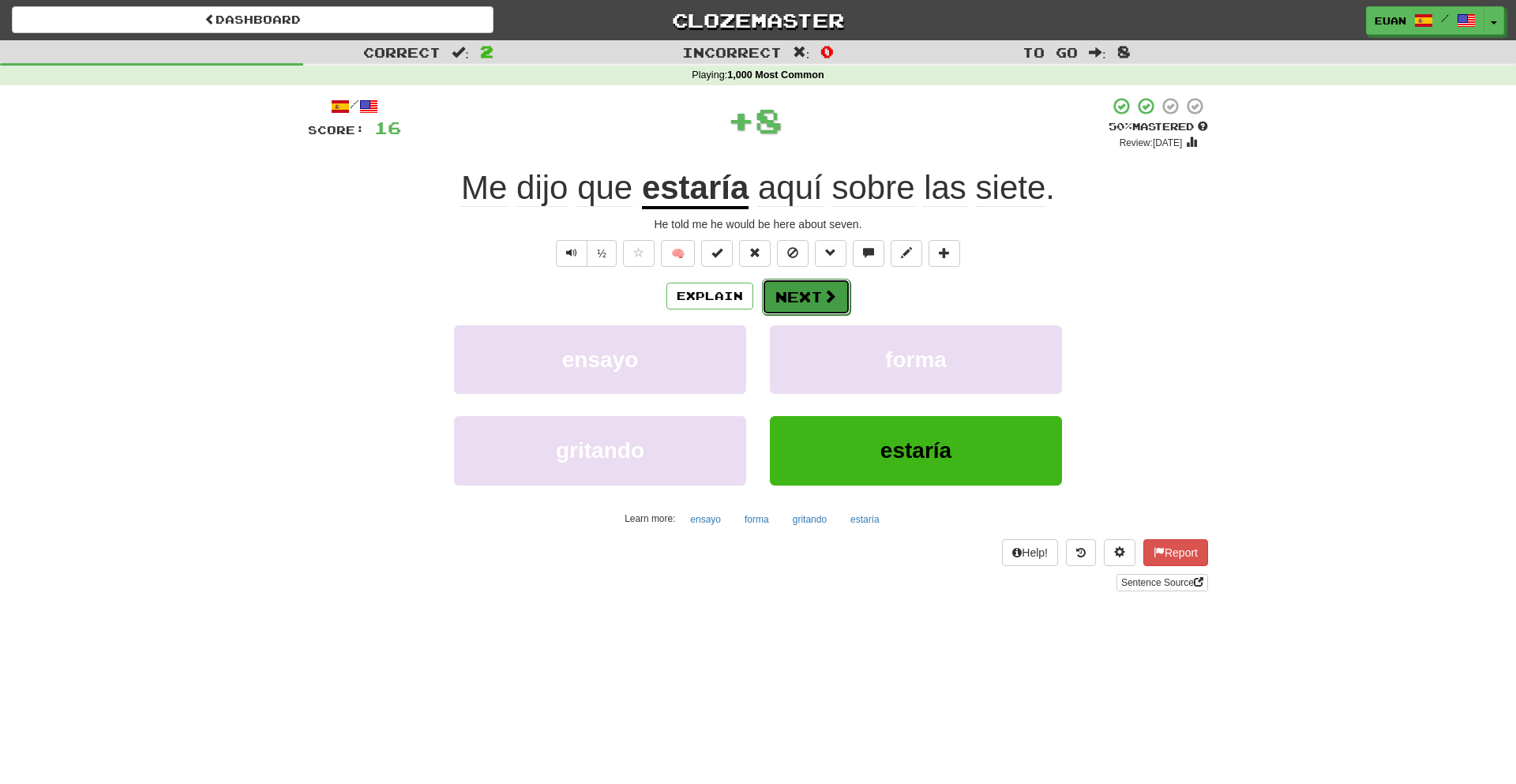
click at [793, 283] on button "Next" at bounding box center [807, 297] width 88 height 36
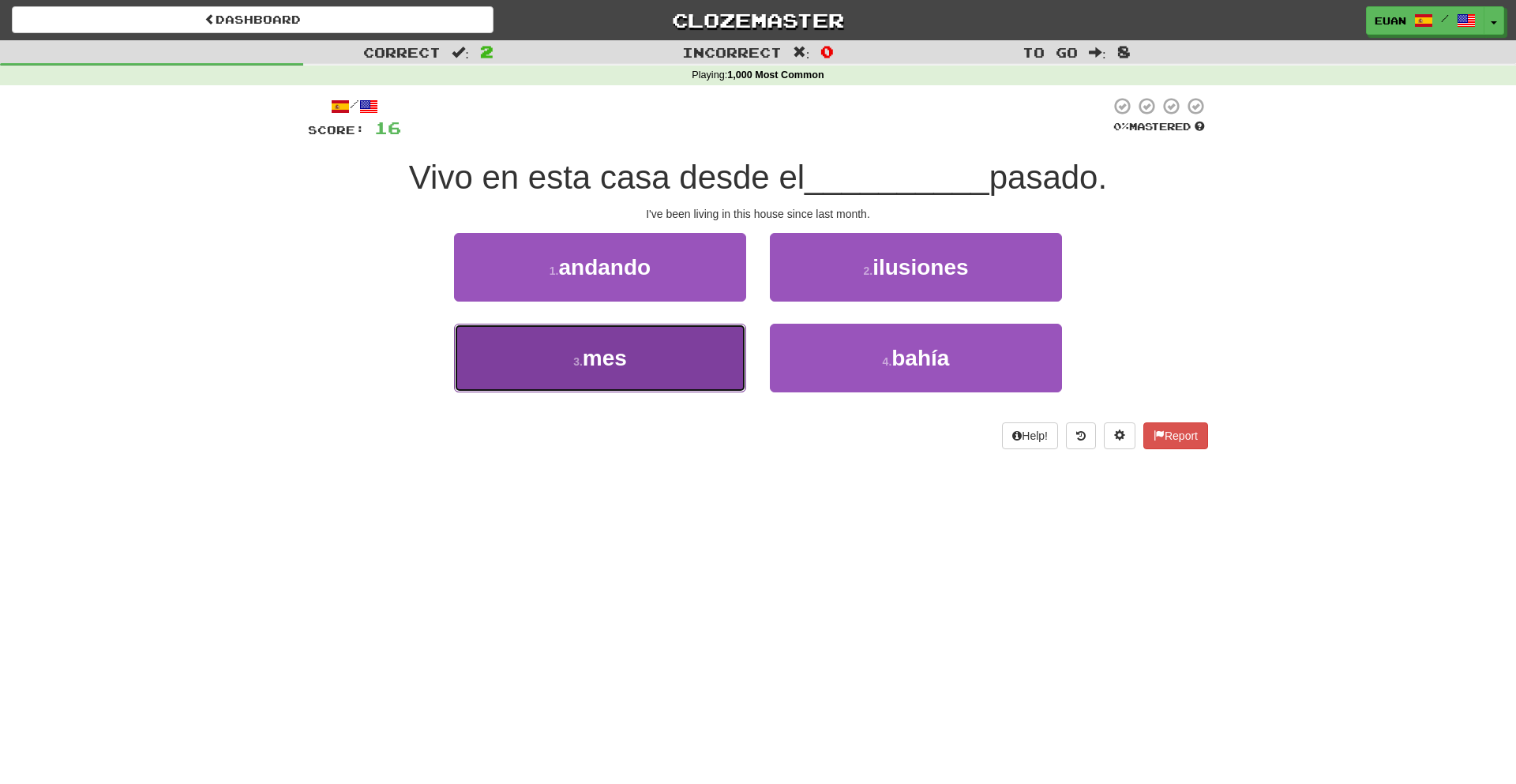
click at [672, 385] on button "3 . mes" at bounding box center [599, 359] width 292 height 69
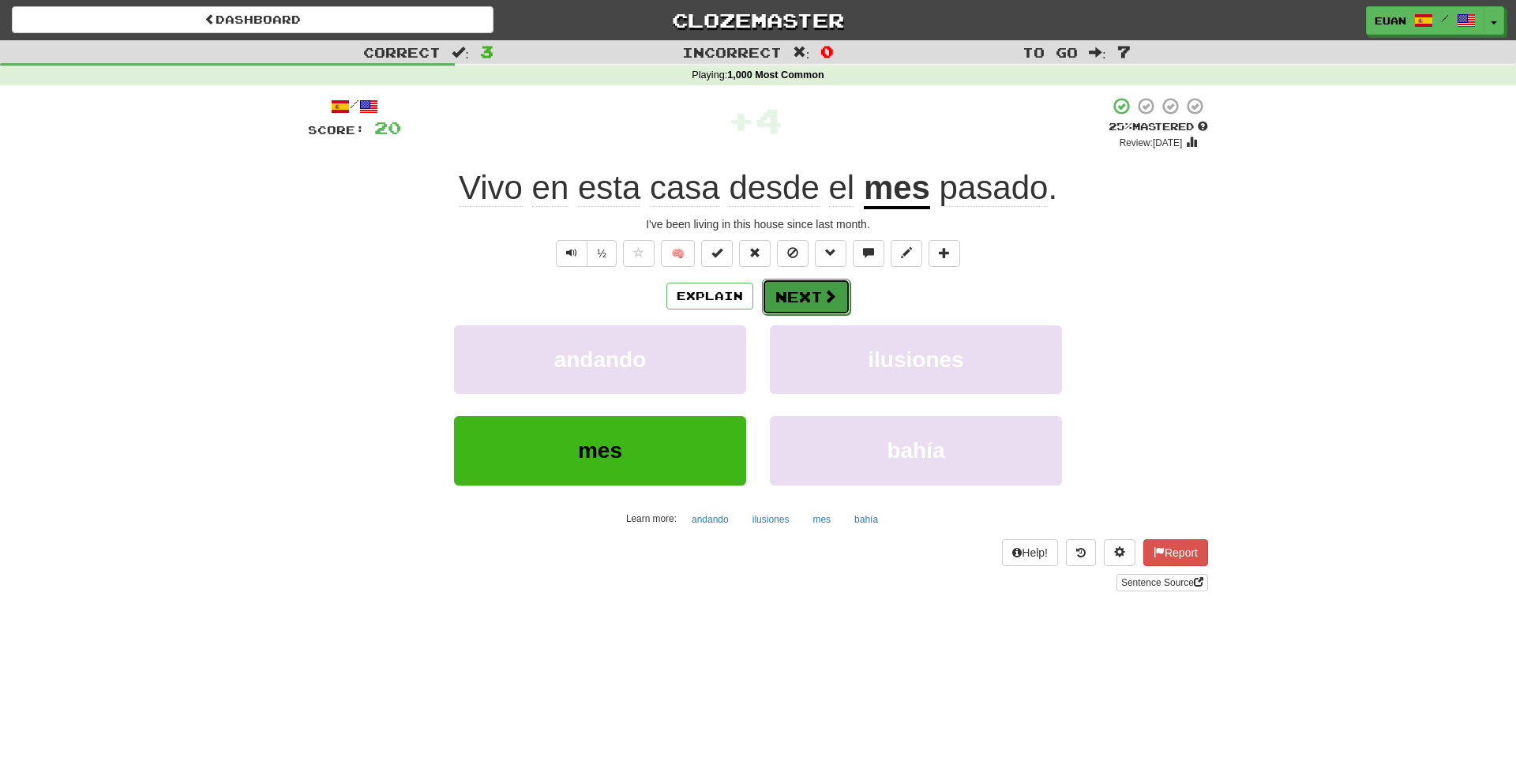
click at [797, 301] on button "Next" at bounding box center [807, 297] width 88 height 36
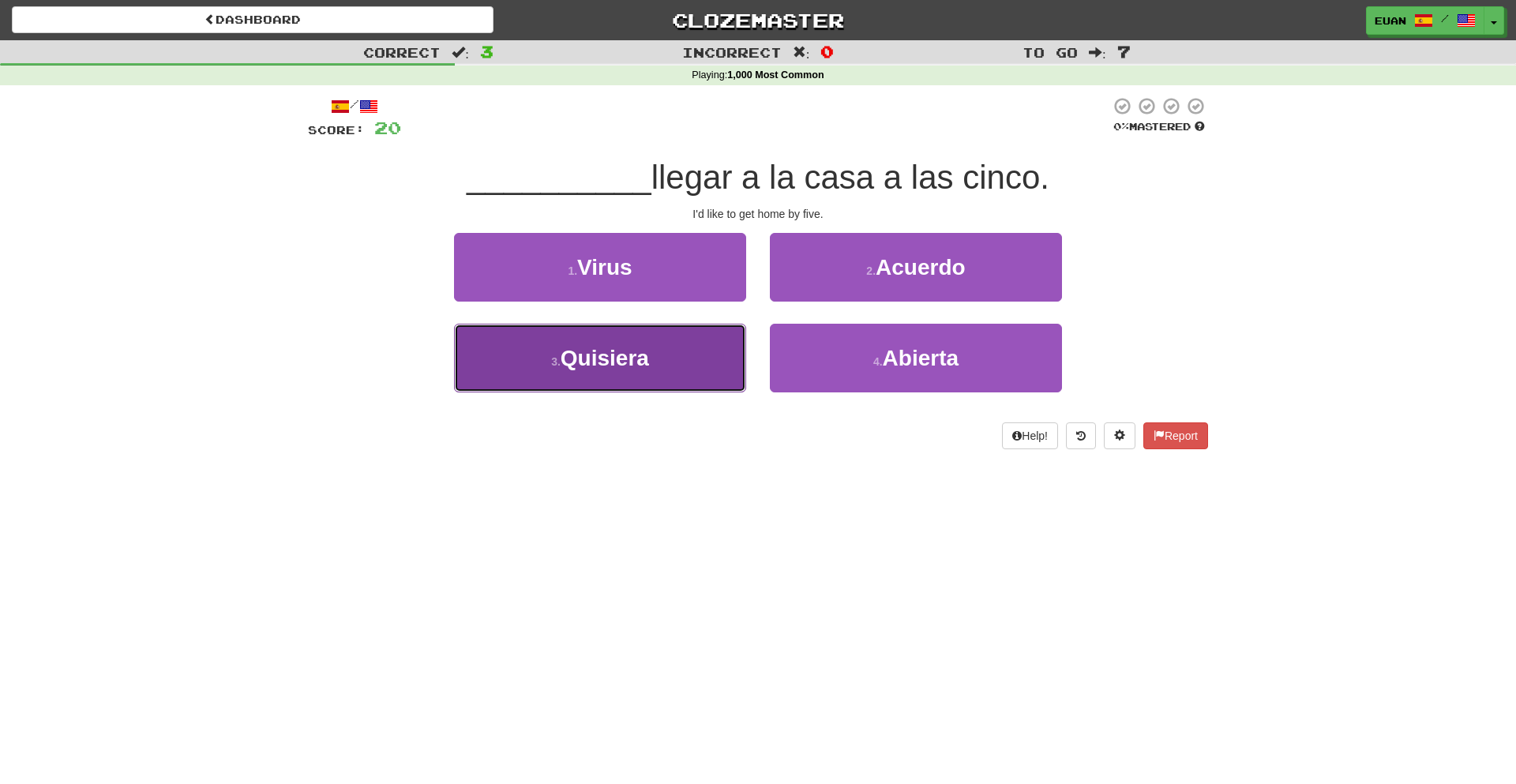
click at [617, 390] on button "3 . Quisiera" at bounding box center [599, 359] width 292 height 69
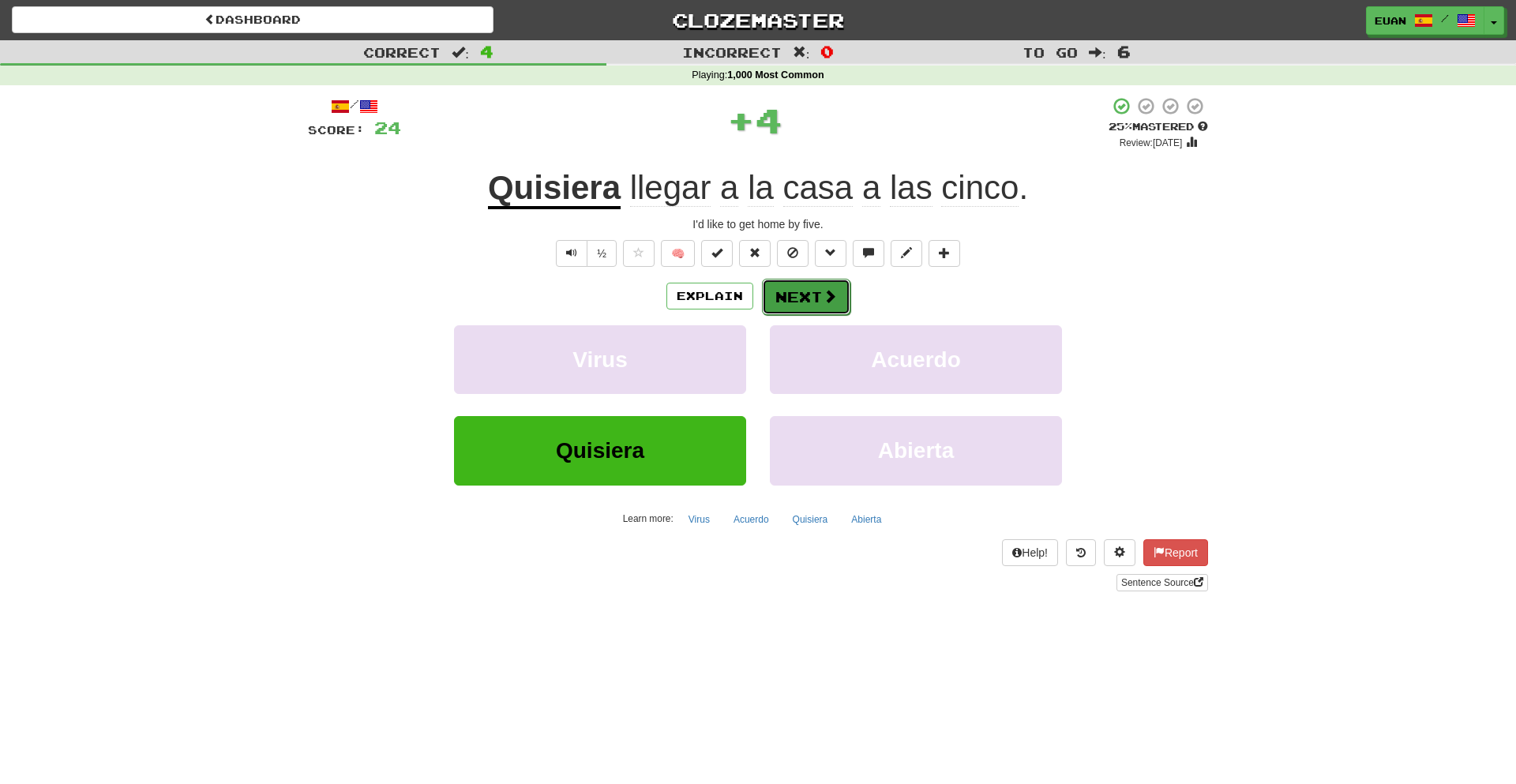
click at [807, 305] on button "Next" at bounding box center [807, 297] width 88 height 36
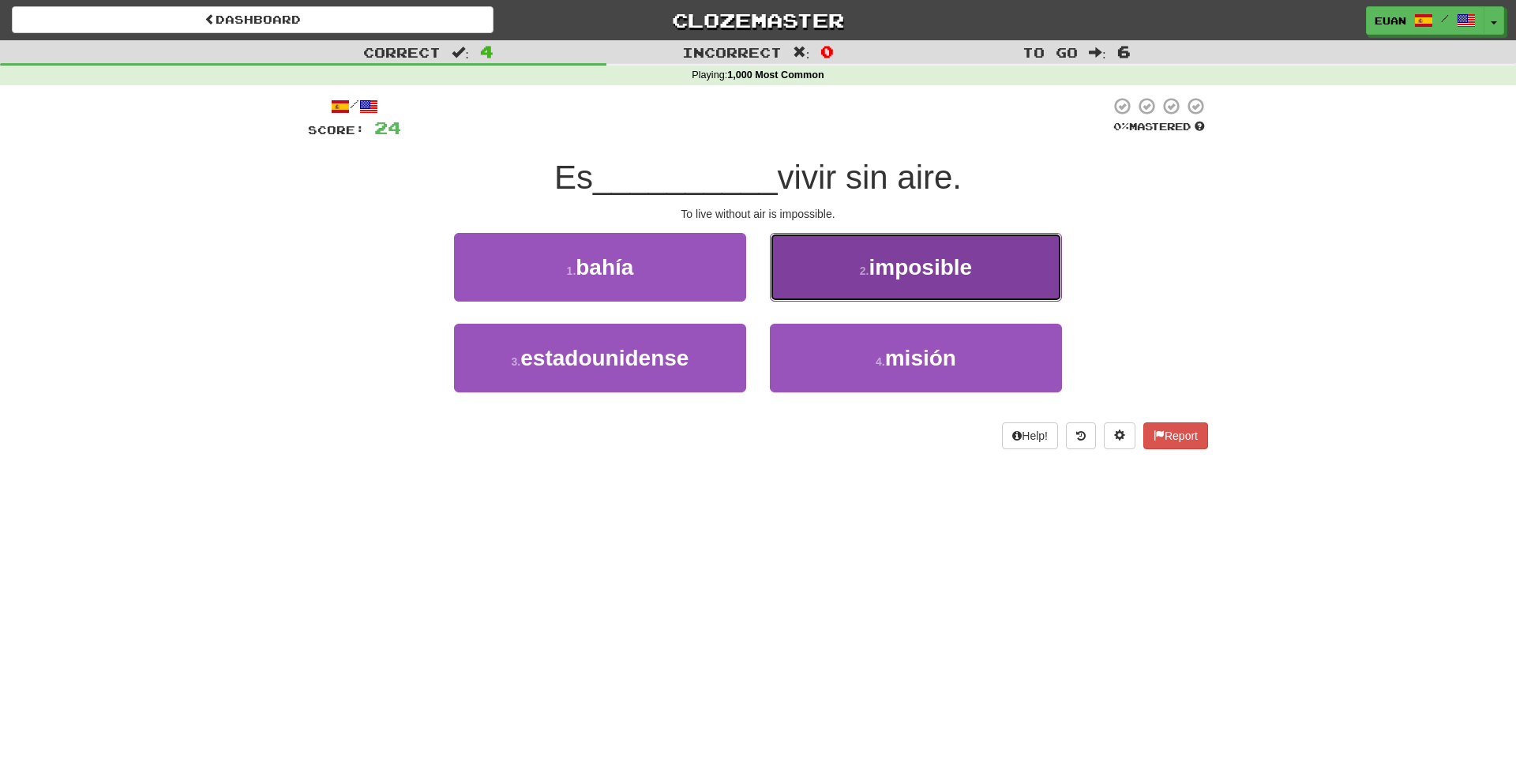
click at [827, 280] on button "2 . imposible" at bounding box center [916, 267] width 292 height 69
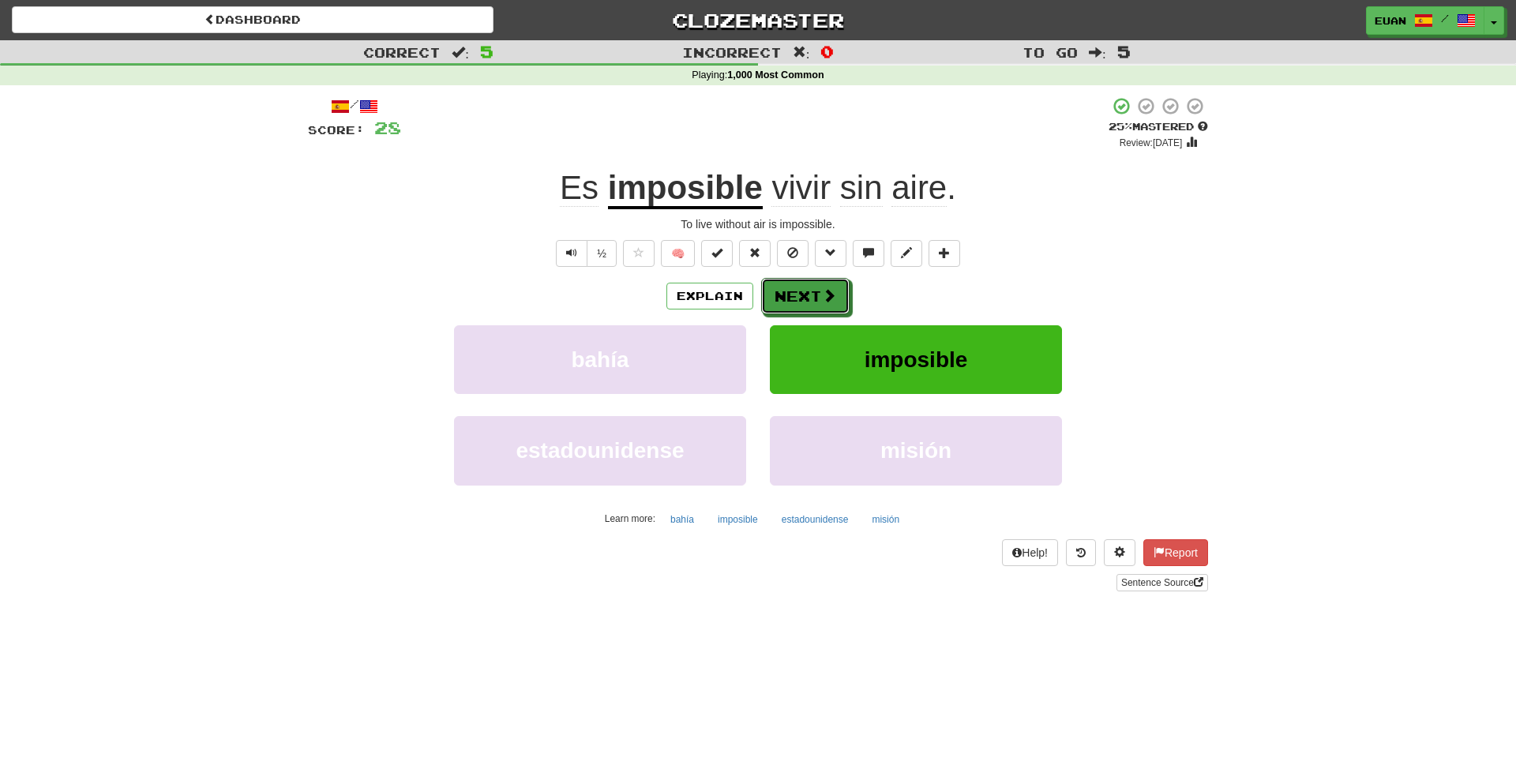
click at [827, 280] on button "Next" at bounding box center [806, 296] width 88 height 36
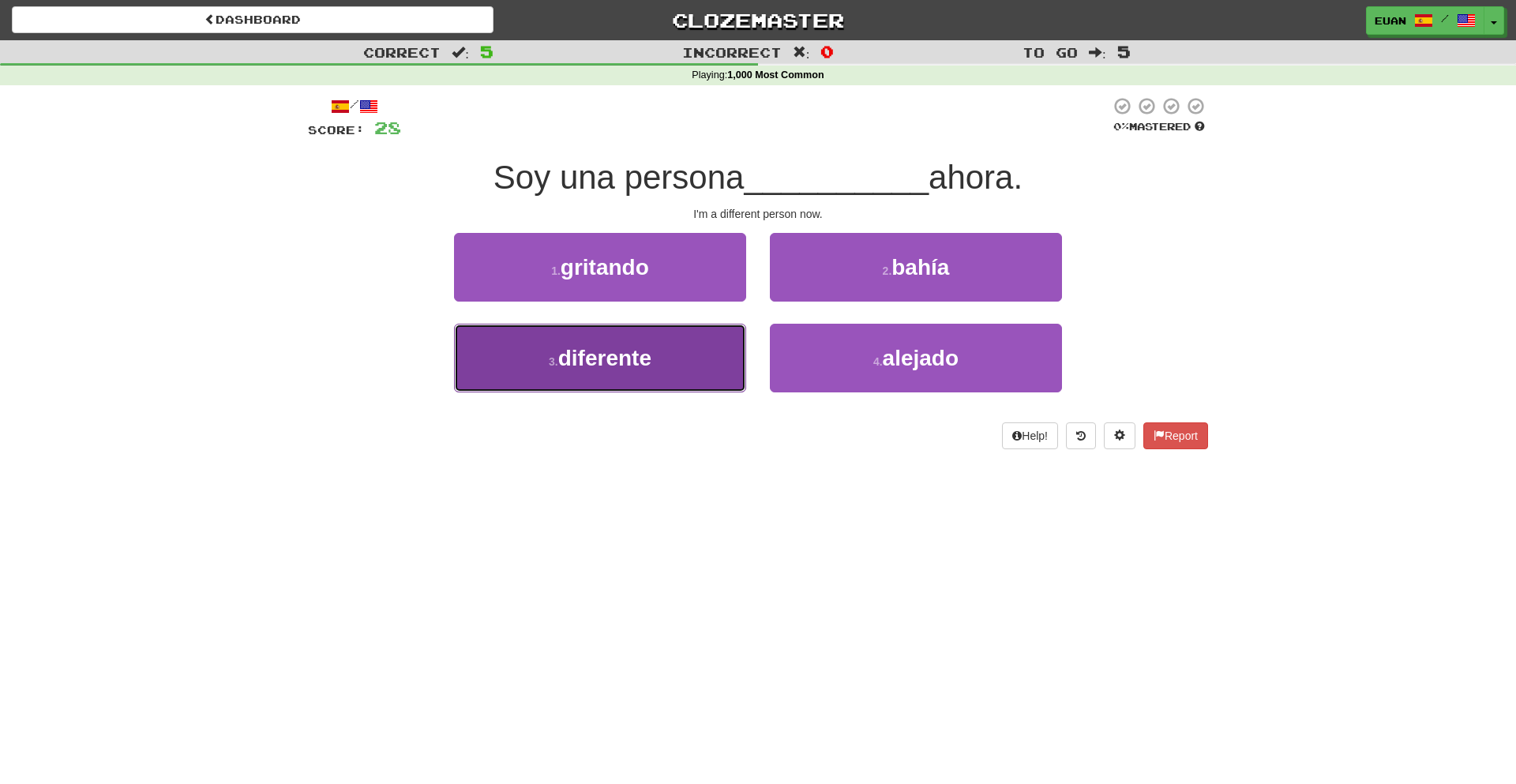
click at [699, 380] on button "3 . diferente" at bounding box center [599, 359] width 292 height 69
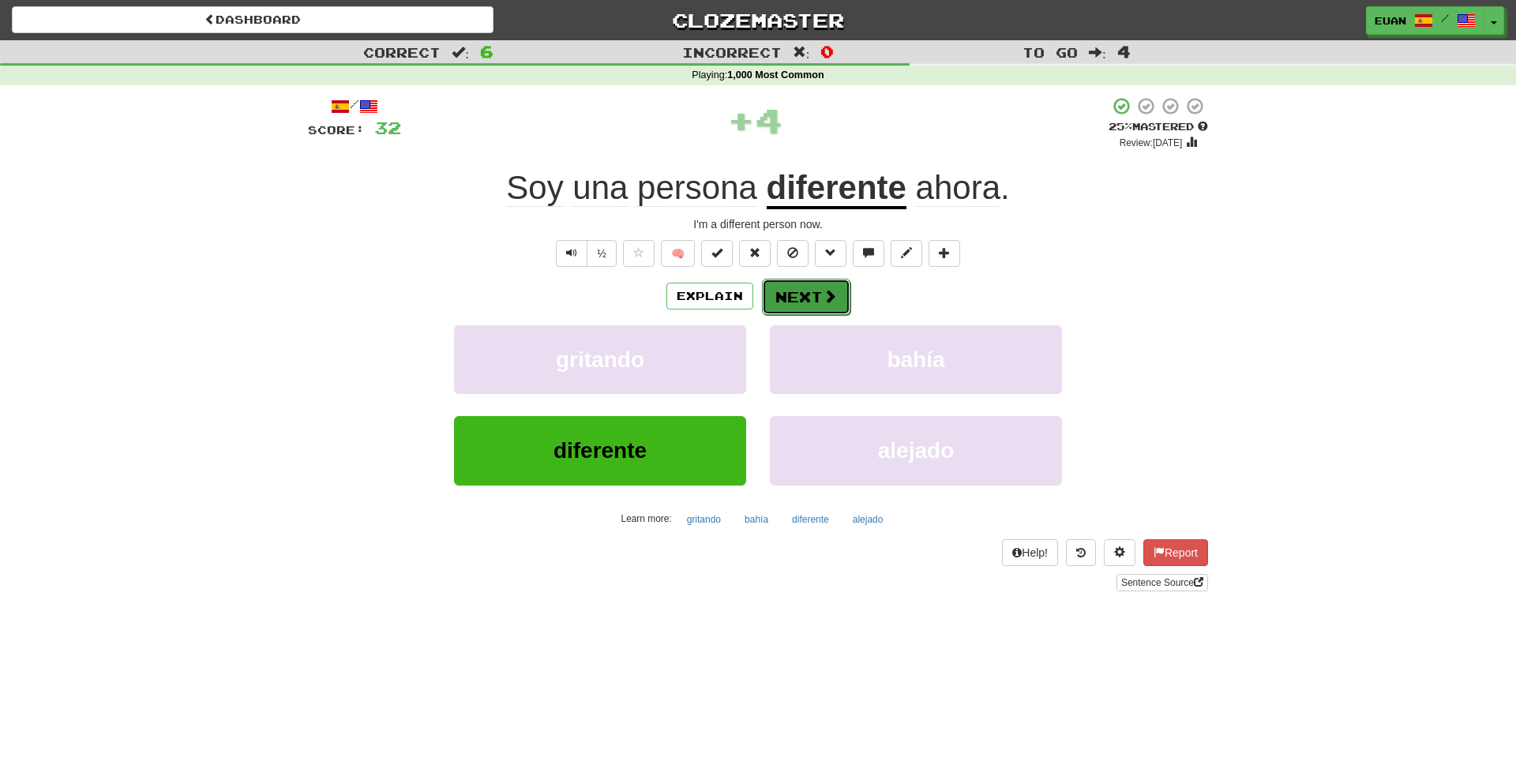
click at [801, 294] on button "Next" at bounding box center [807, 297] width 88 height 36
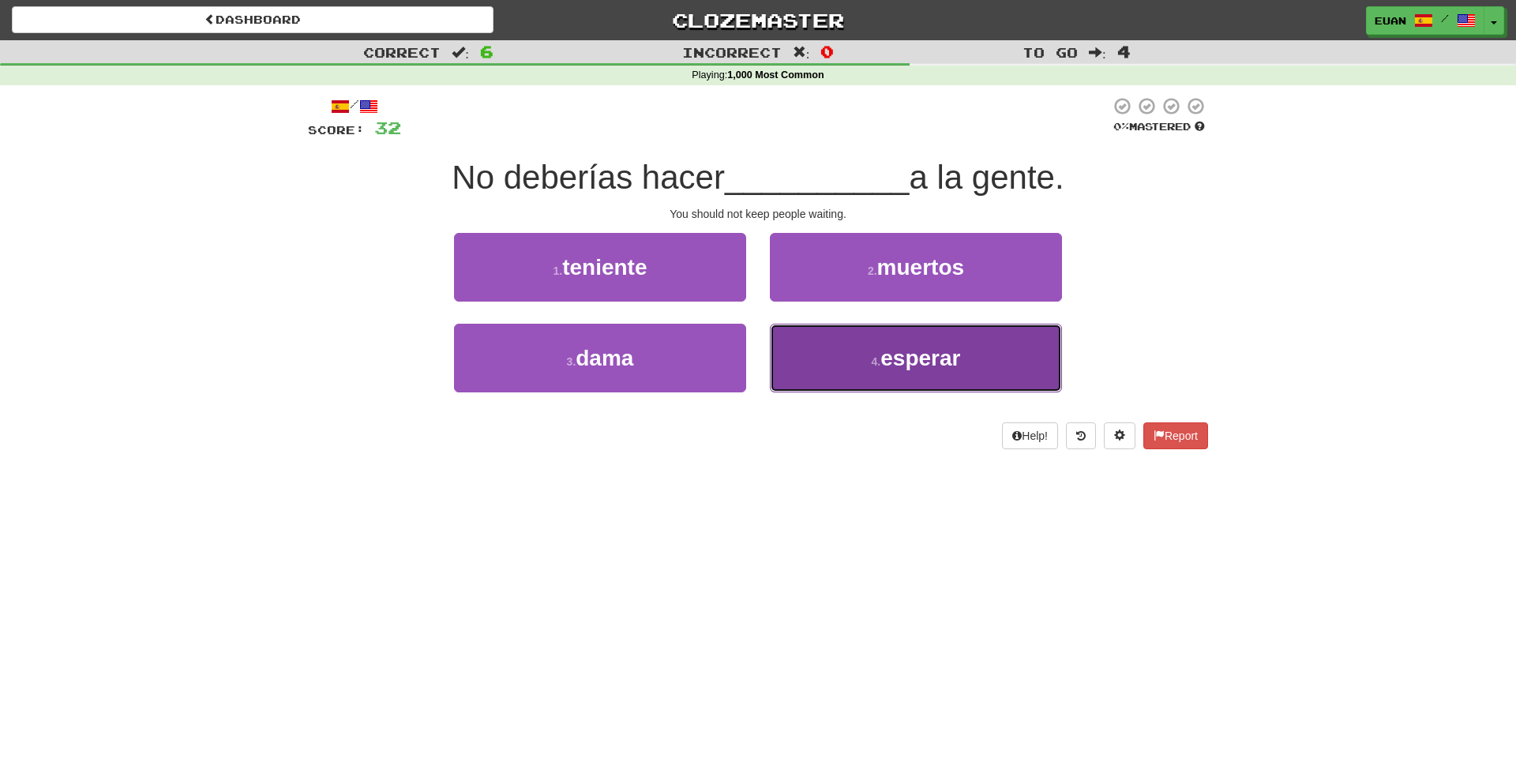
click at [845, 350] on button "4 . esperar" at bounding box center [916, 359] width 292 height 69
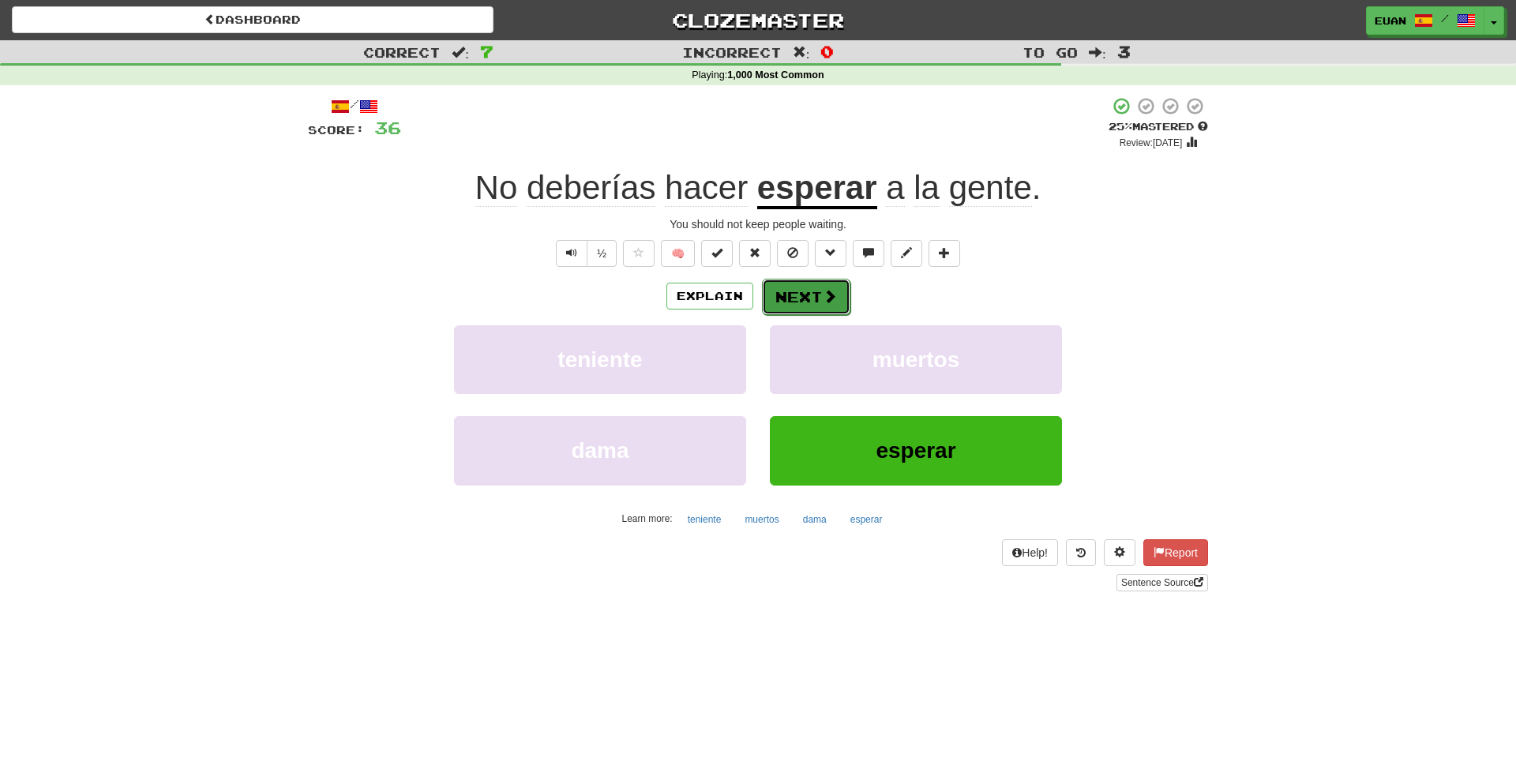
click at [819, 305] on button "Next" at bounding box center [807, 297] width 88 height 36
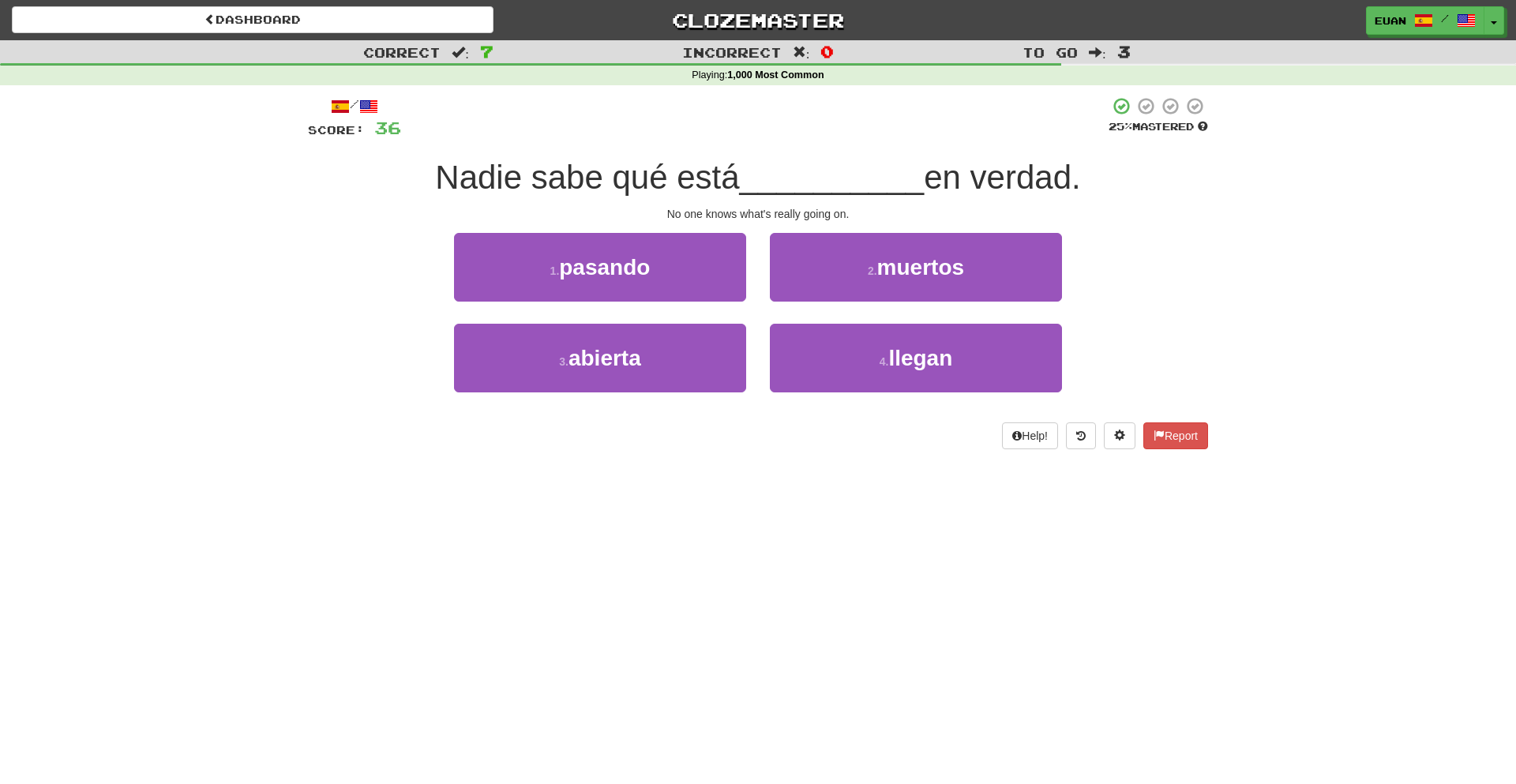
click at [702, 306] on div "1 . pasando" at bounding box center [600, 278] width 316 height 90
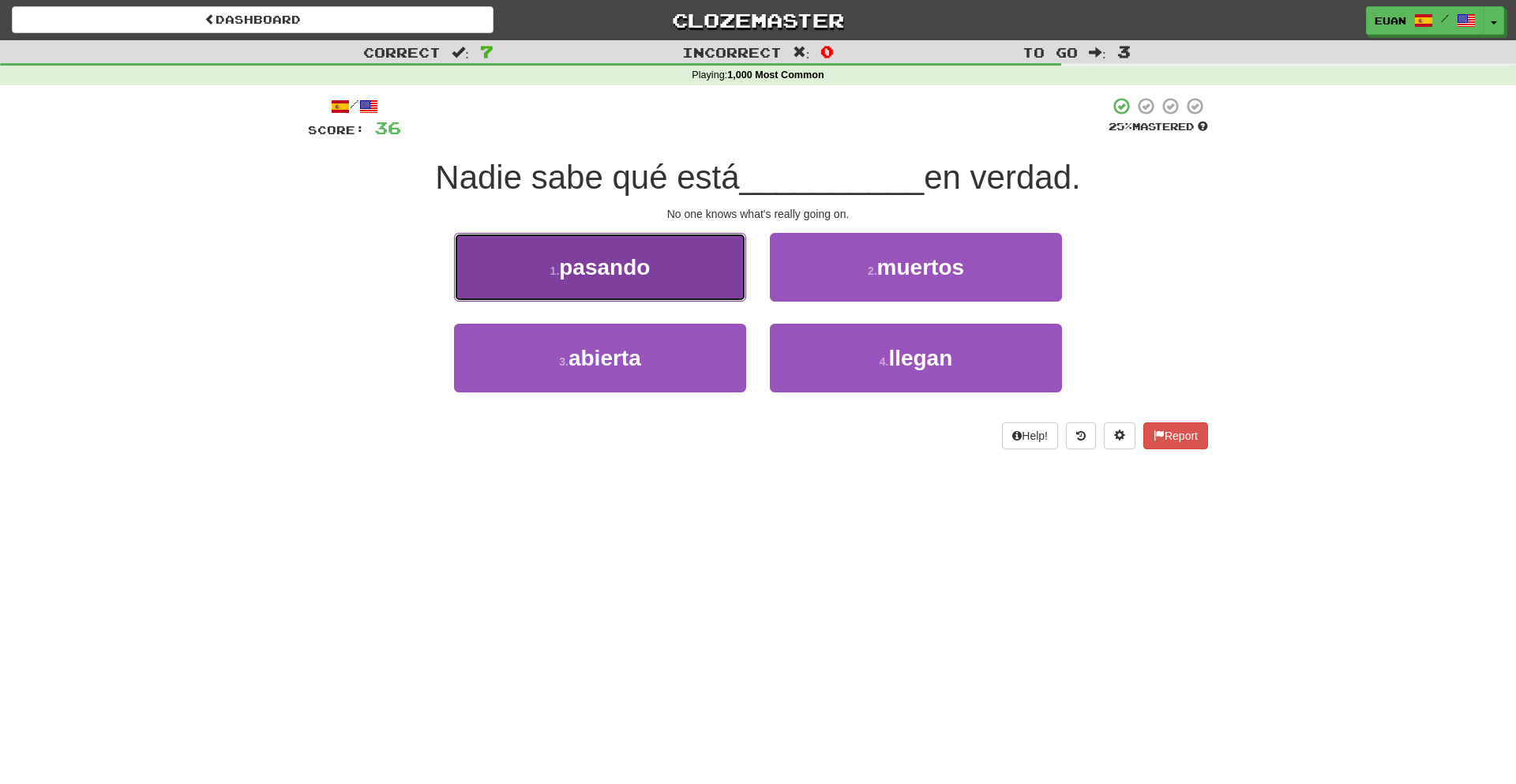
click at [700, 272] on button "1 . pasando" at bounding box center [599, 267] width 292 height 69
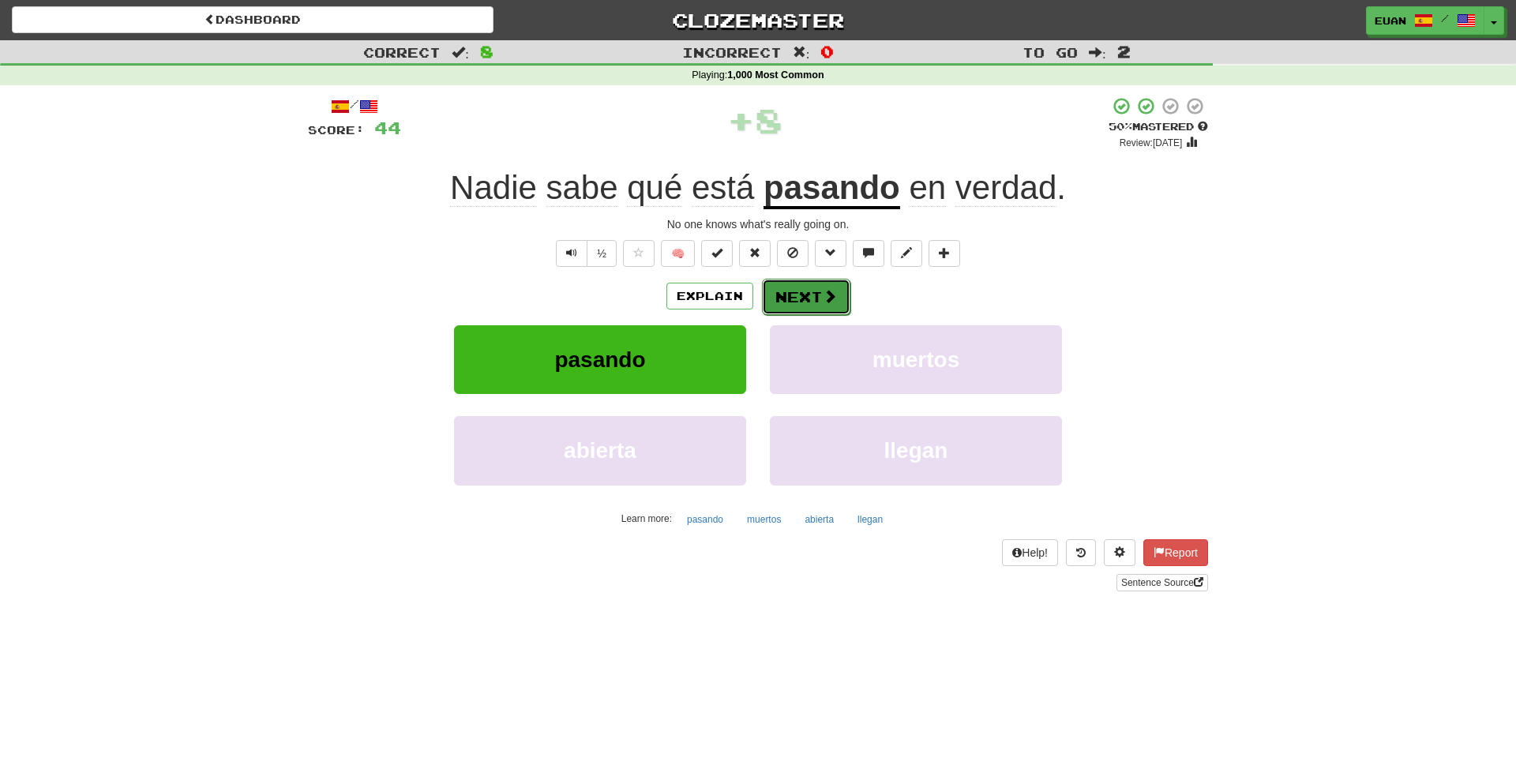
click at [799, 291] on button "Next" at bounding box center [807, 297] width 88 height 36
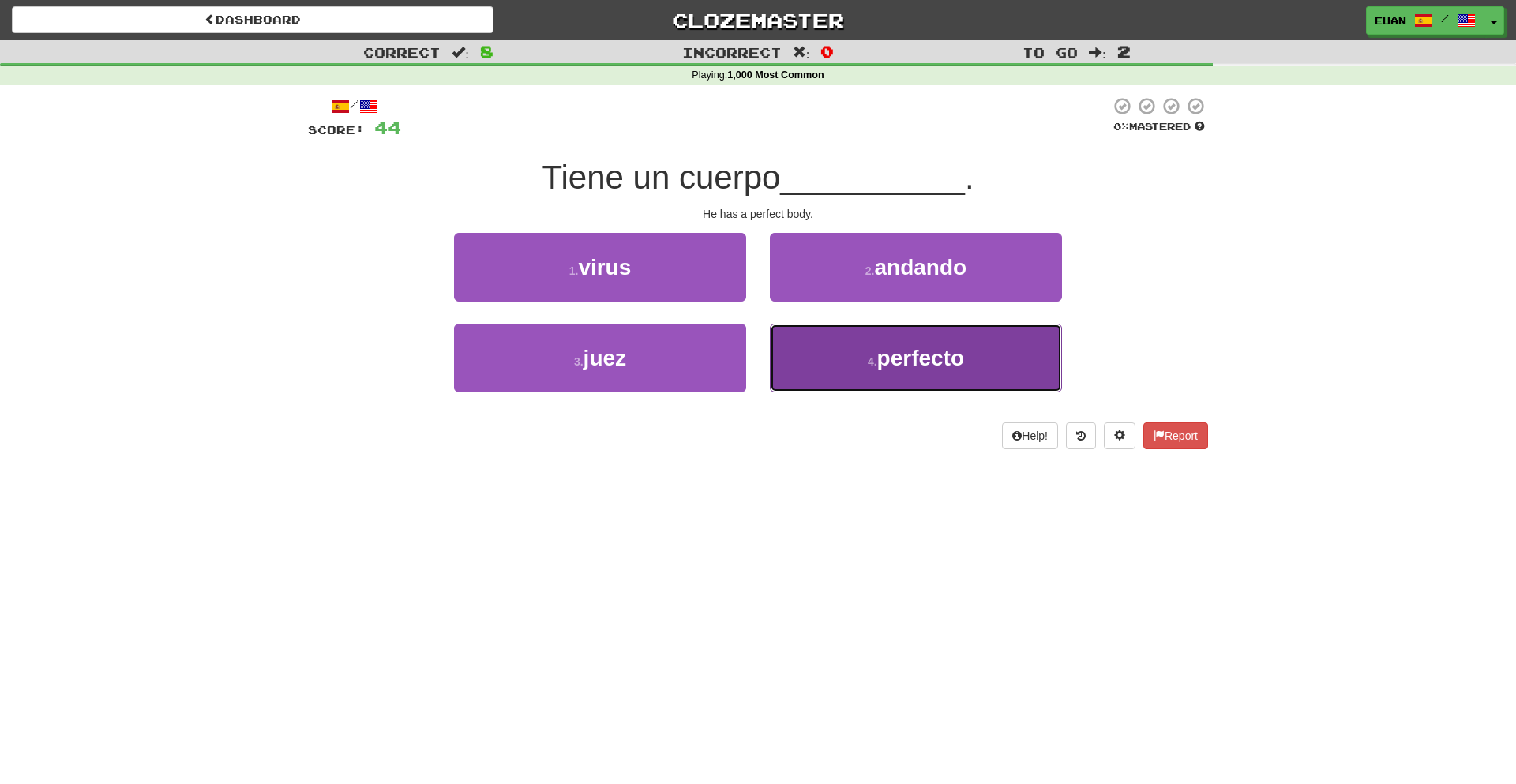
click at [819, 377] on button "4 . perfecto" at bounding box center [916, 359] width 292 height 69
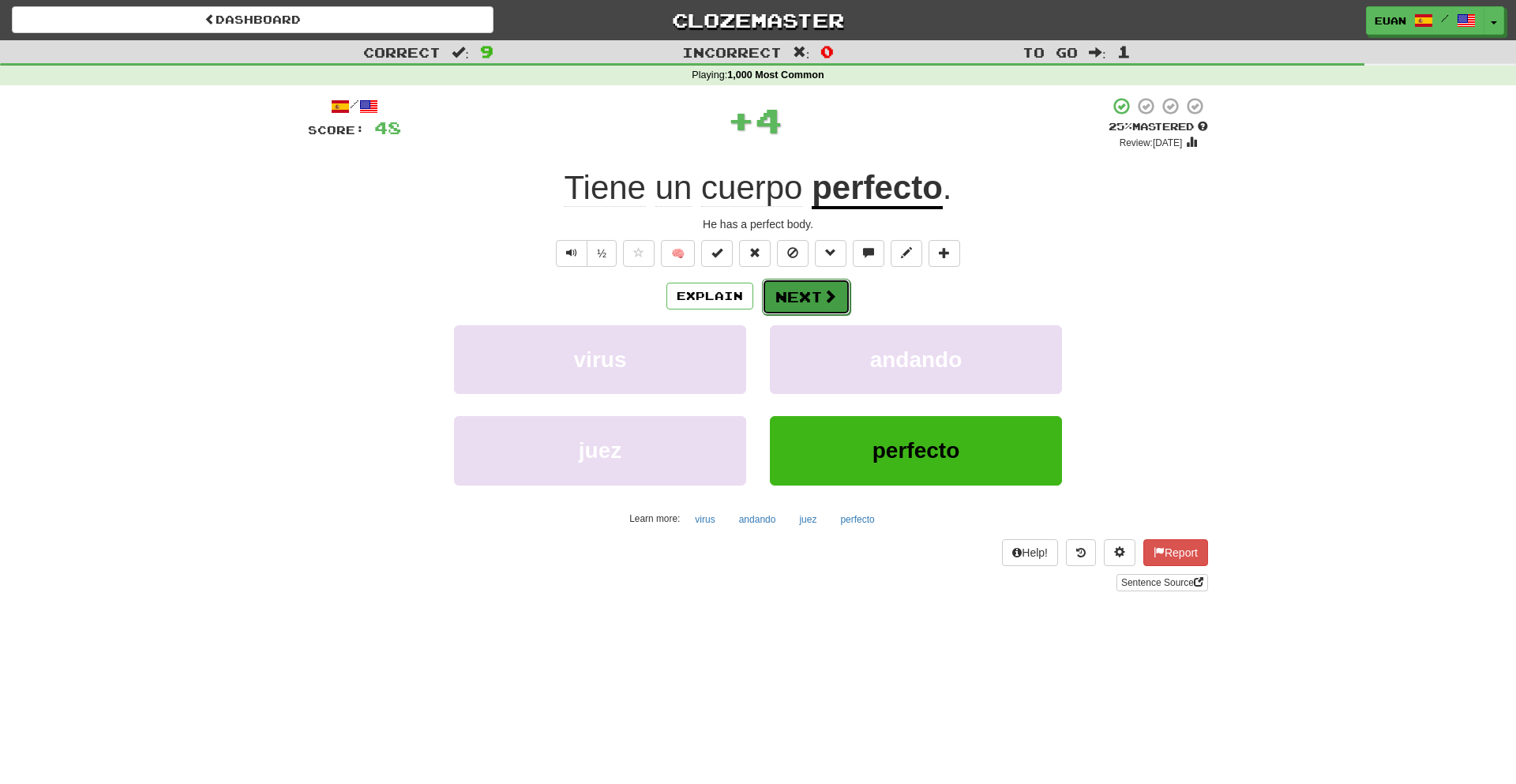
click at [823, 289] on span at bounding box center [830, 296] width 14 height 14
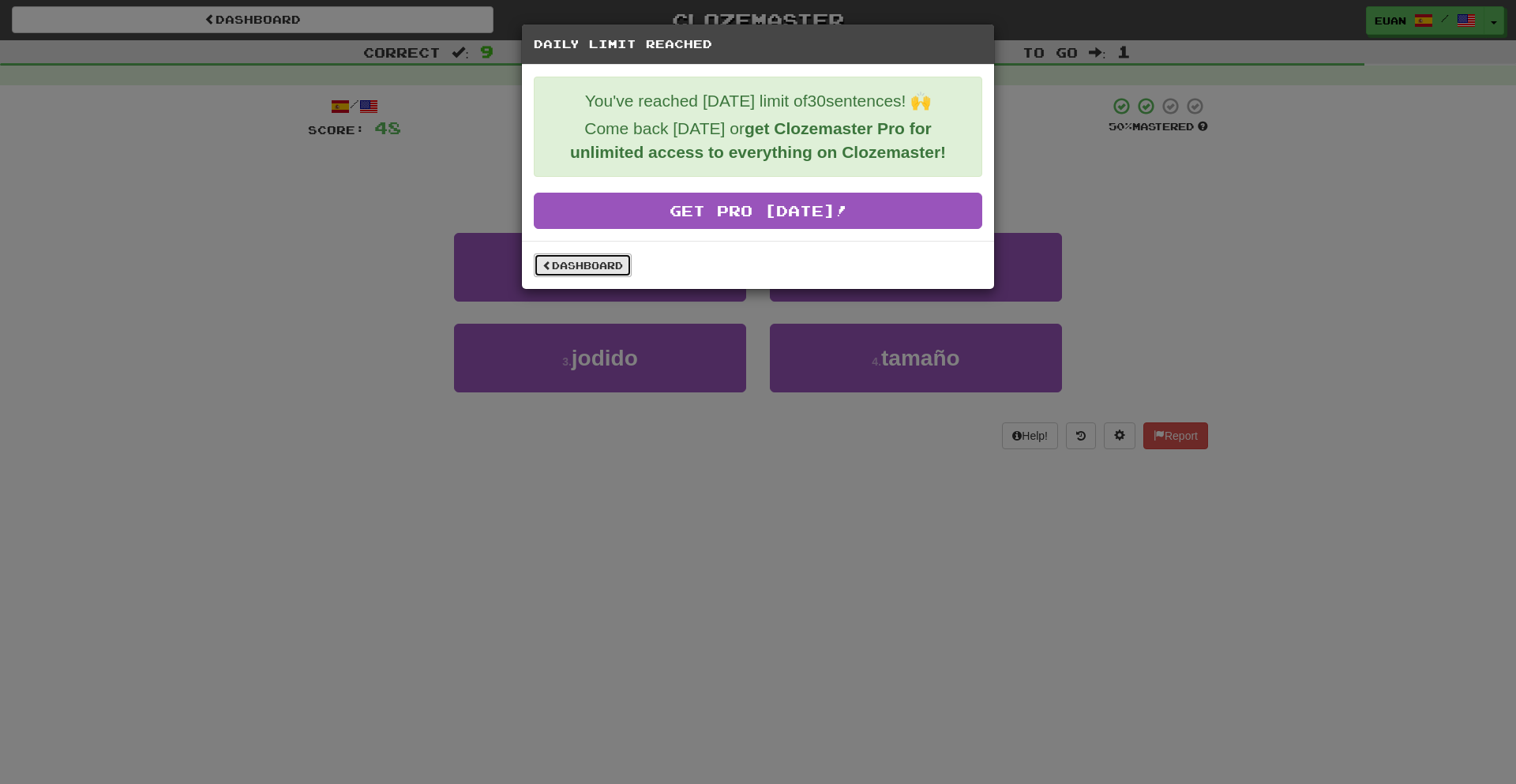
click at [590, 261] on link "Dashboard" at bounding box center [583, 265] width 98 height 24
